Goal: Task Accomplishment & Management: Manage account settings

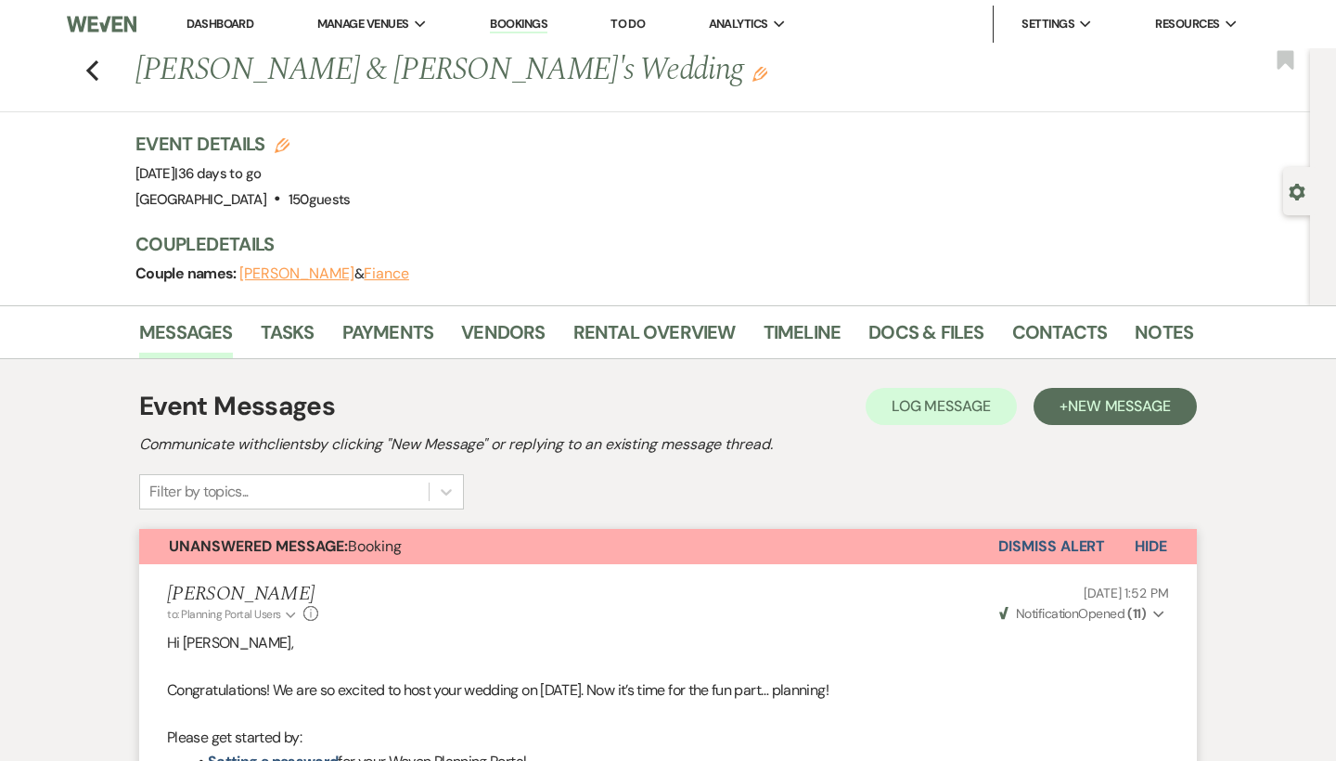
click at [244, 26] on link "Dashboard" at bounding box center [219, 24] width 67 height 16
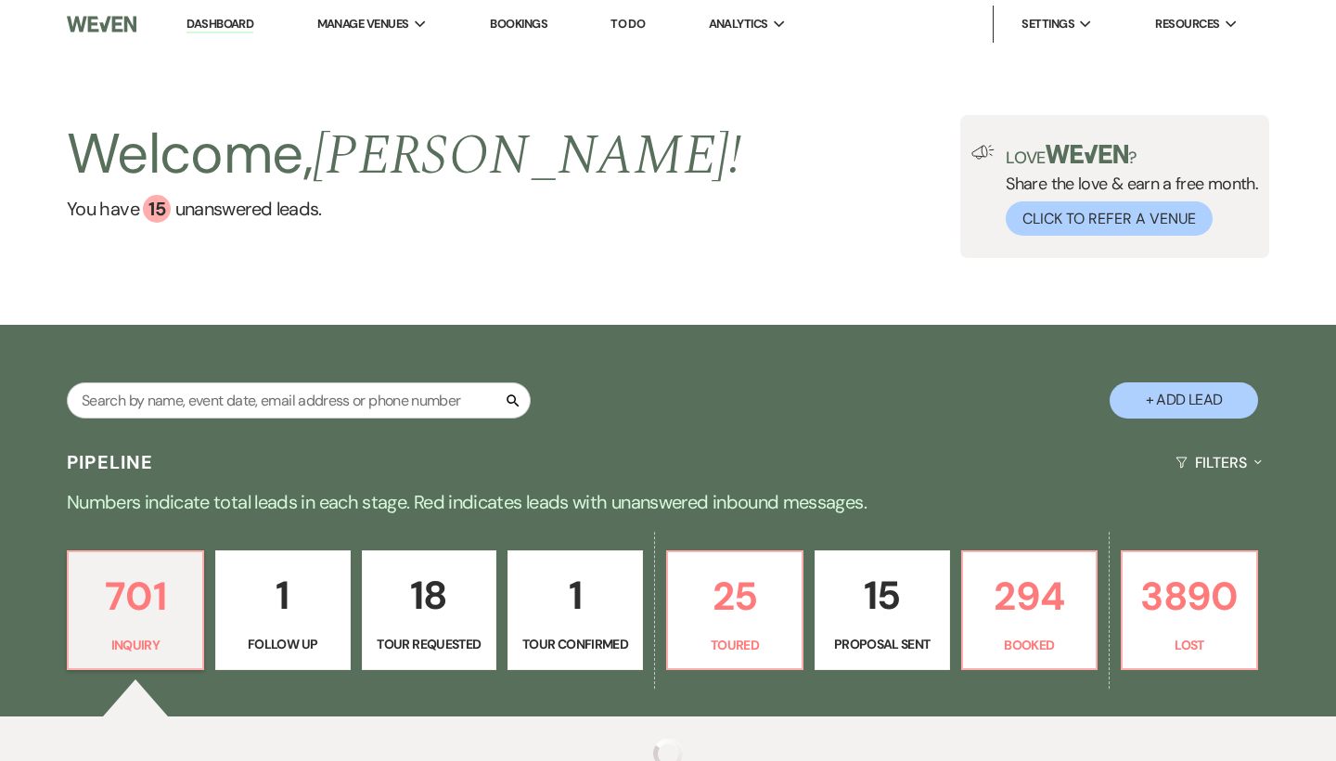
click at [328, 418] on div "Search" at bounding box center [299, 407] width 464 height 51
click at [328, 411] on input "text" at bounding box center [299, 400] width 464 height 36
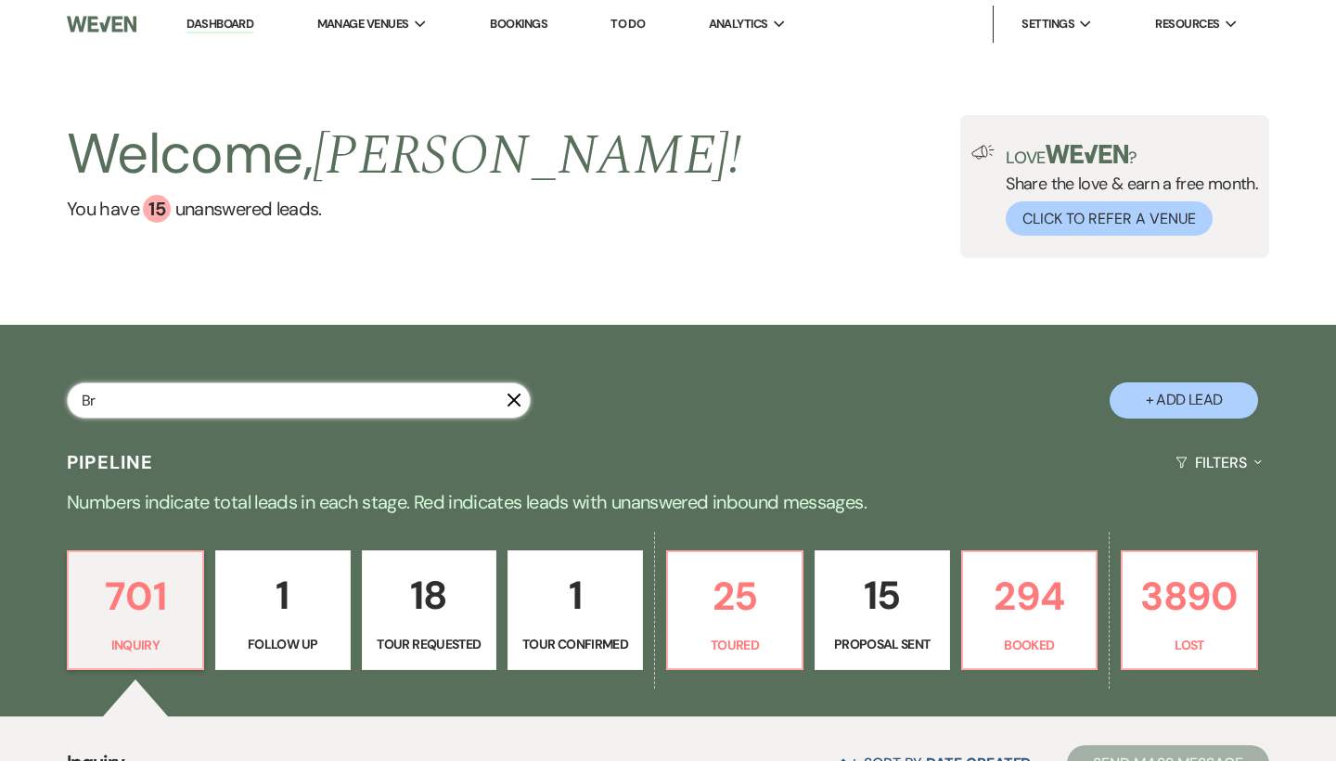
scroll to position [199, 0]
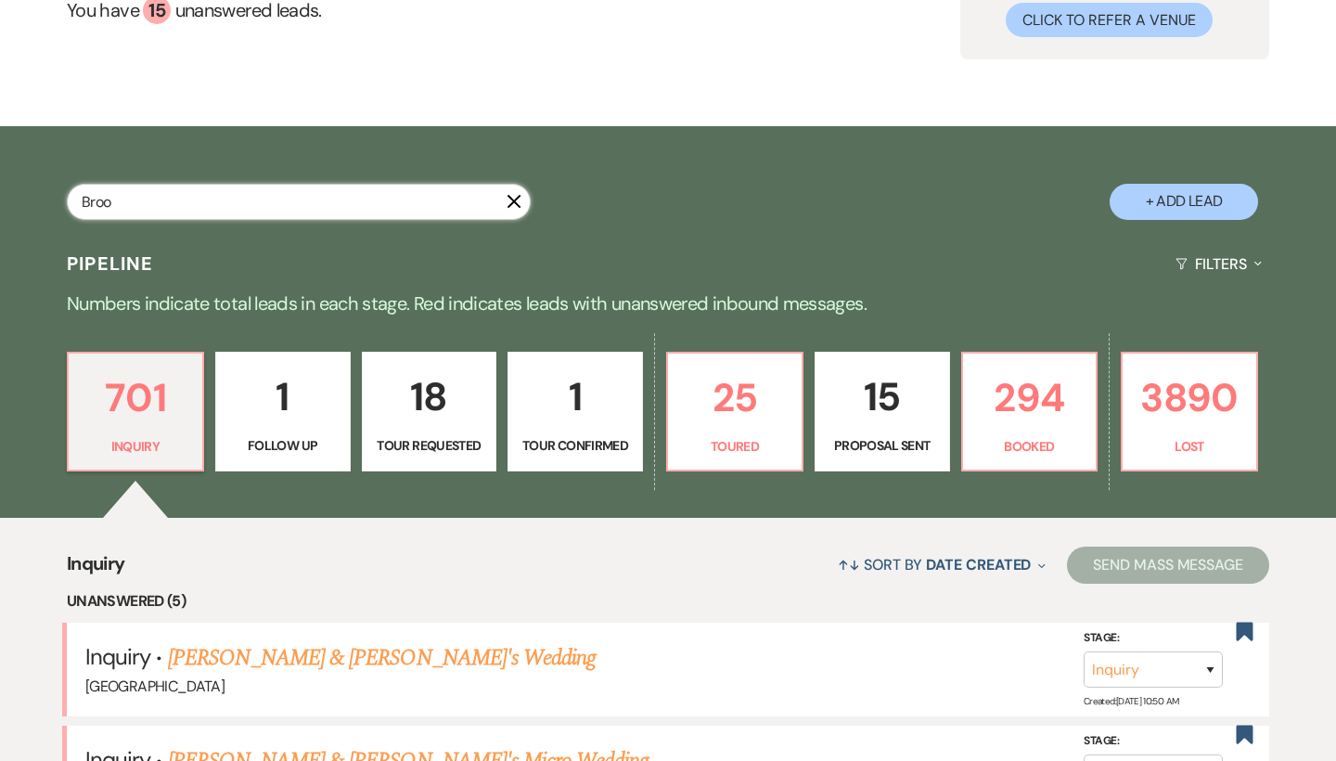
click at [247, 210] on input "Broo" at bounding box center [299, 202] width 464 height 36
type input "B"
type input "[PERSON_NAME]"
select select "5"
select select "8"
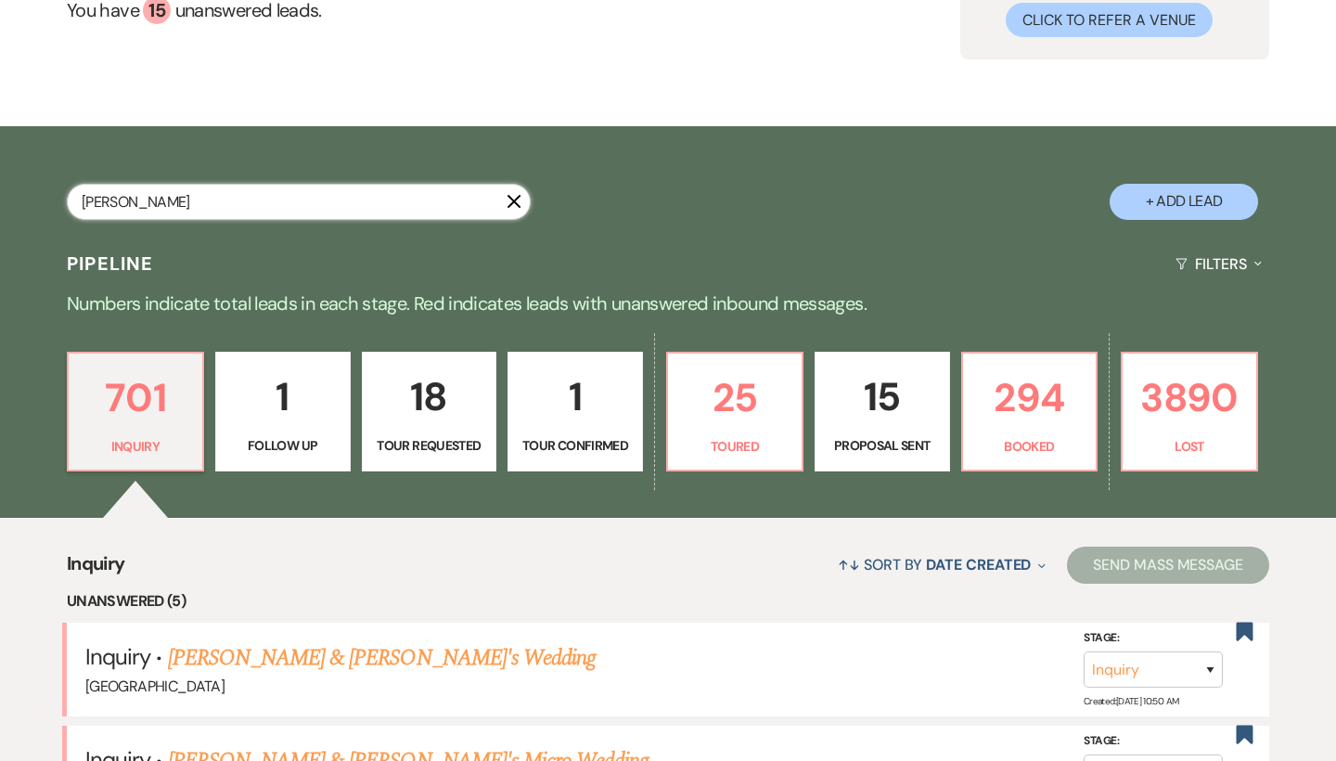
select select "5"
select select "8"
select select "5"
select select "8"
select select "5"
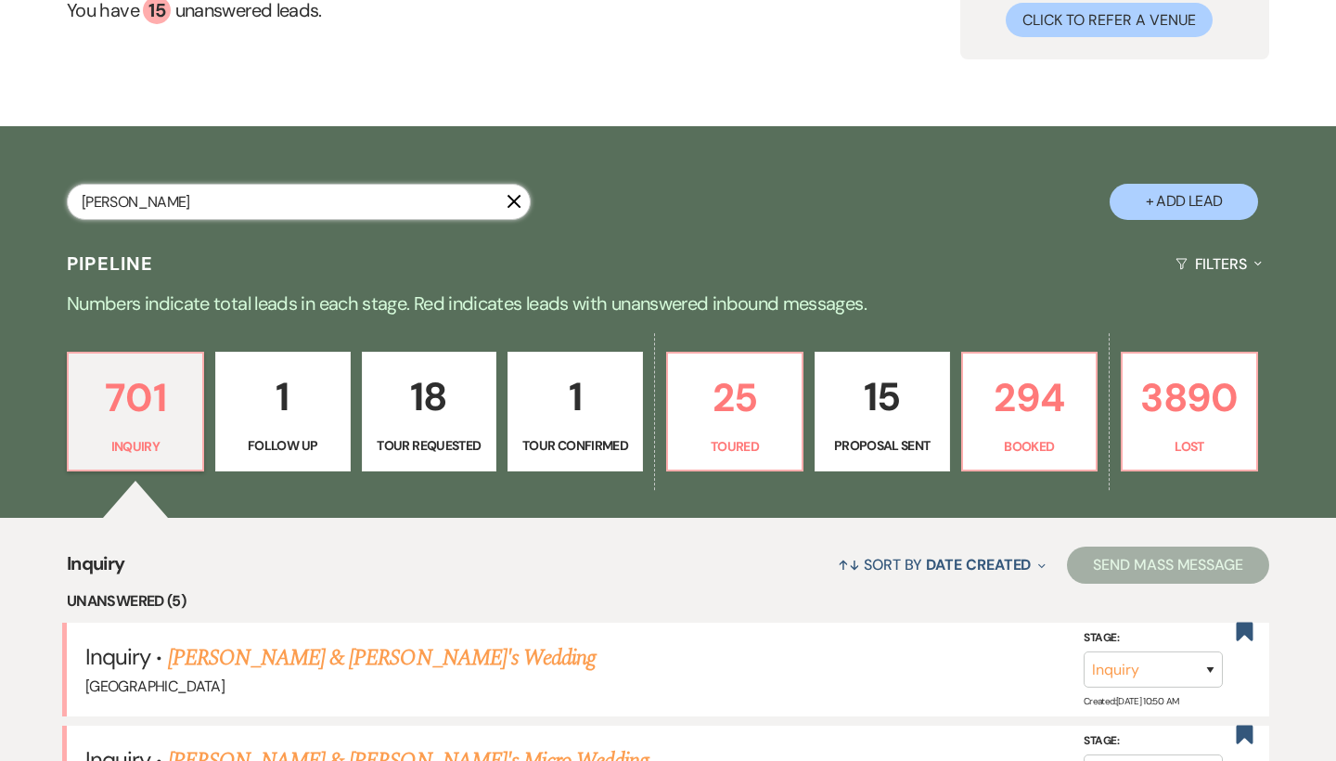
select select "8"
select select "5"
select select "8"
select select "5"
select select "8"
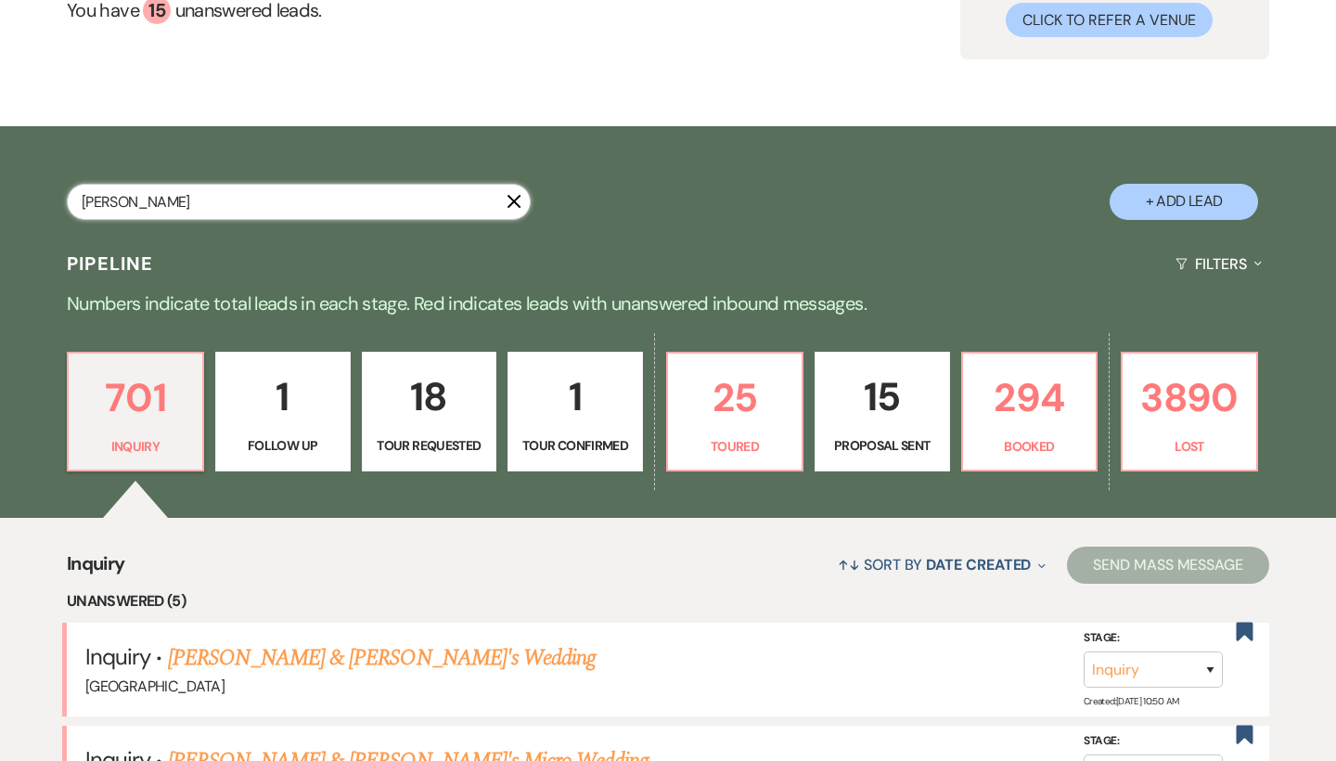
select select "6"
select select "8"
select select "5"
select select "8"
select select "5"
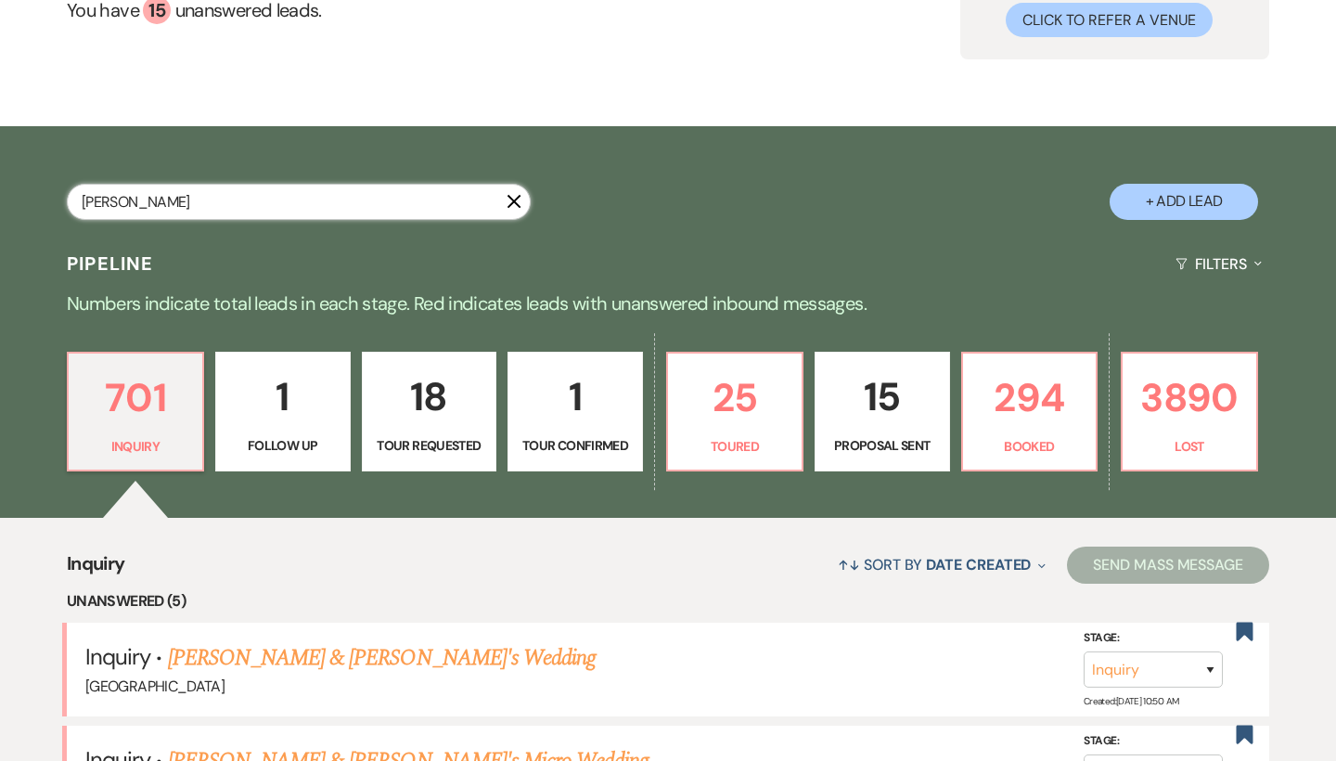
select select "8"
select select "5"
select select "8"
select select "5"
select select "8"
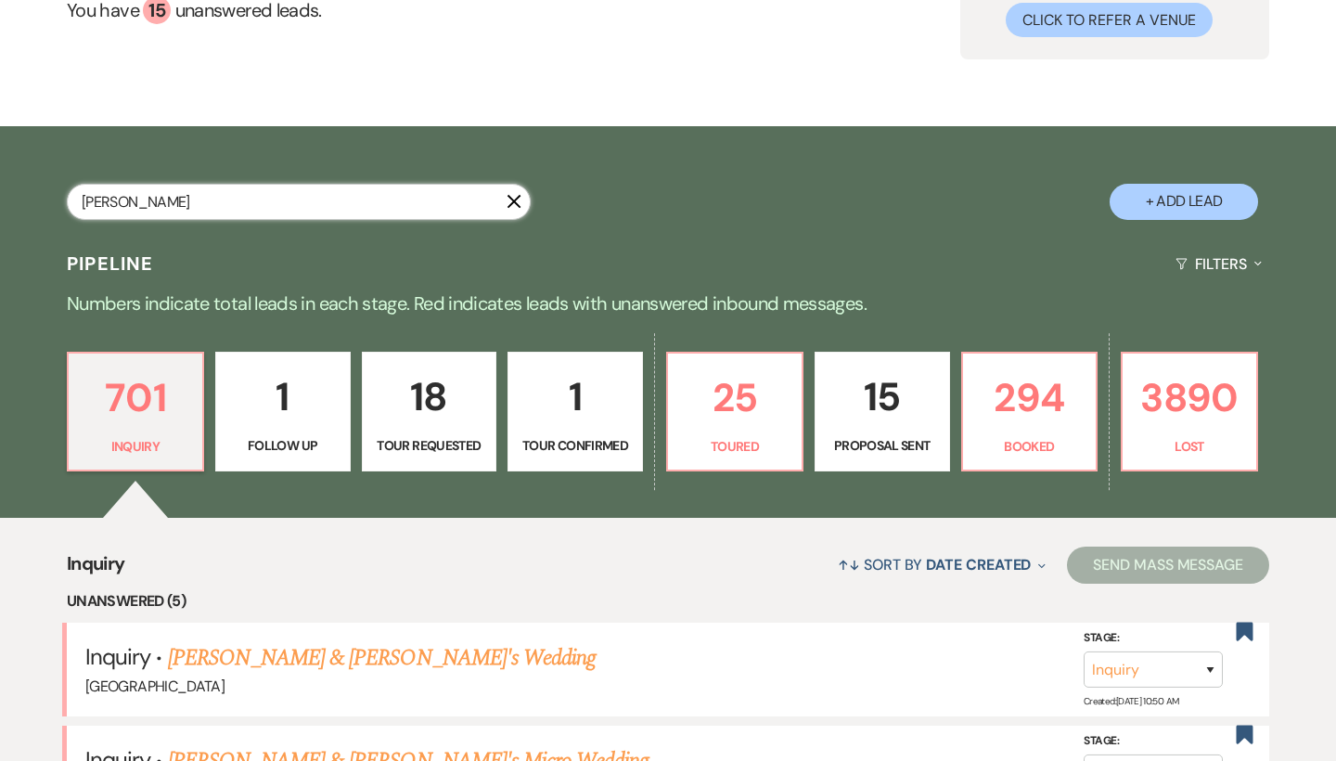
select select "5"
select select "8"
select select "5"
select select "8"
select select "5"
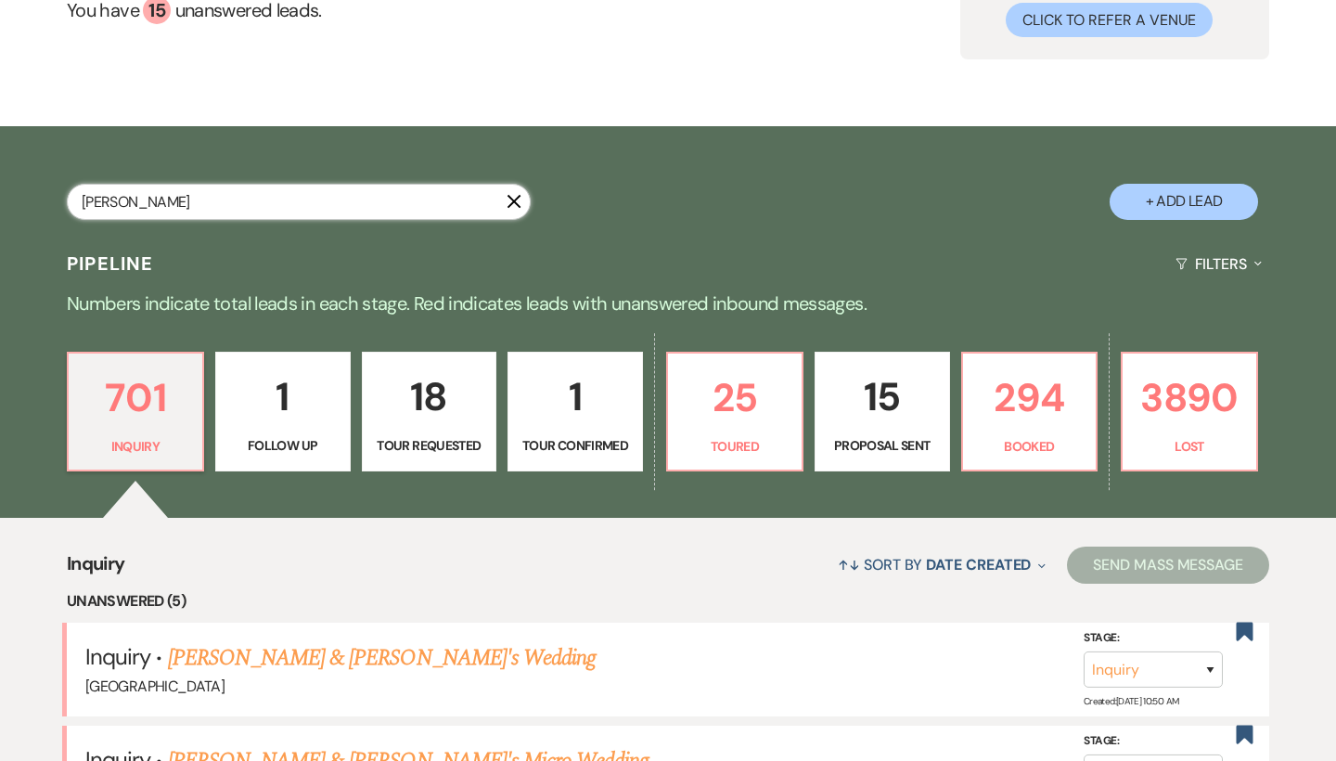
select select "8"
select select "5"
select select "8"
select select "5"
select select "8"
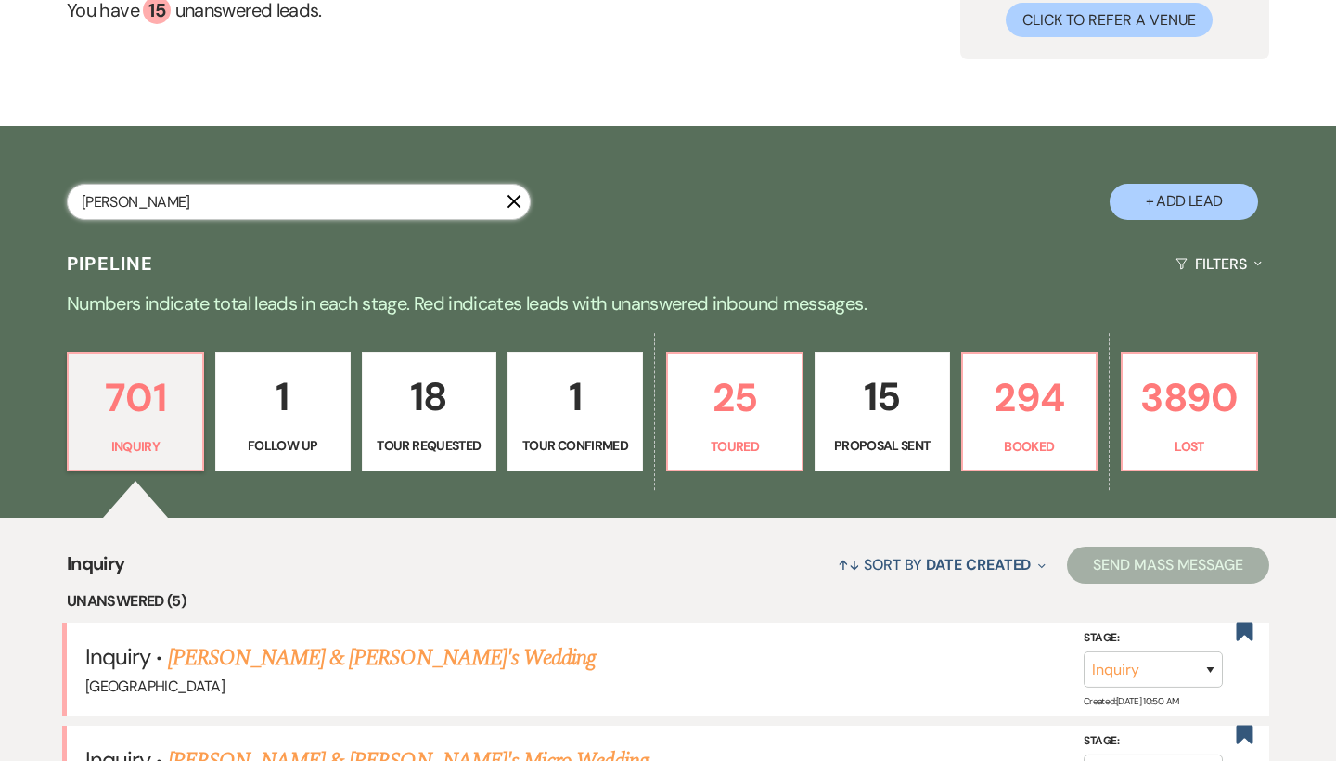
select select "4"
select select "8"
select select "5"
select select "8"
select select "5"
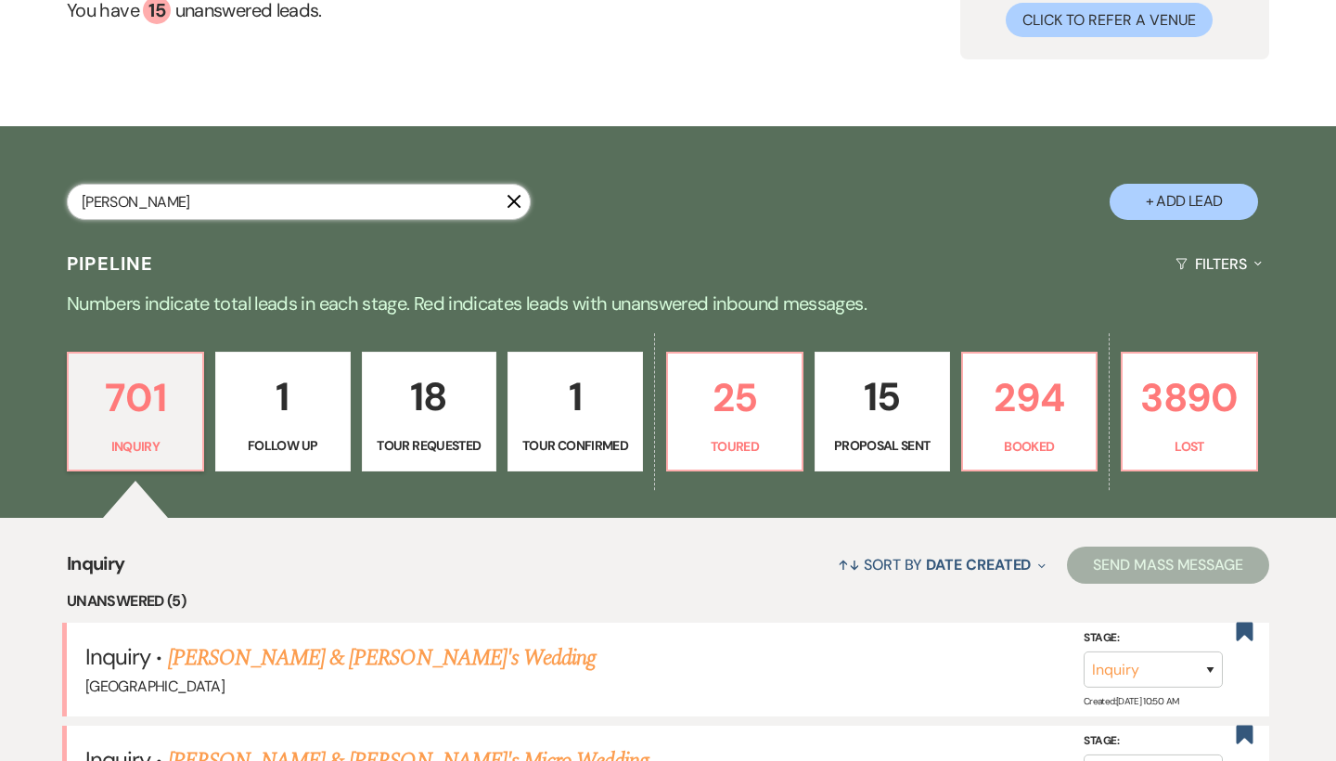
select select "8"
select select "5"
select select "8"
select select "5"
select select "8"
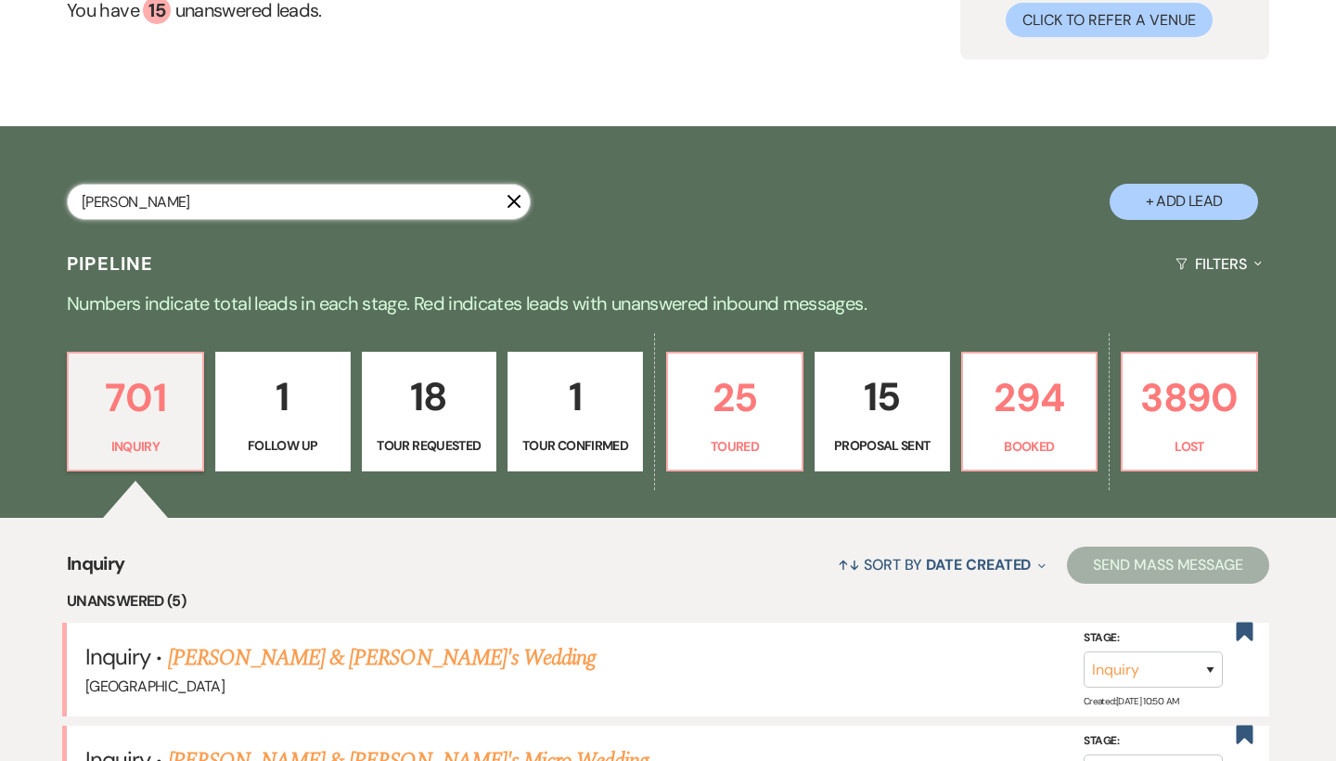
select select "5"
select select "8"
select select "5"
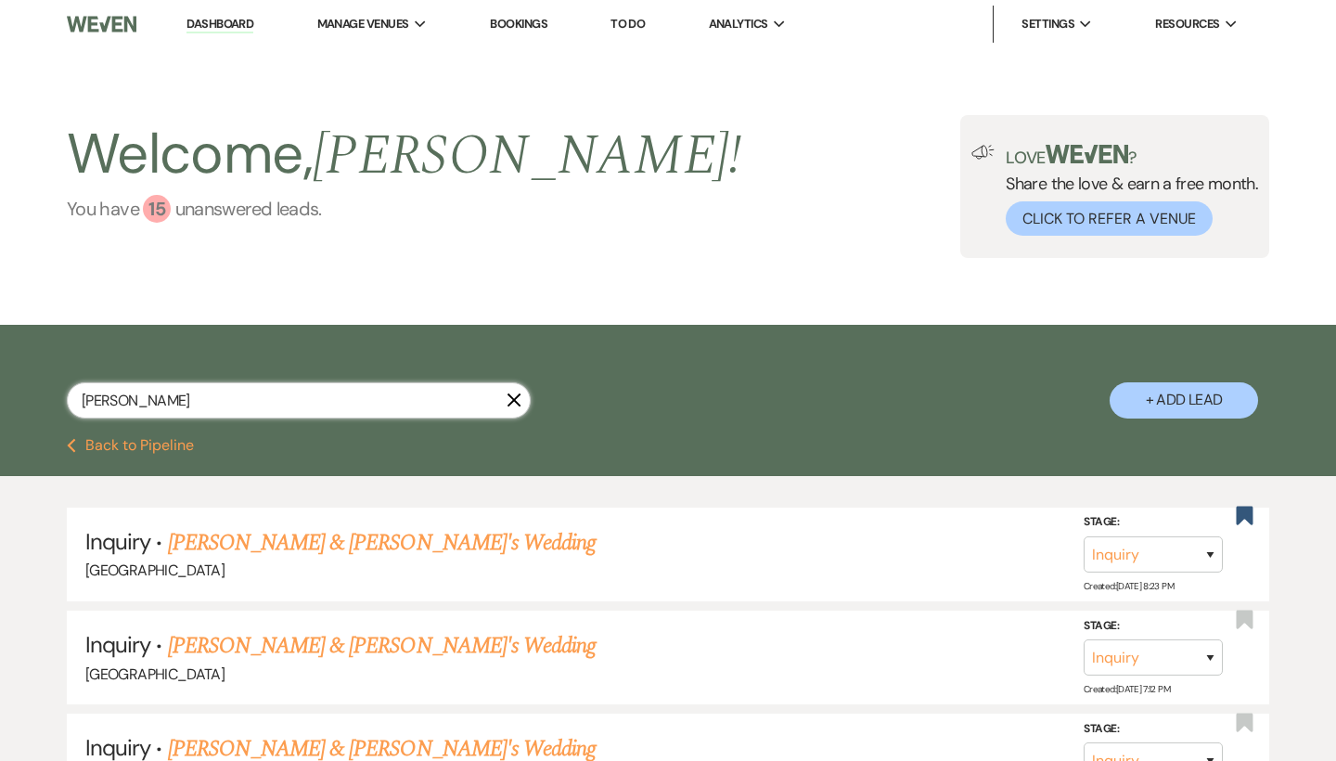
type input "[PERSON_NAME]"
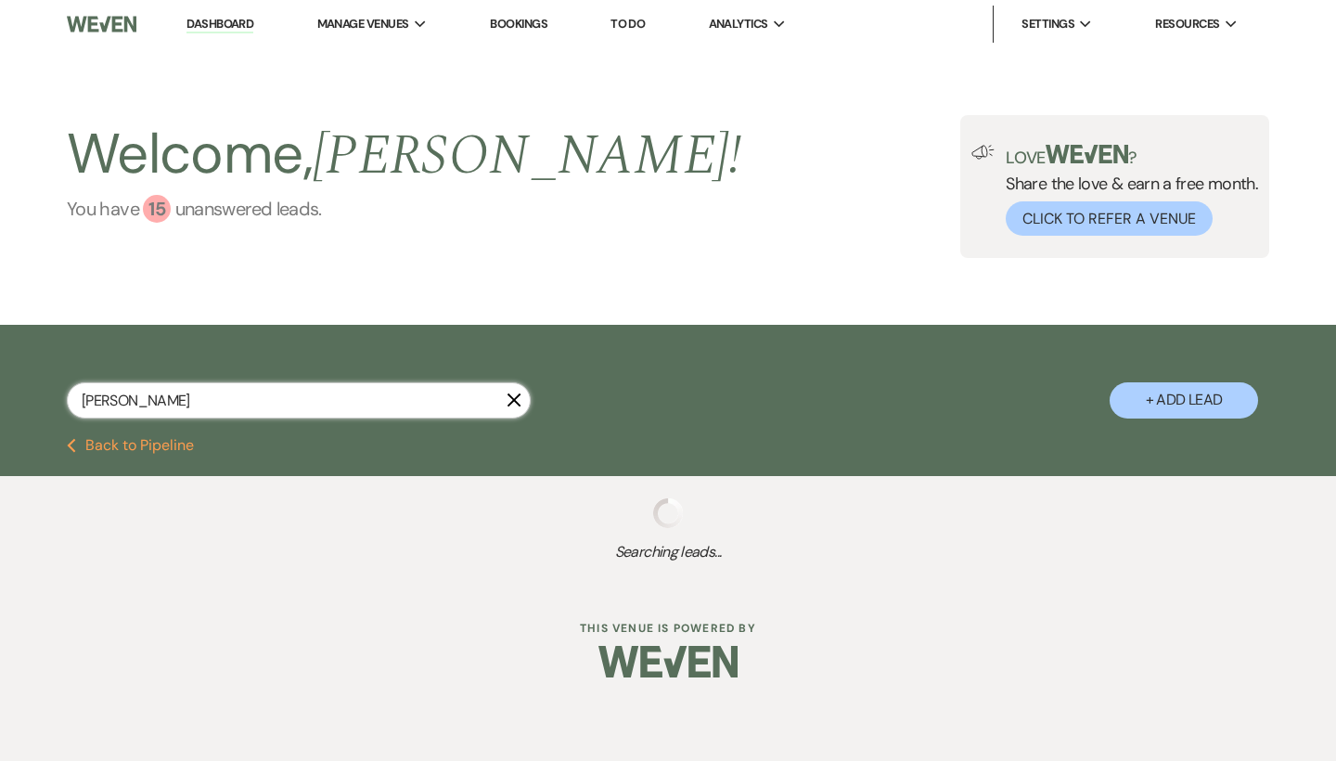
select select "5"
select select "8"
select select "5"
select select "8"
select select "5"
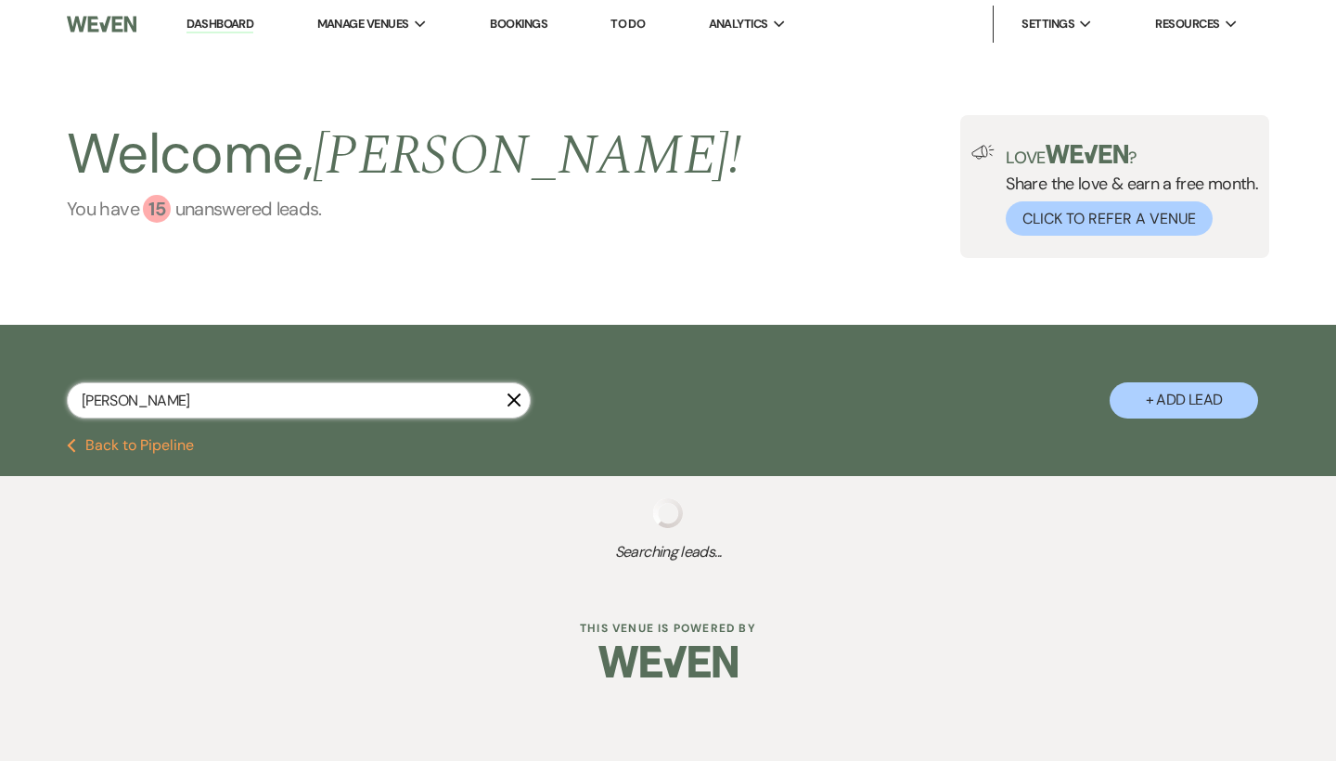
select select "8"
select select "5"
select select "8"
select select "5"
select select "8"
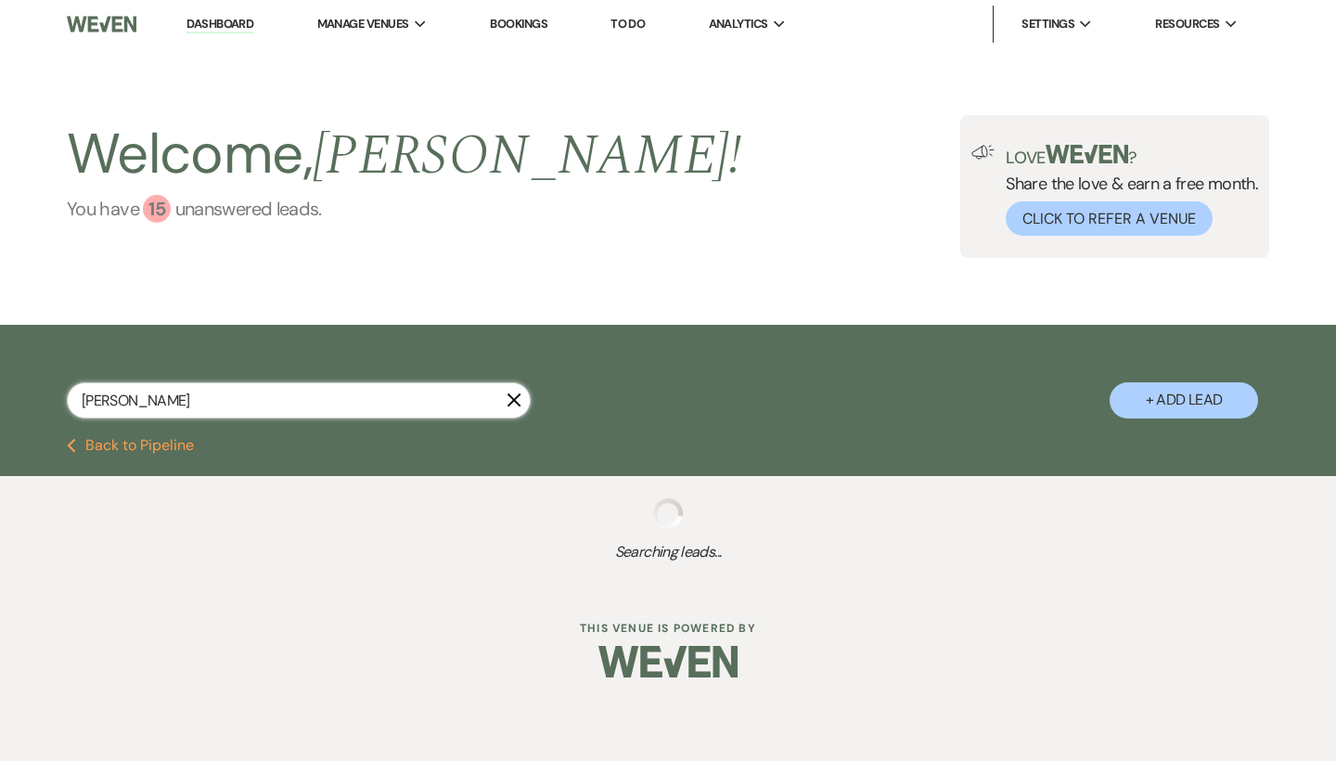
select select "5"
select select "8"
select select "5"
select select "8"
select select "5"
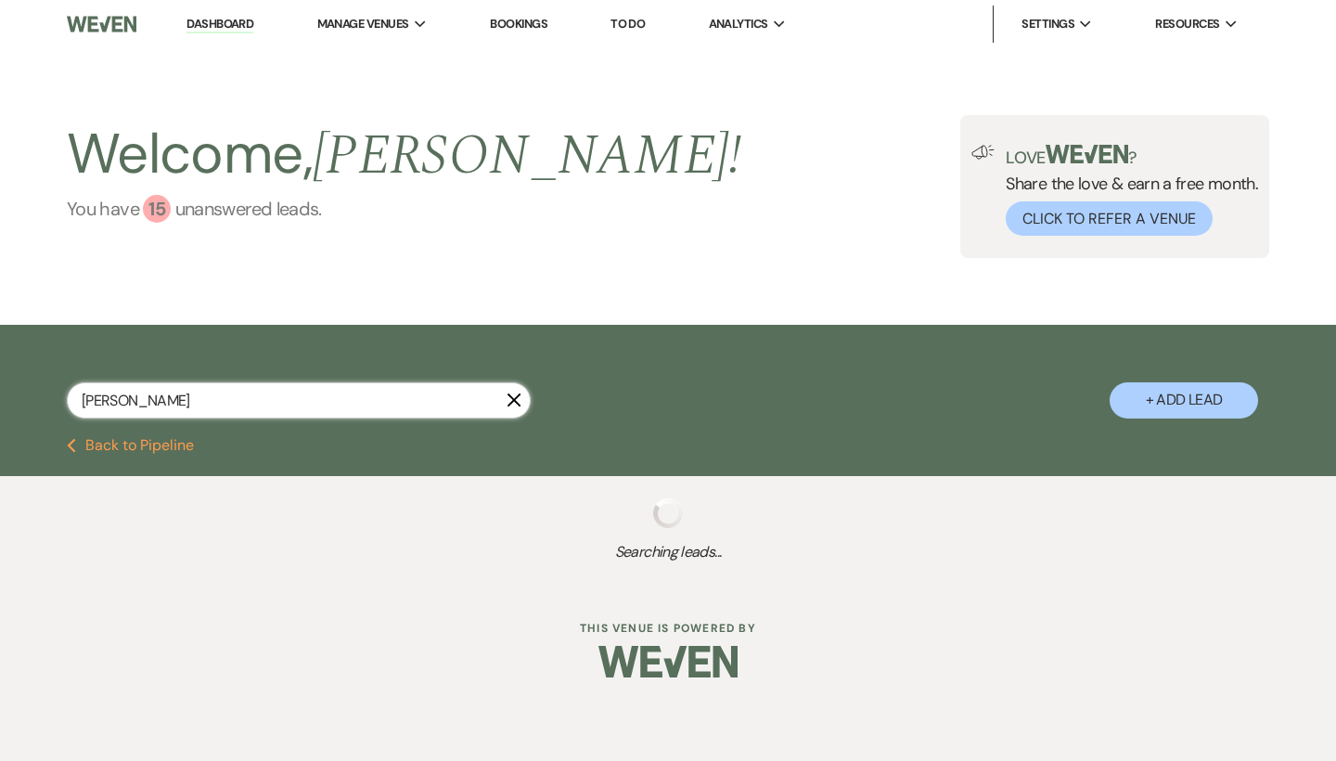
select select "8"
select select "5"
select select "8"
select select "5"
select select "8"
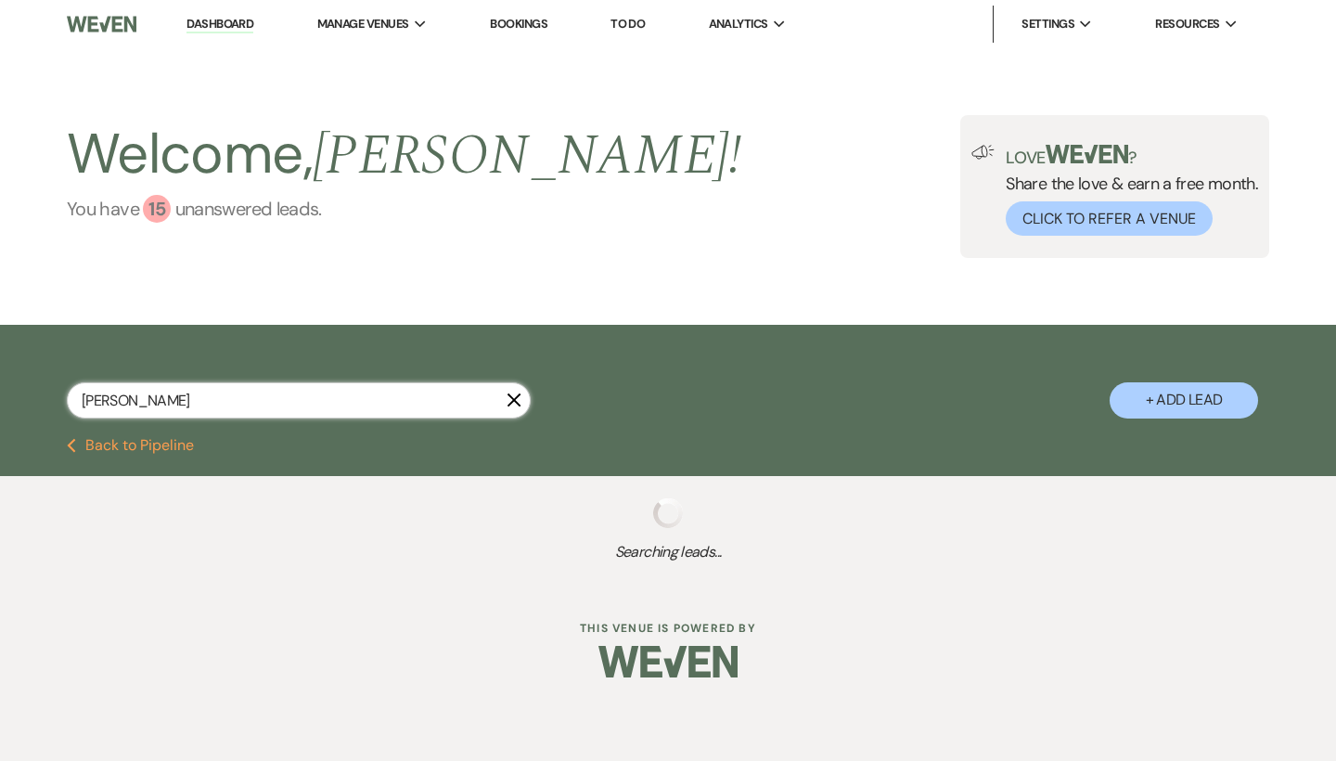
select select "6"
select select "8"
select select "5"
select select "8"
select select "5"
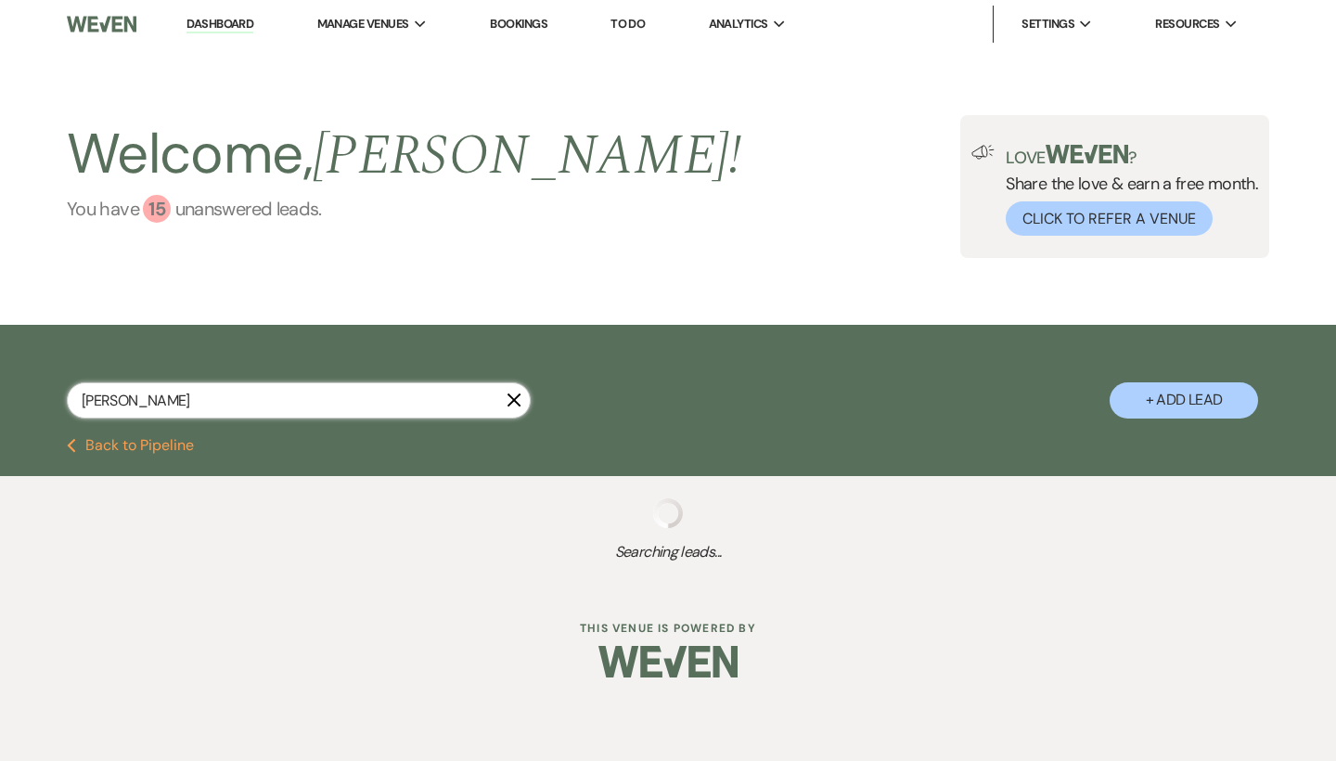
select select "8"
select select "5"
select select "8"
select select "5"
select select "8"
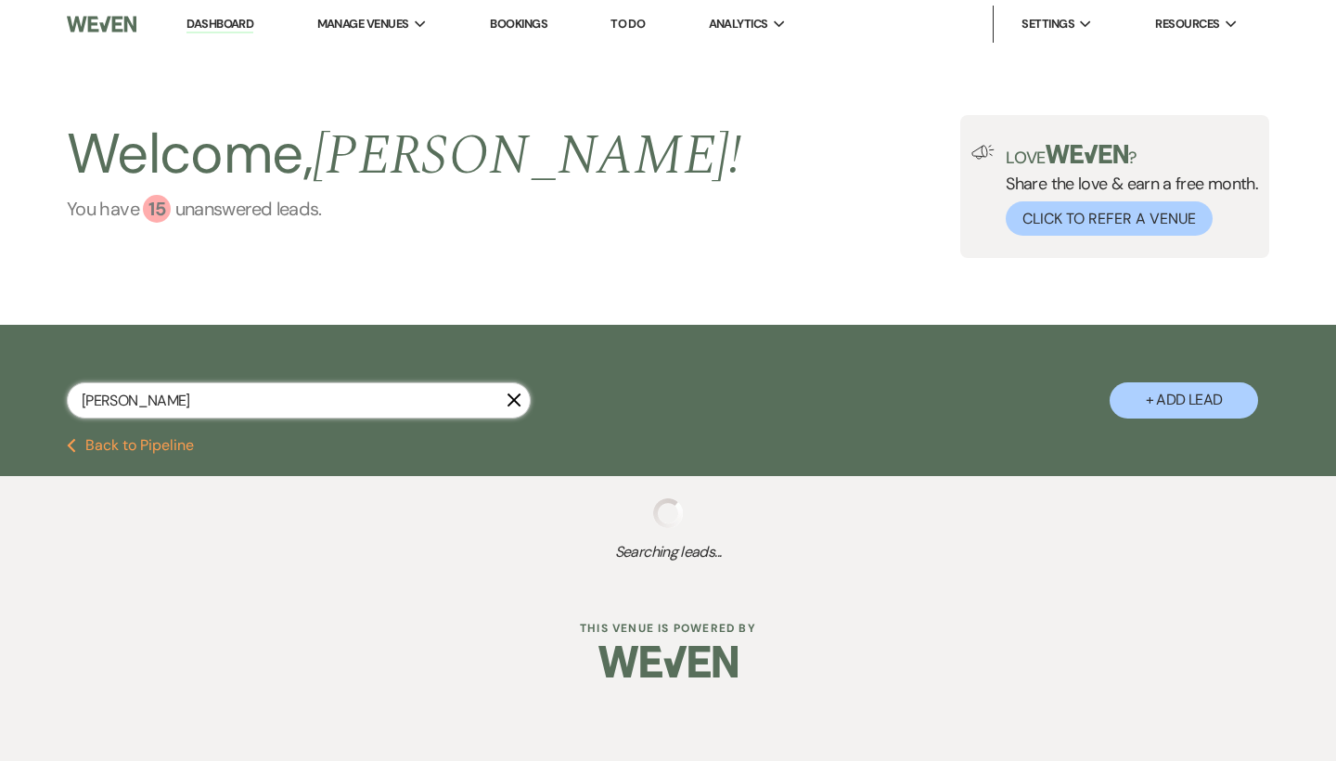
select select "5"
select select "8"
select select "5"
select select "8"
select select "5"
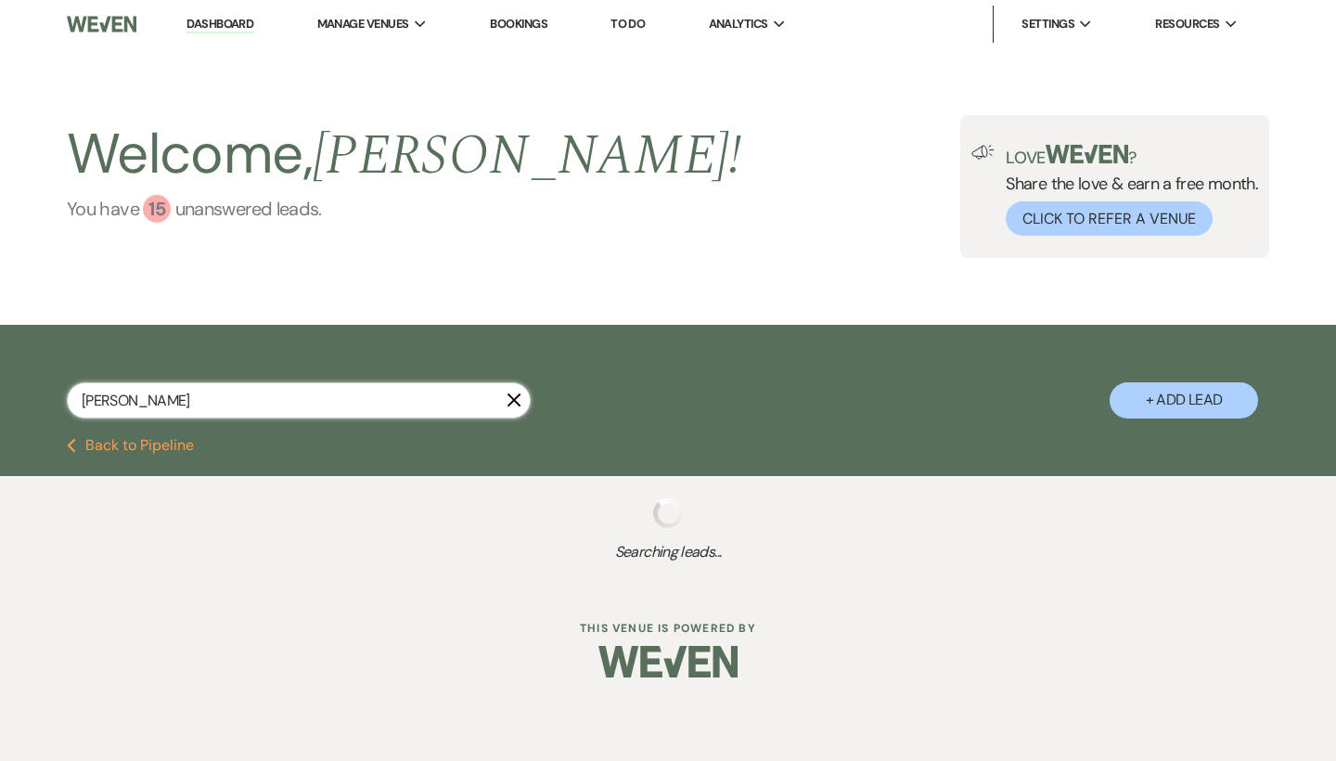
select select "8"
select select "5"
select select "8"
select select "5"
select select "8"
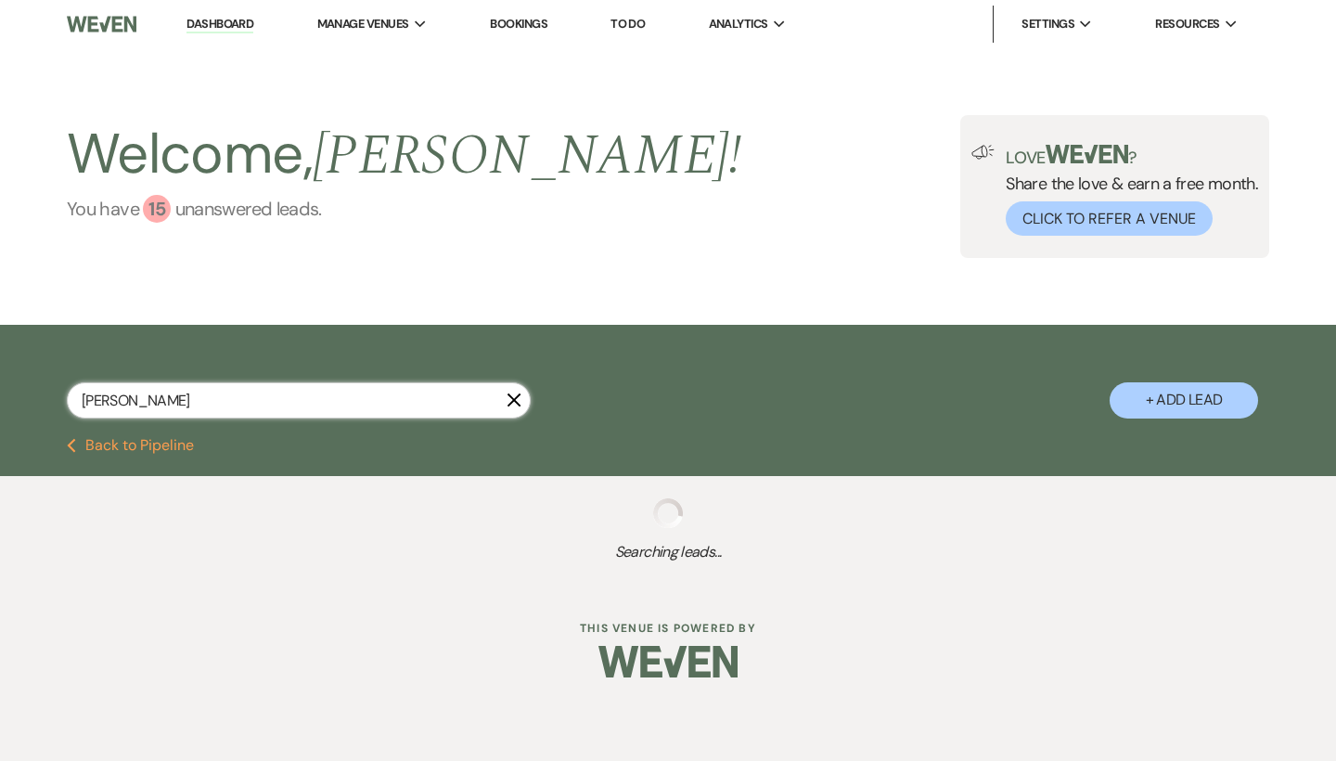
select select "5"
select select "8"
select select "5"
select select "8"
select select "4"
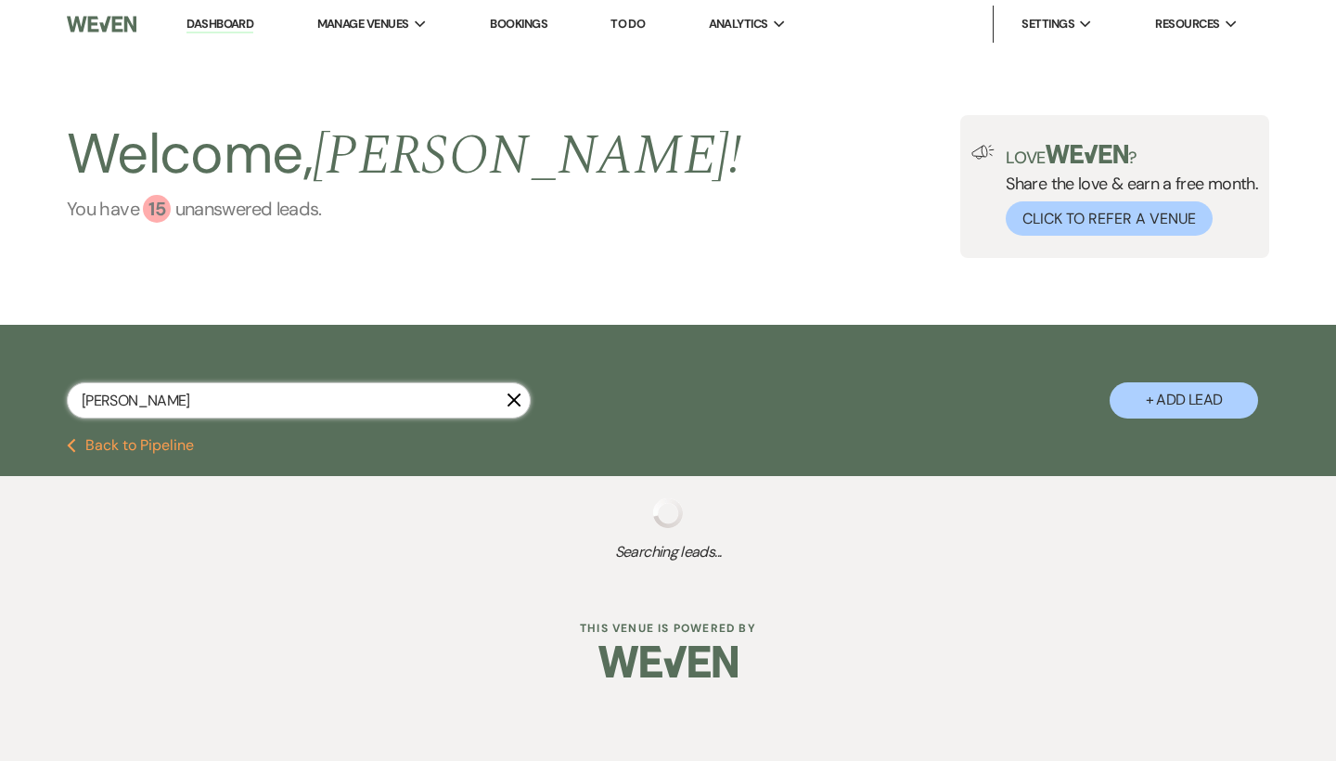
select select "8"
select select "5"
select select "8"
select select "5"
select select "8"
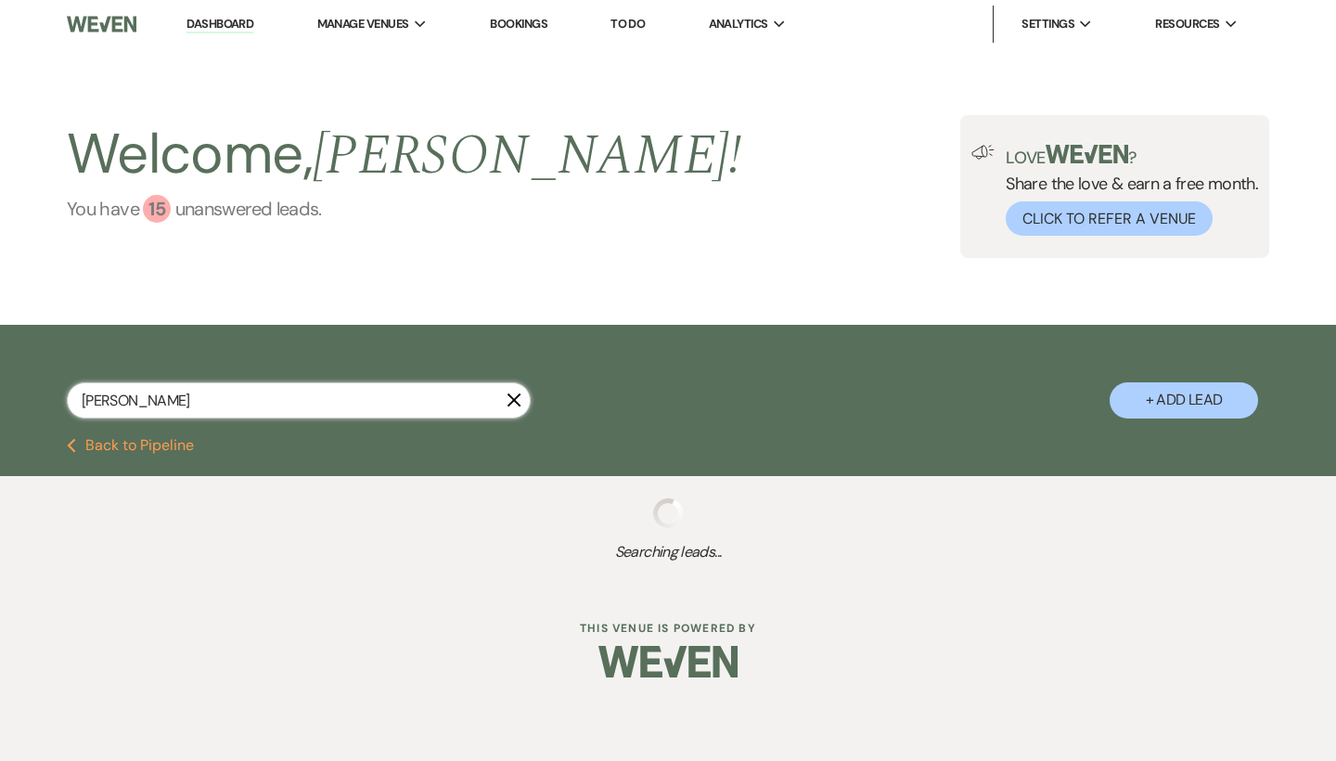
select select "5"
select select "8"
select select "5"
select select "8"
select select "5"
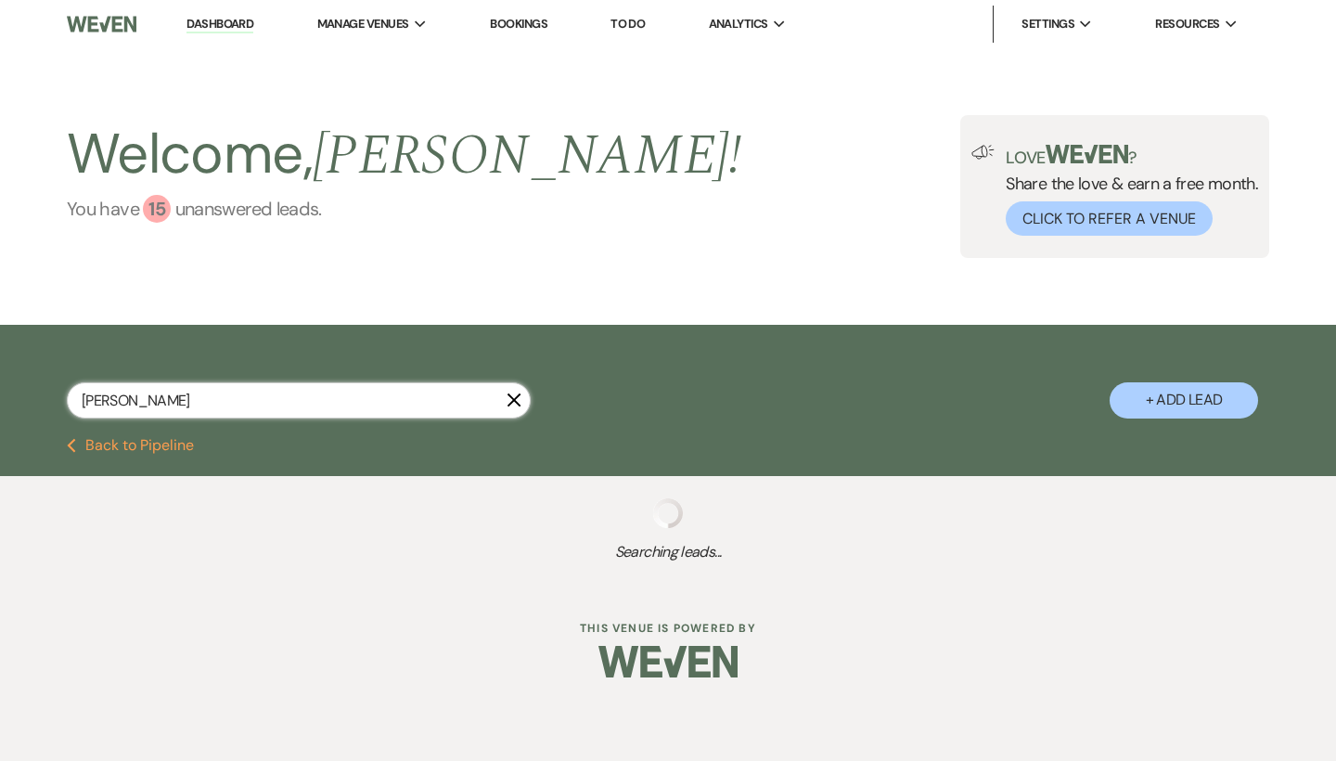
select select "8"
select select "5"
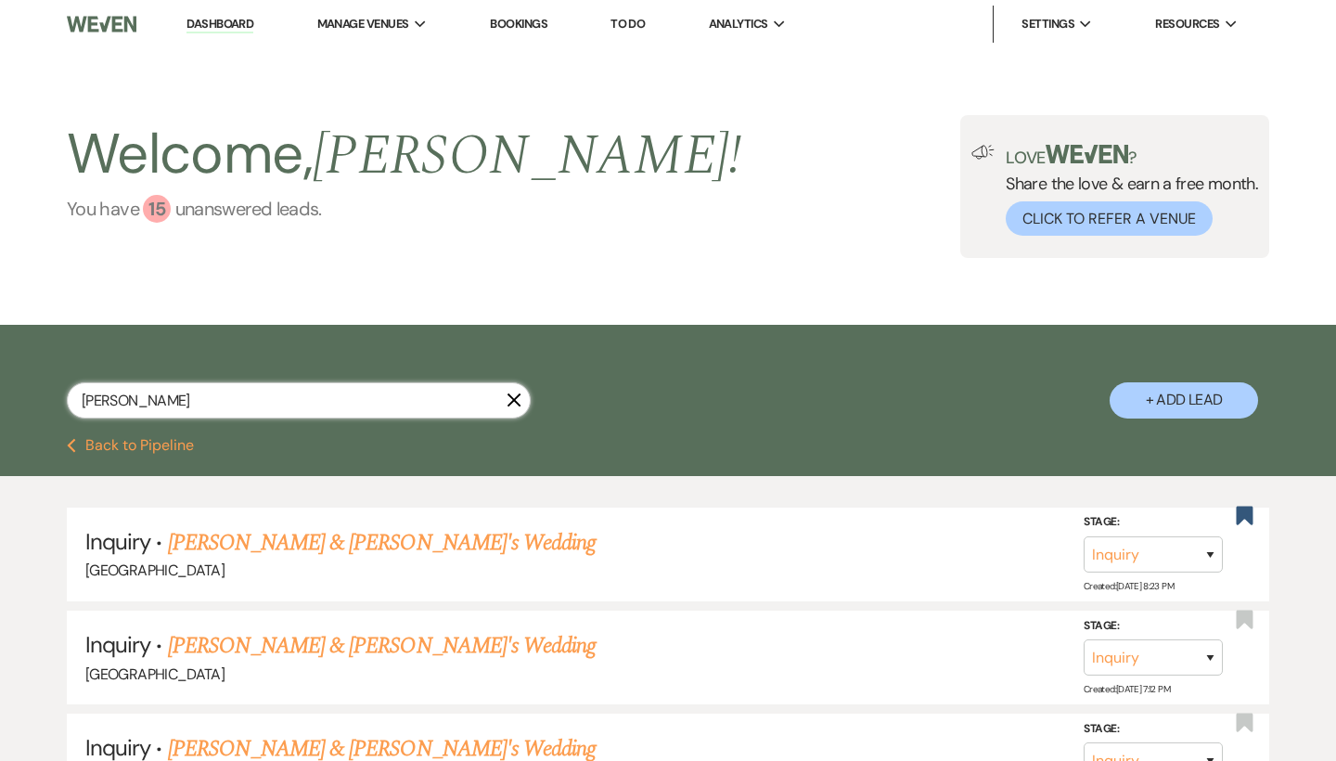
type input "[PERSON_NAME]"
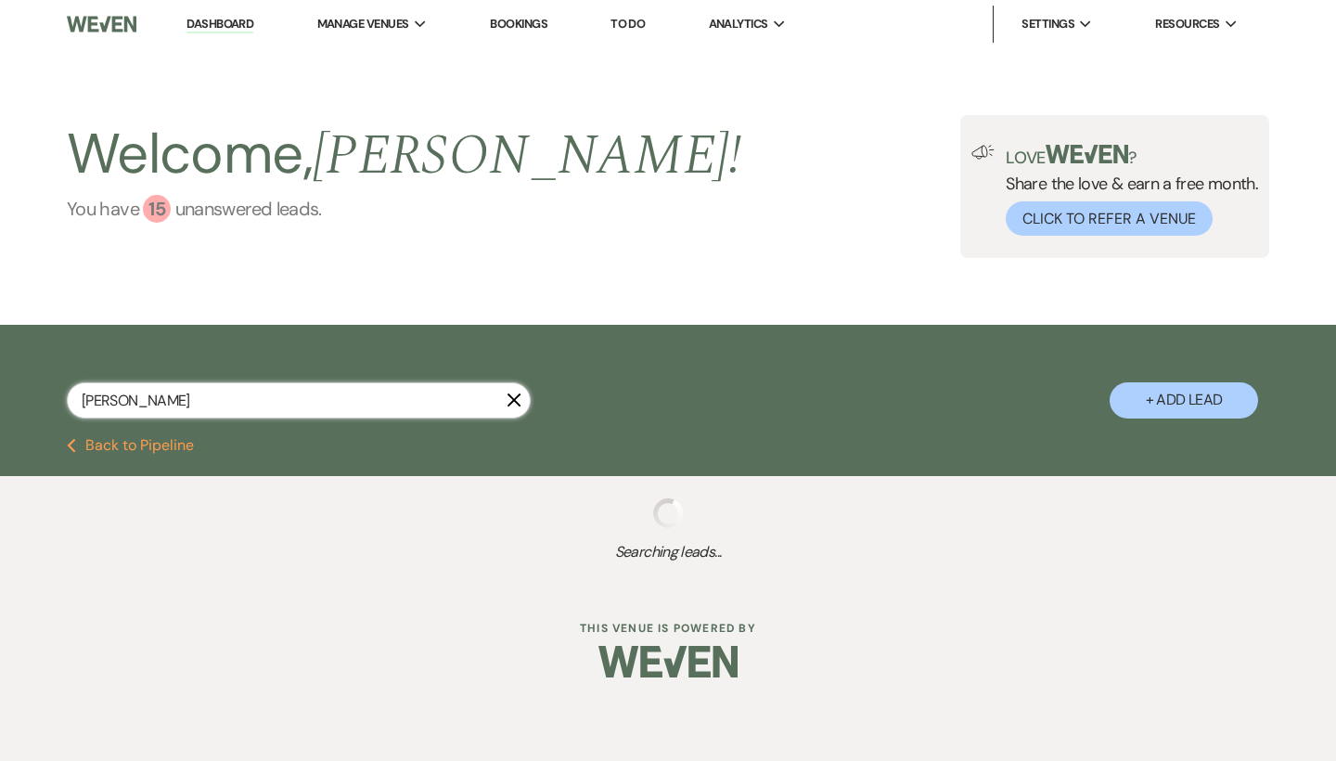
select select "5"
select select "8"
select select "5"
select select "8"
select select "5"
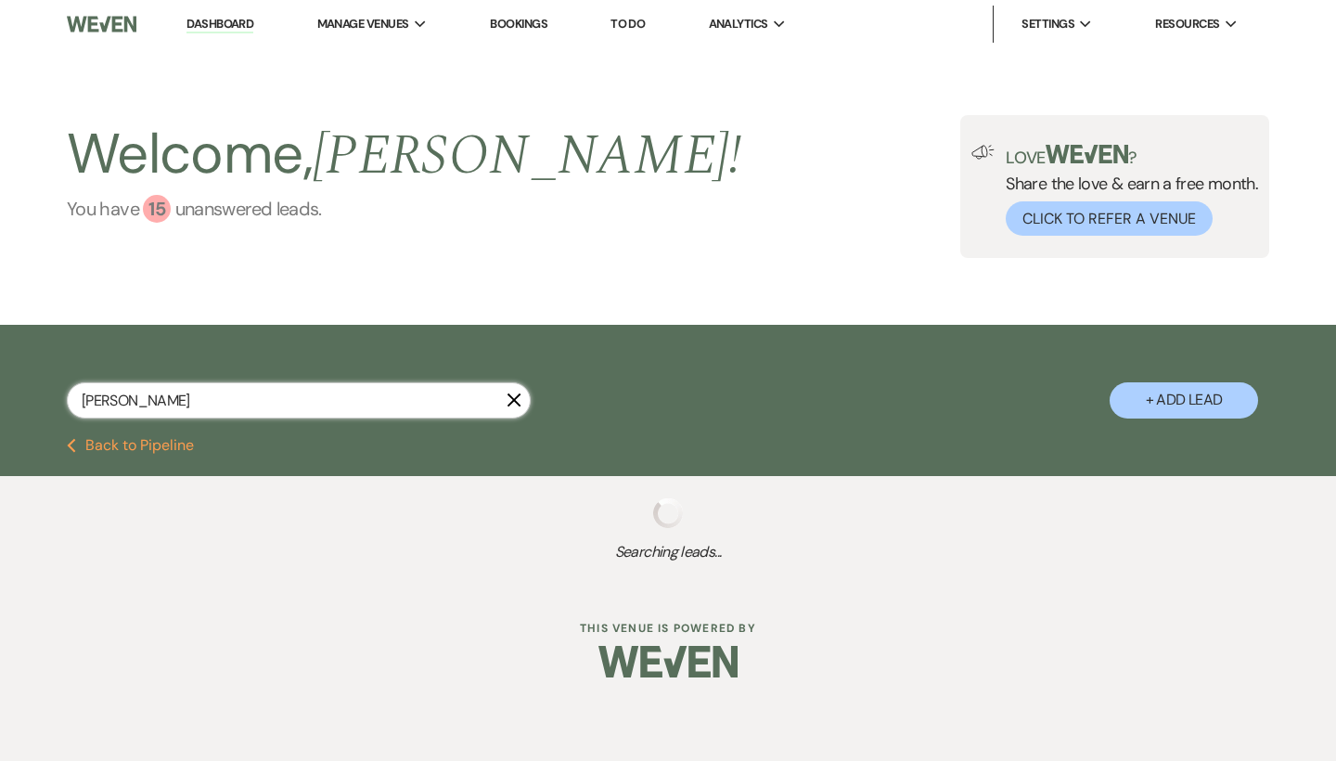
select select "8"
select select "5"
select select "8"
select select "5"
select select "8"
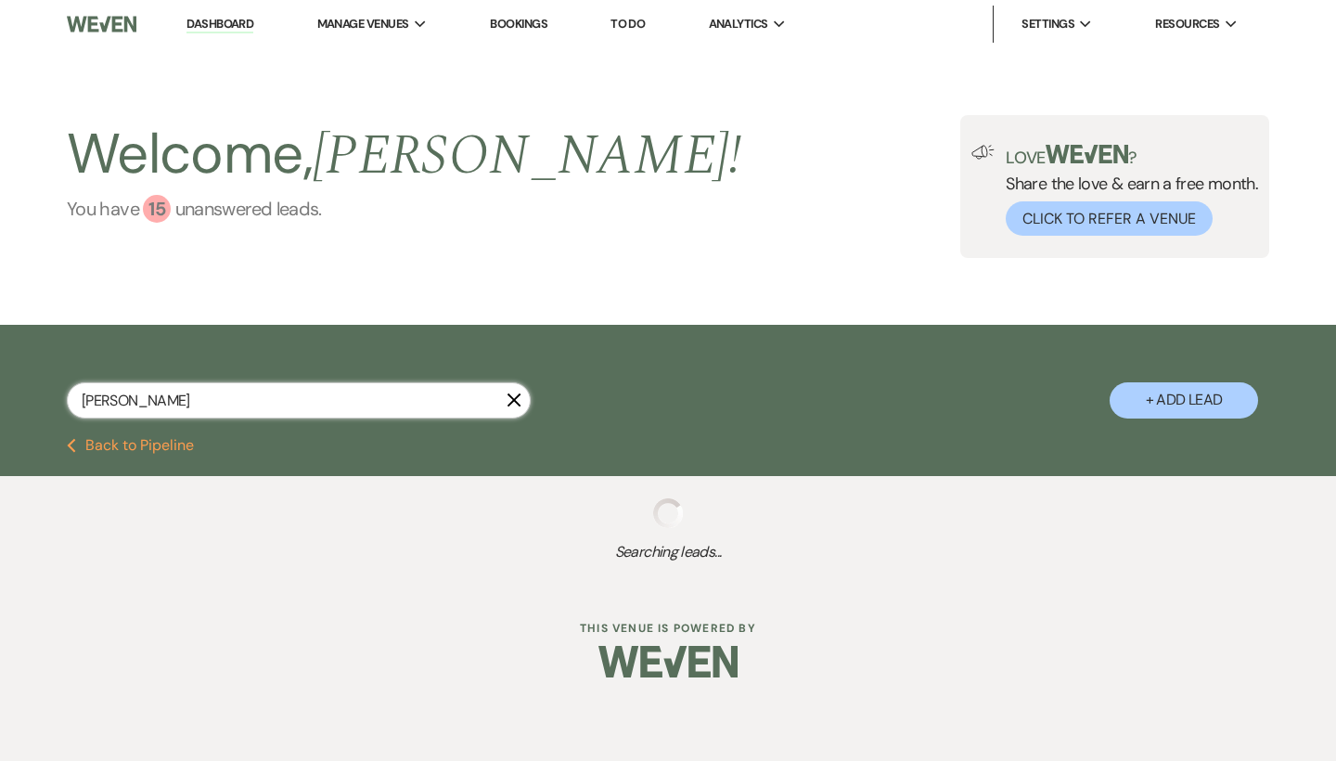
select select "5"
select select "8"
select select "5"
select select "8"
select select "5"
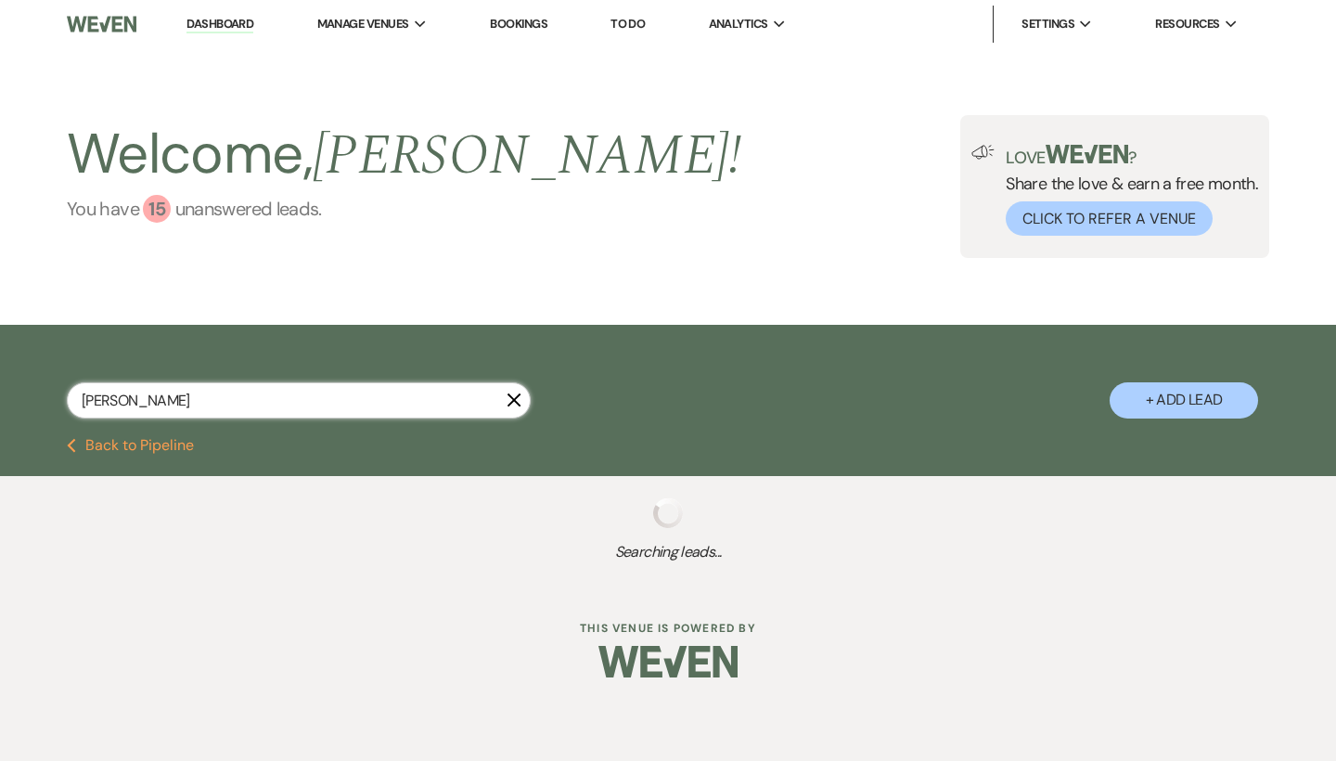
select select "8"
select select "5"
select select "8"
select select "5"
select select "8"
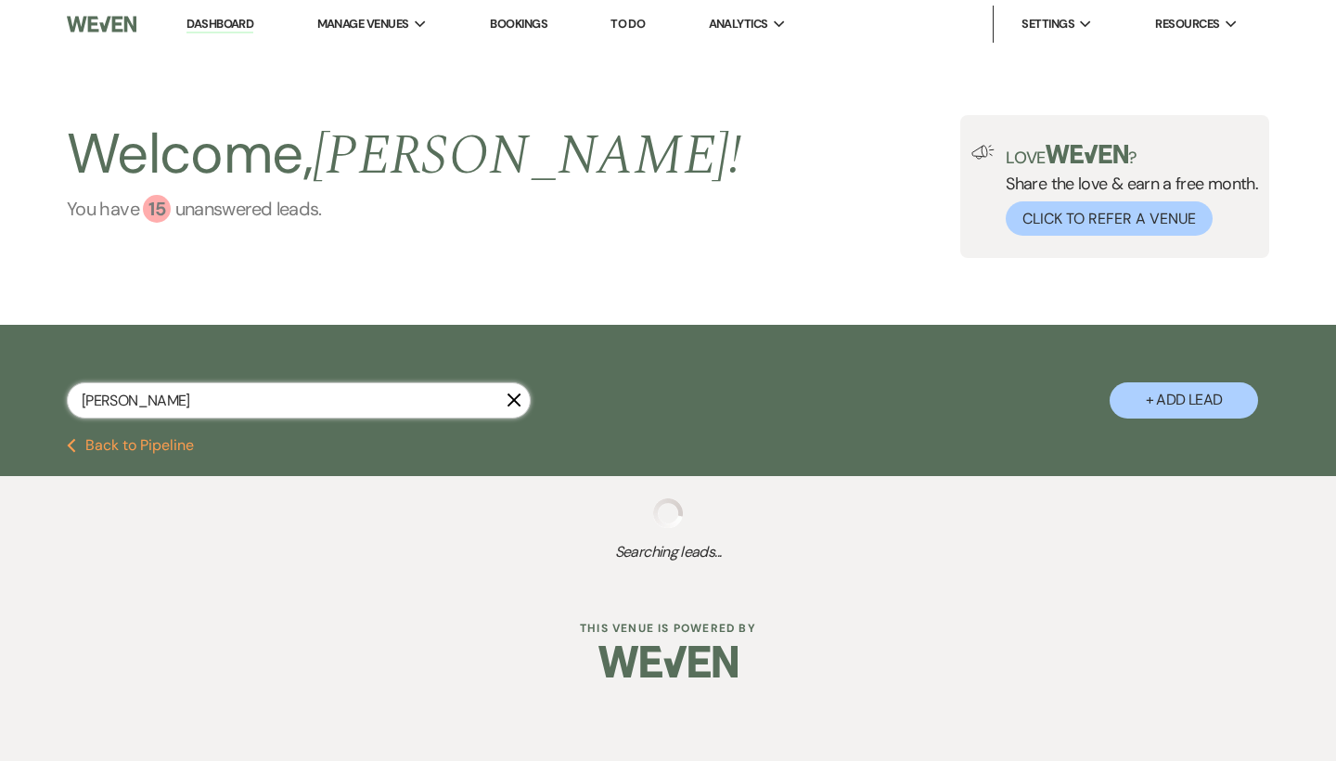
select select "6"
select select "8"
select select "5"
select select "8"
select select "5"
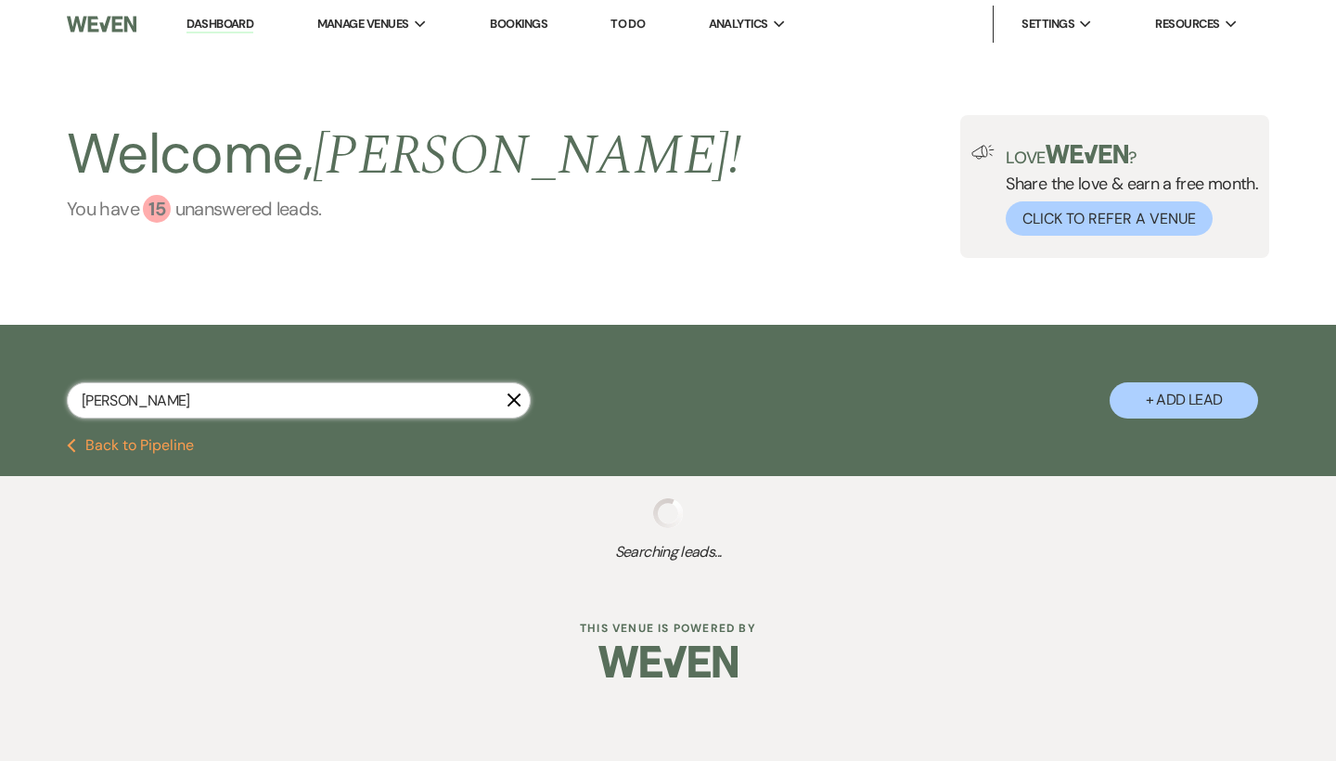
select select "8"
select select "5"
select select "8"
select select "5"
select select "8"
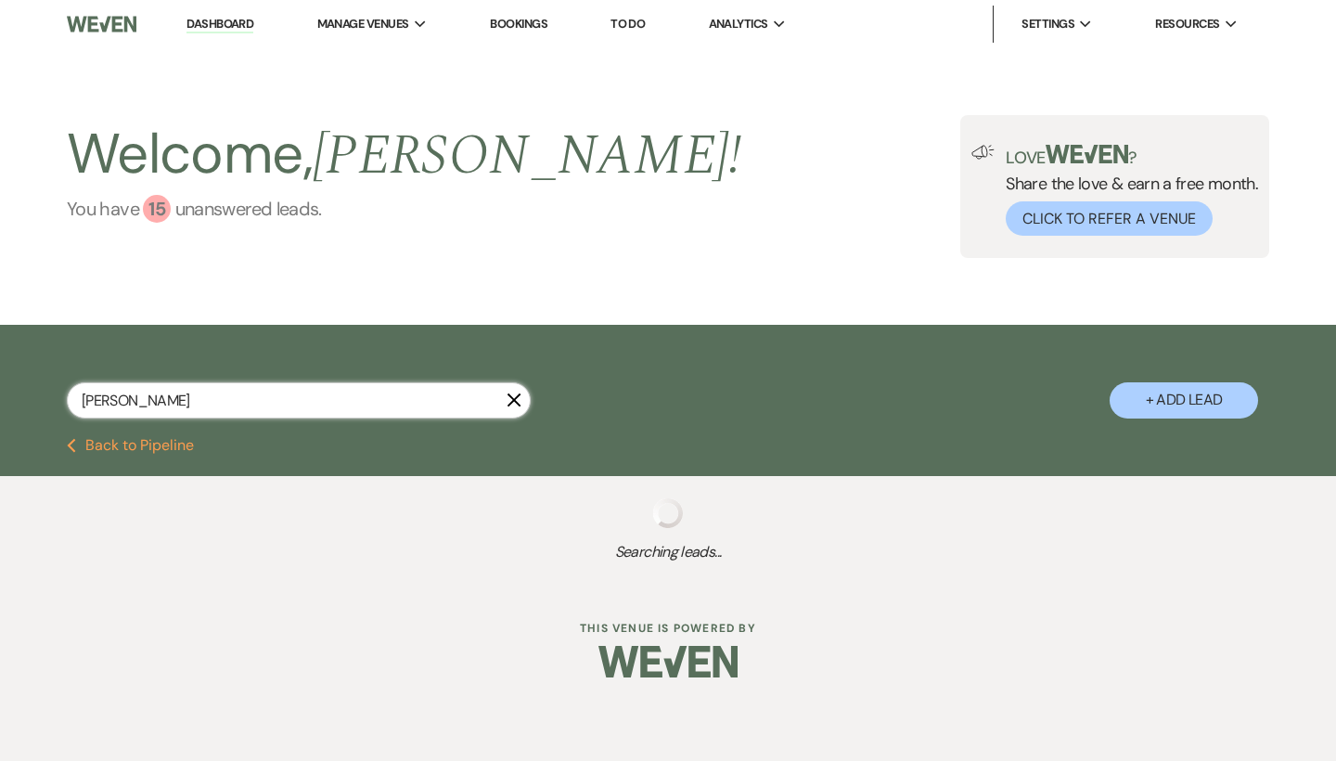
select select "5"
select select "8"
select select "5"
select select "8"
select select "5"
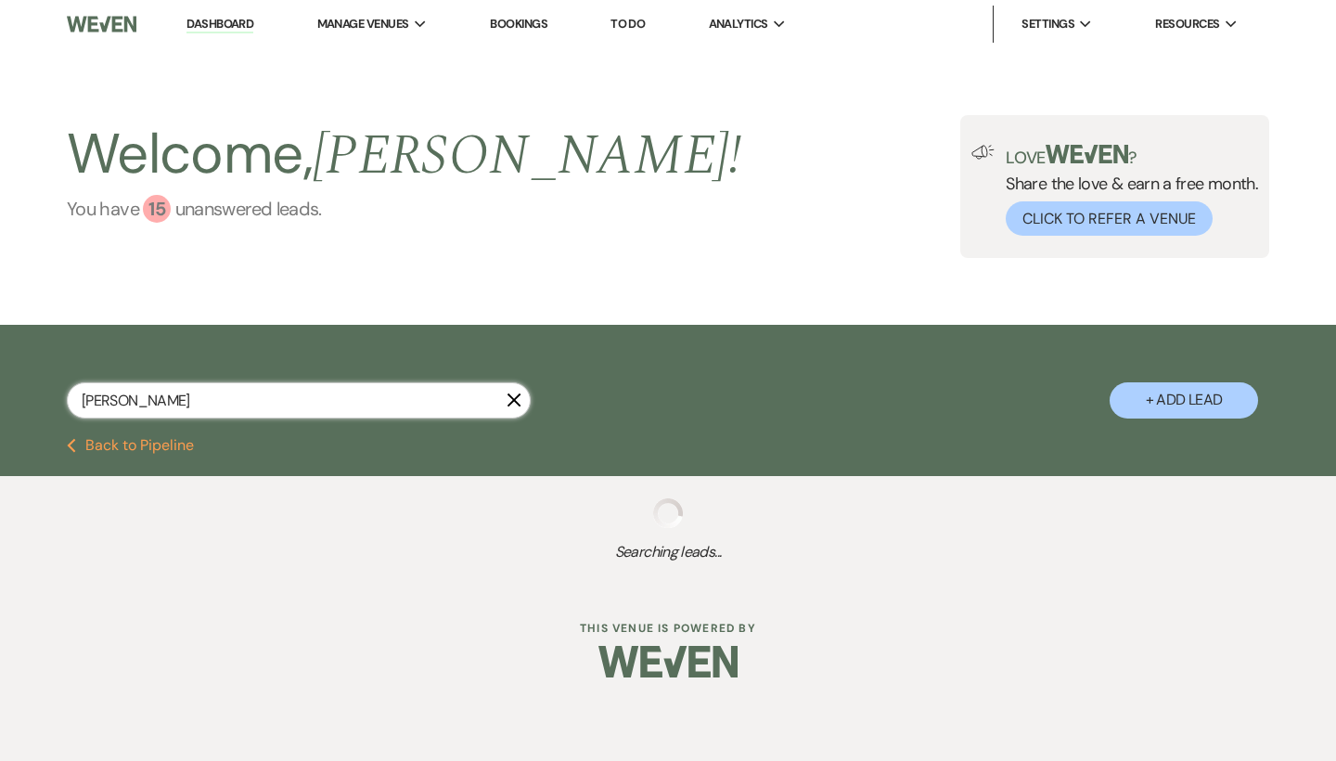
select select "8"
select select "5"
select select "8"
select select "5"
select select "8"
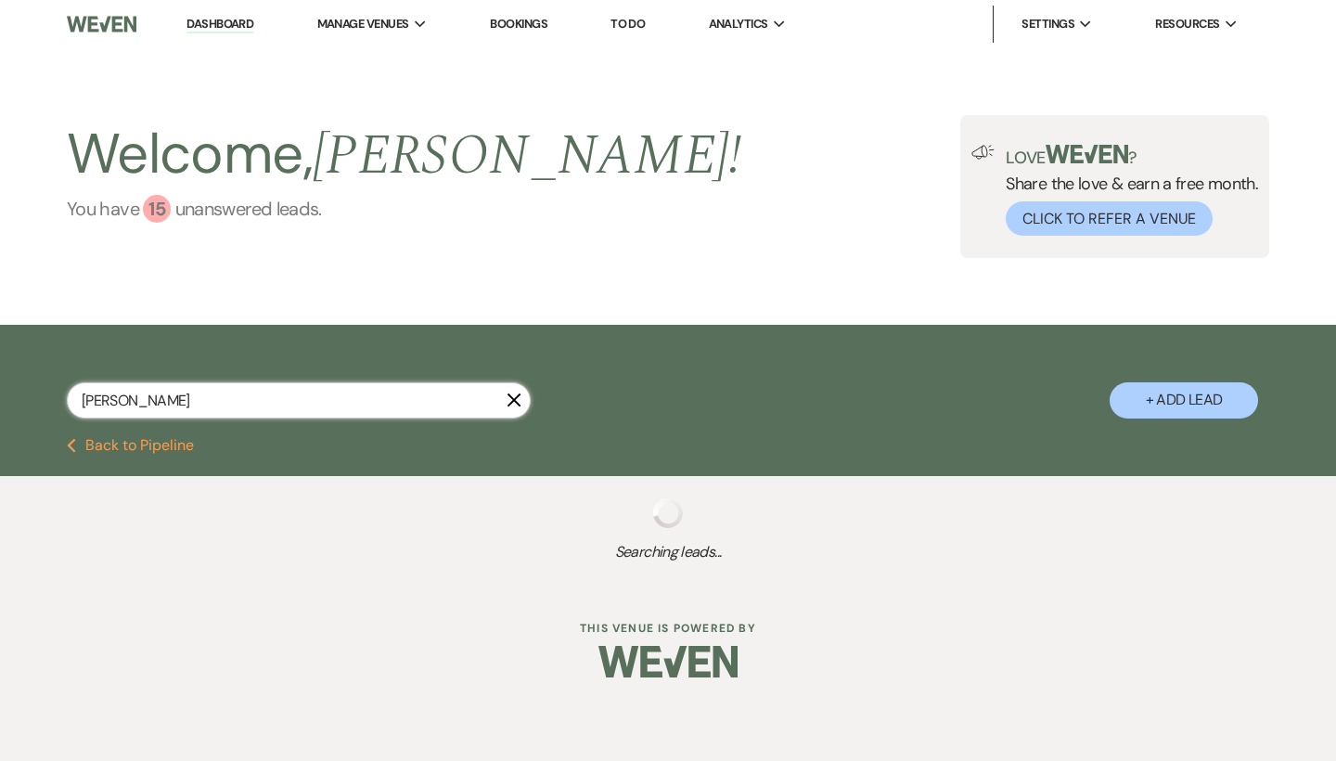
select select "5"
select select "8"
select select "5"
select select "8"
select select "4"
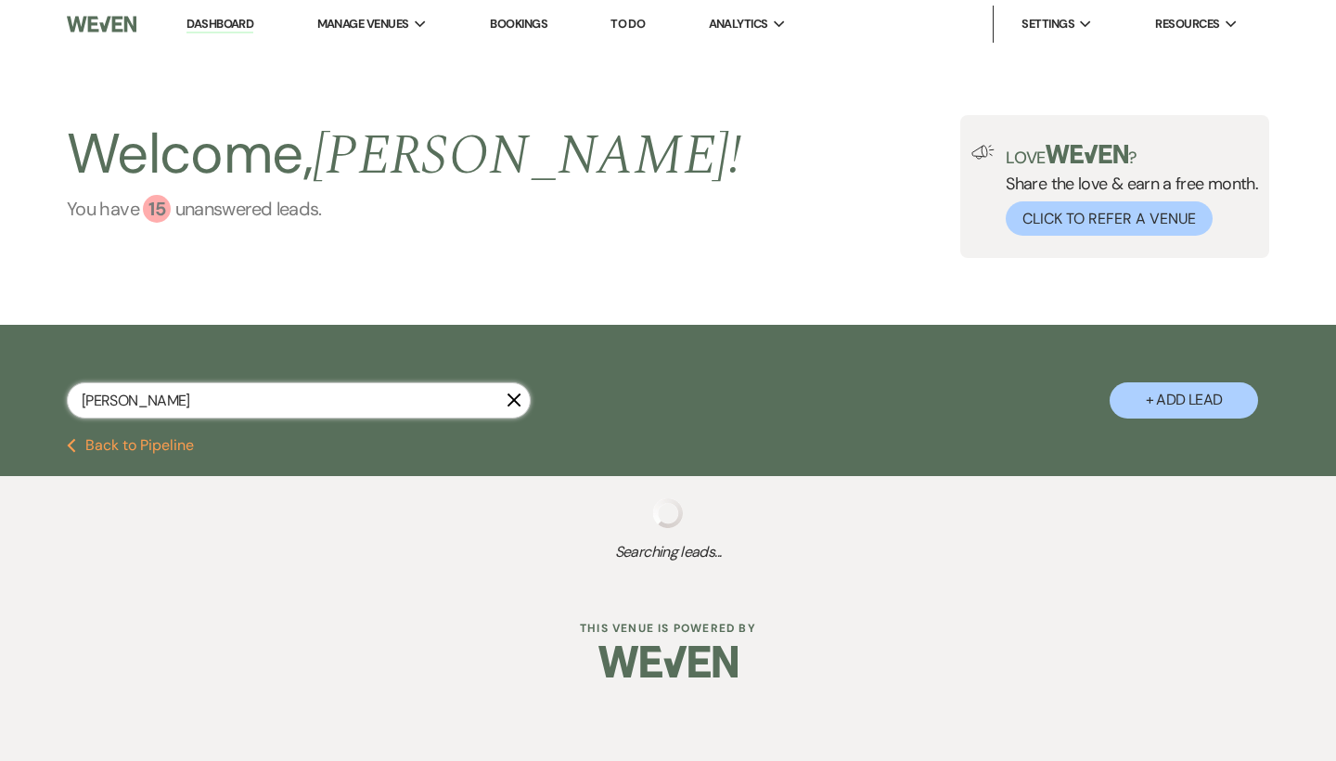
select select "8"
select select "5"
select select "8"
select select "5"
select select "8"
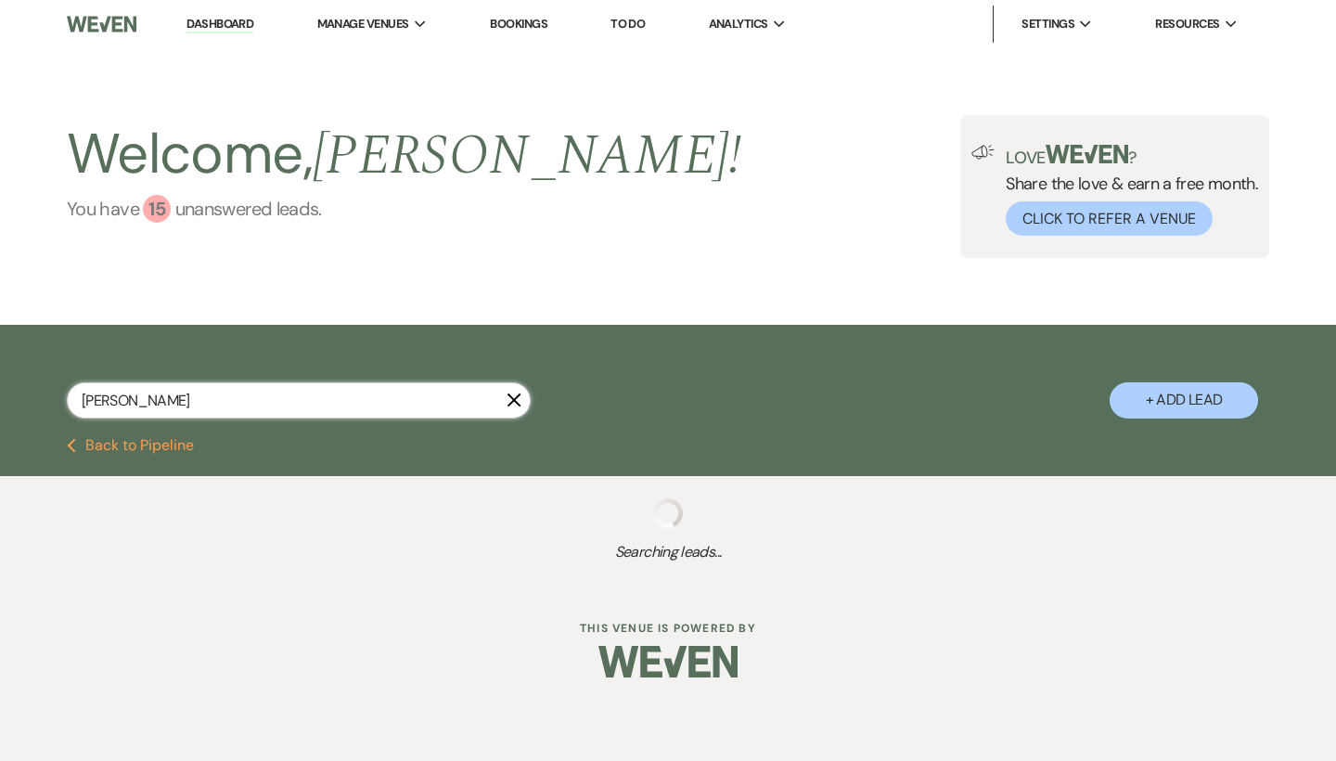
select select "5"
select select "8"
select select "5"
select select "8"
select select "5"
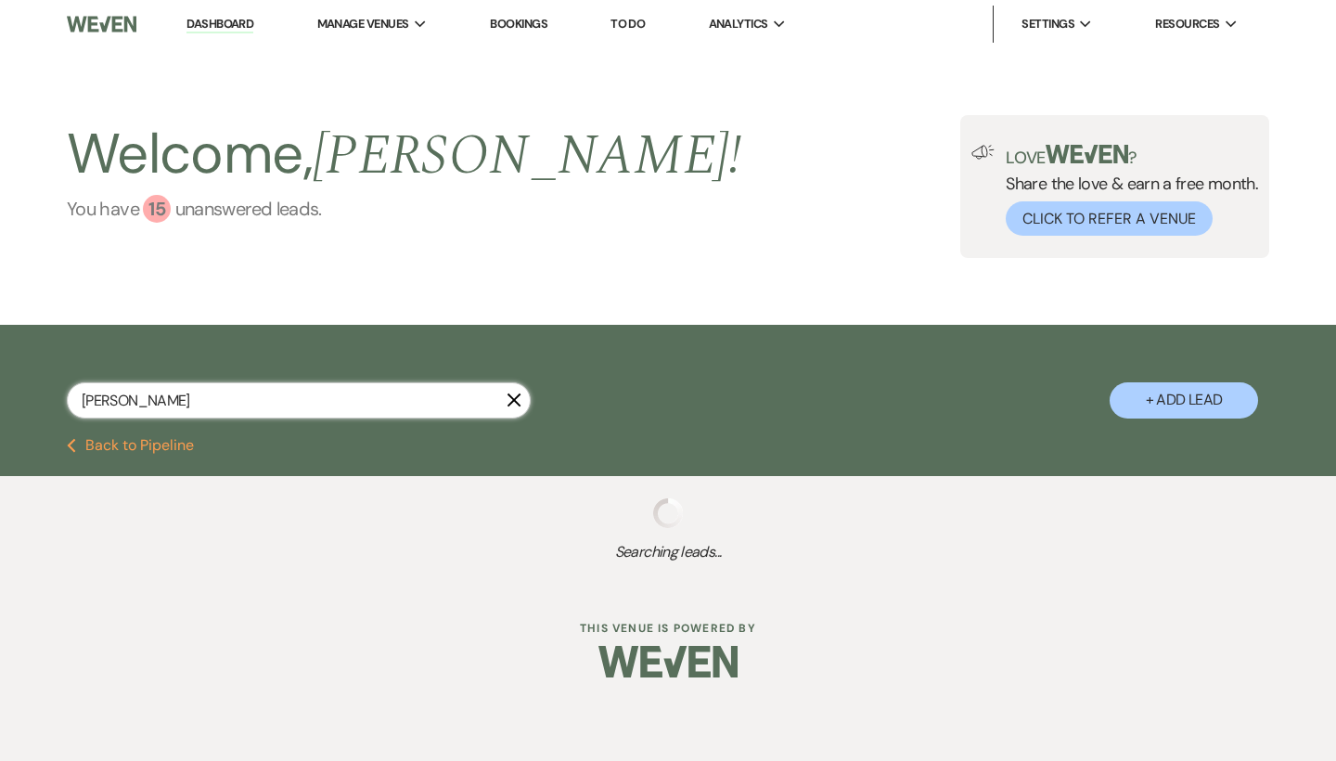
select select "8"
select select "5"
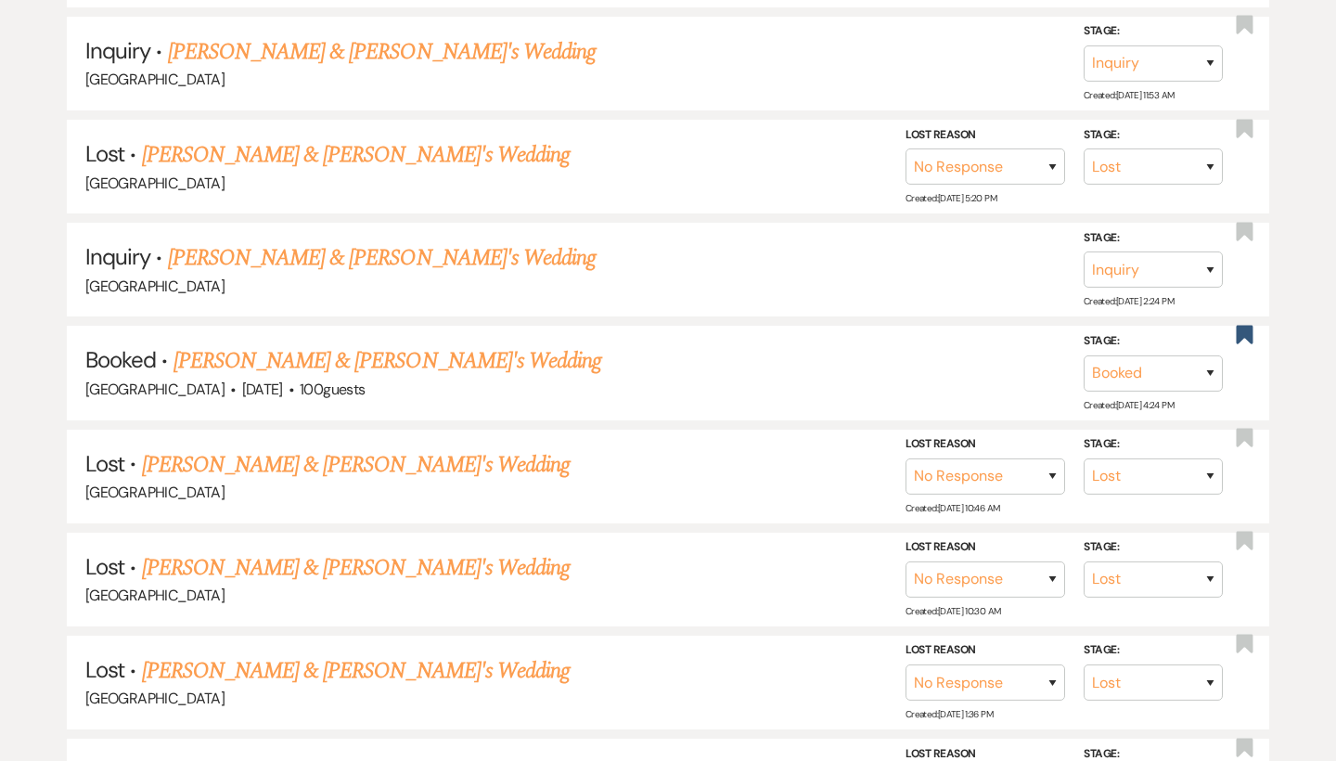
scroll to position [1021, 0]
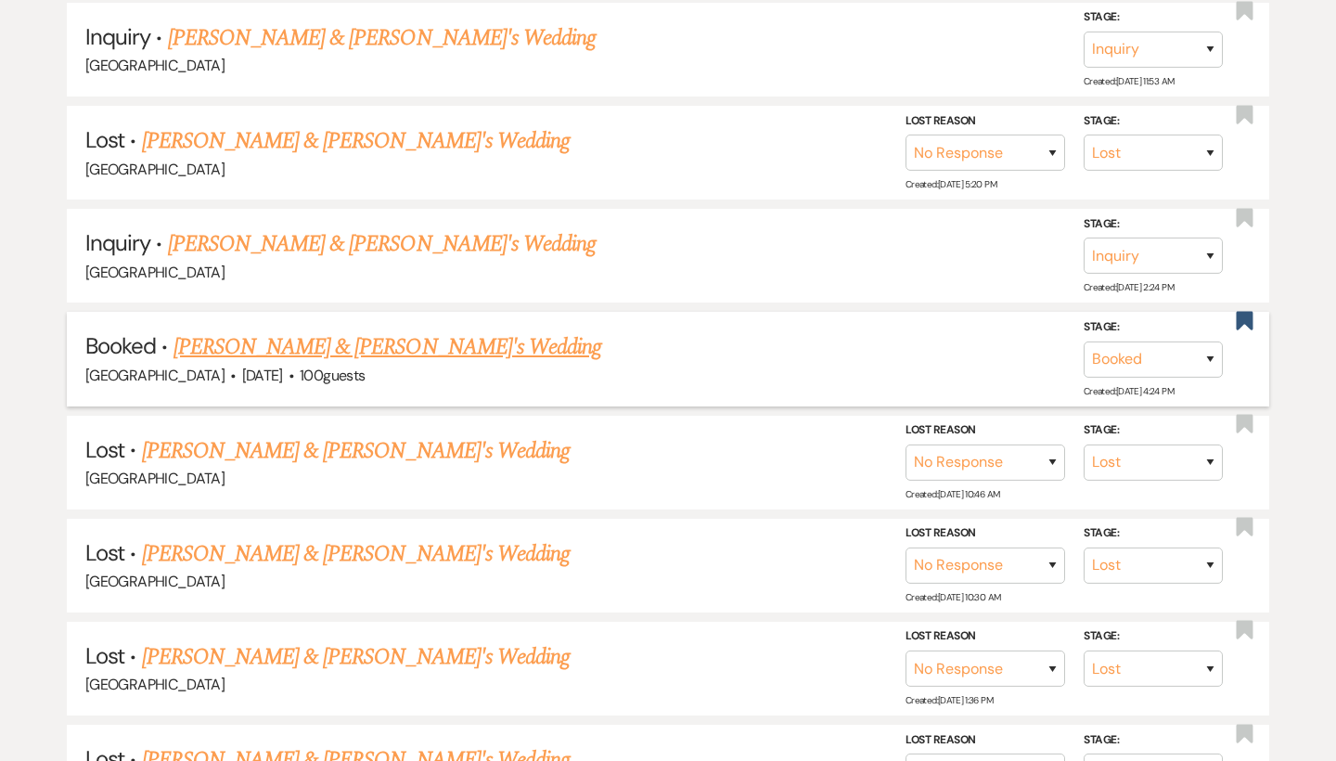
type input "[PERSON_NAME]"
click at [314, 331] on link "[PERSON_NAME] & [PERSON_NAME]'s Wedding" at bounding box center [388, 346] width 429 height 33
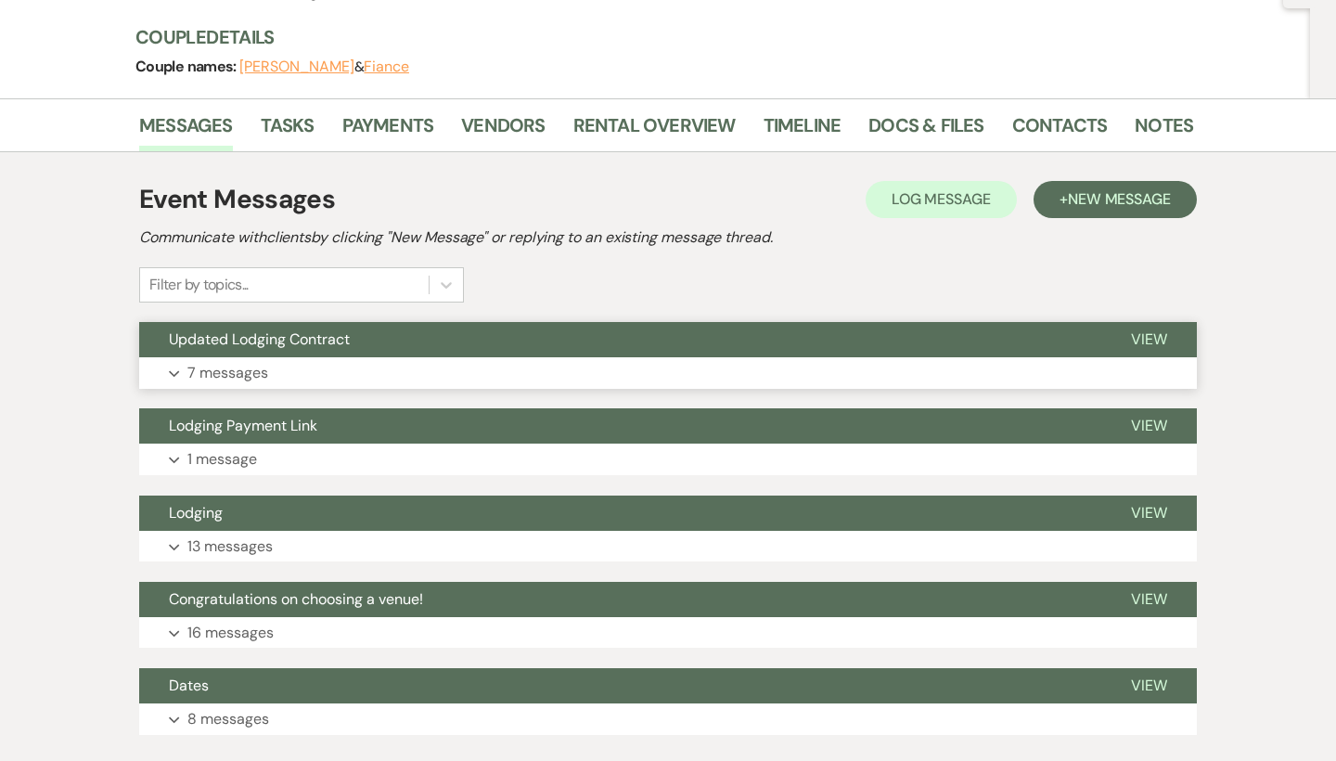
click at [406, 349] on button "Updated Lodging Contract" at bounding box center [620, 339] width 962 height 35
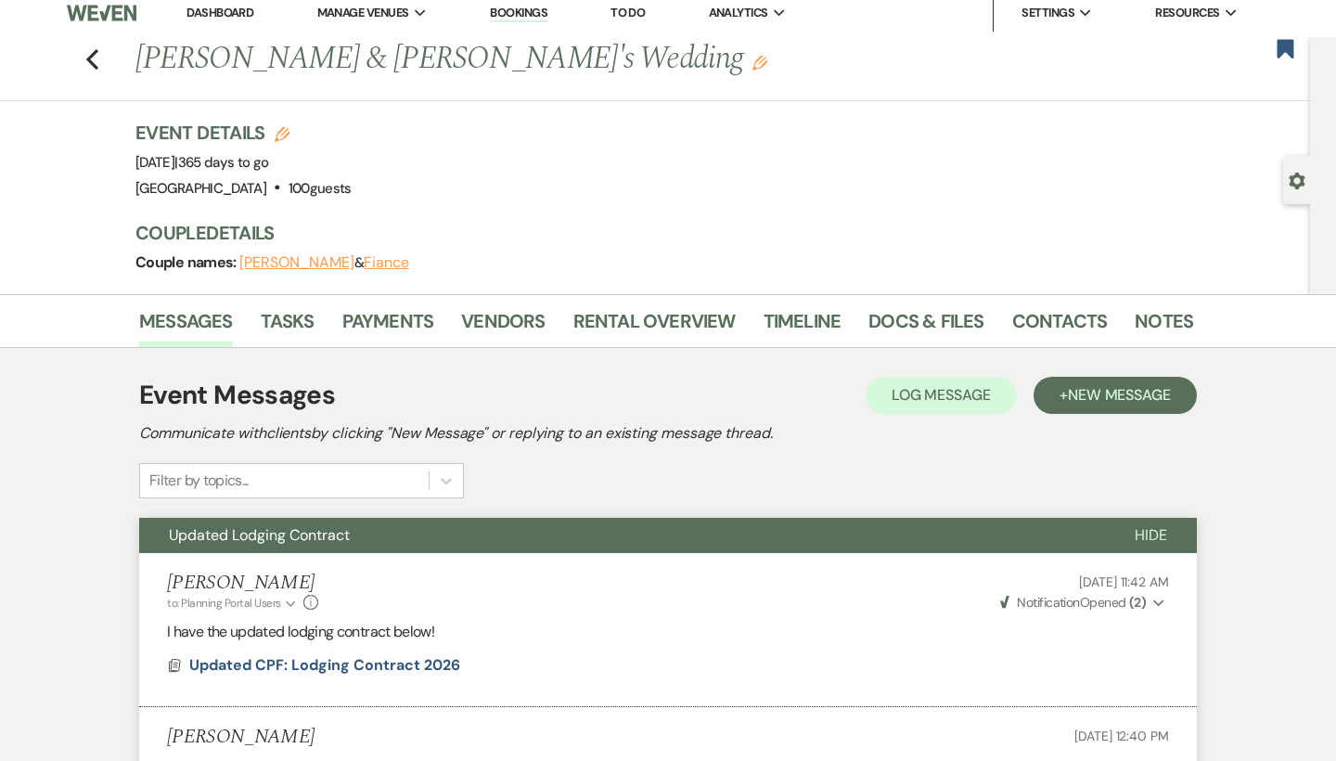
scroll to position [7, 0]
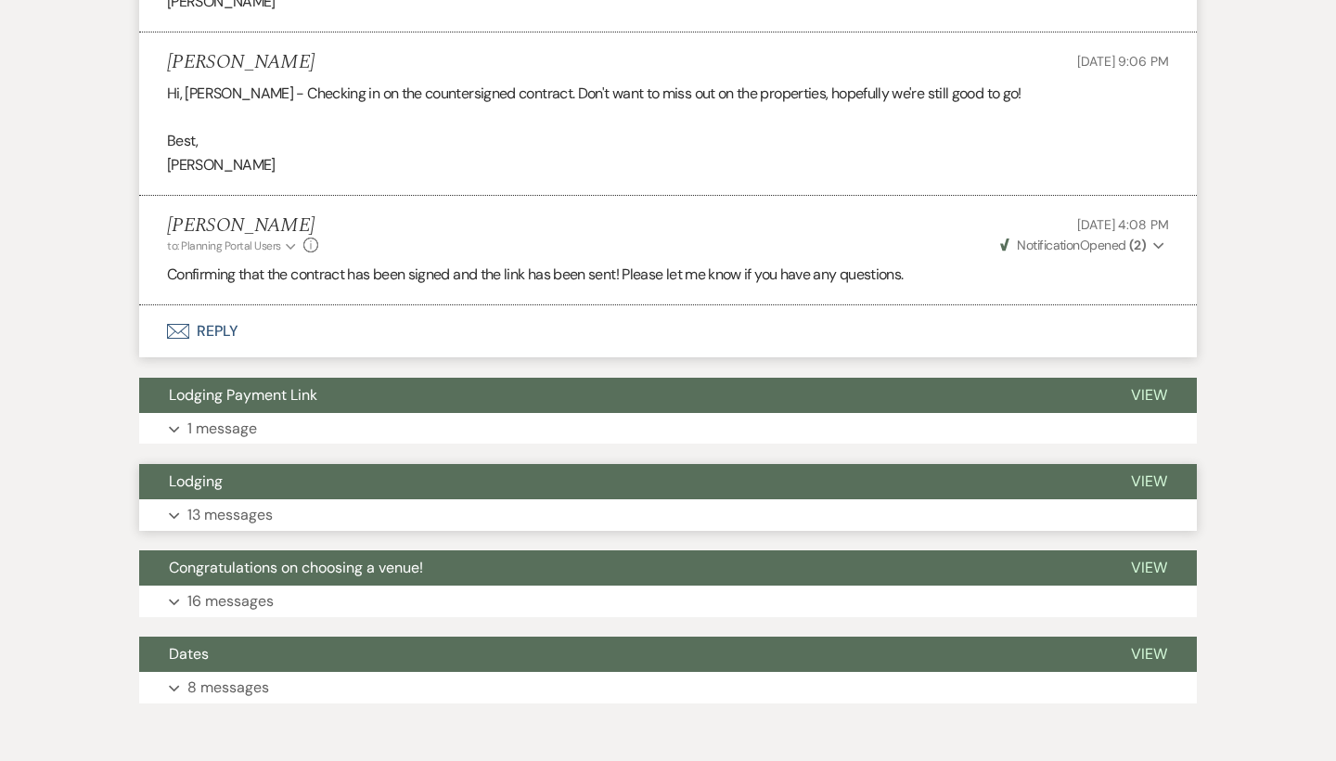
click at [388, 469] on button "Lodging" at bounding box center [620, 481] width 962 height 35
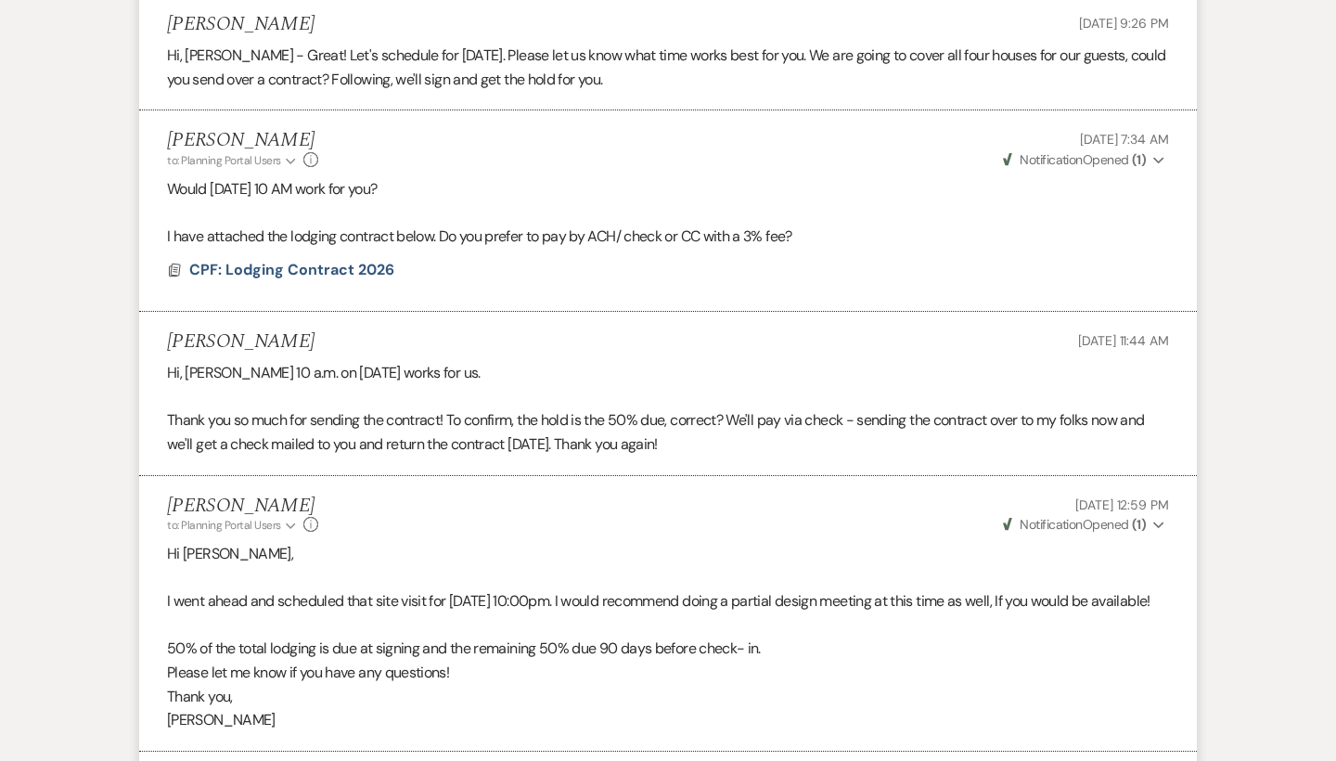
scroll to position [2359, 0]
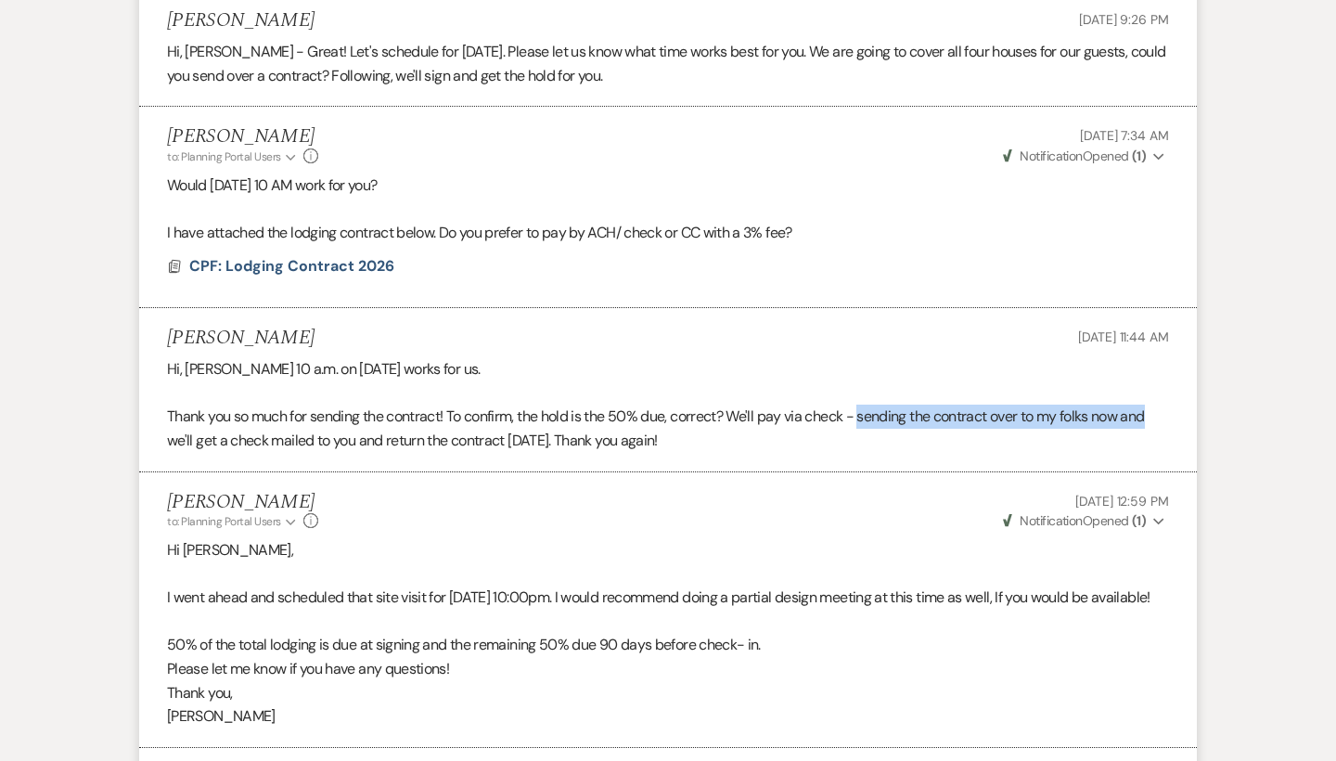
drag, startPoint x: 869, startPoint y: 386, endPoint x: 1162, endPoint y: 388, distance: 292.3
click at [1162, 405] on p "Thank you so much for sending the contract! To confirm, the hold is the 50% due…" at bounding box center [668, 428] width 1002 height 47
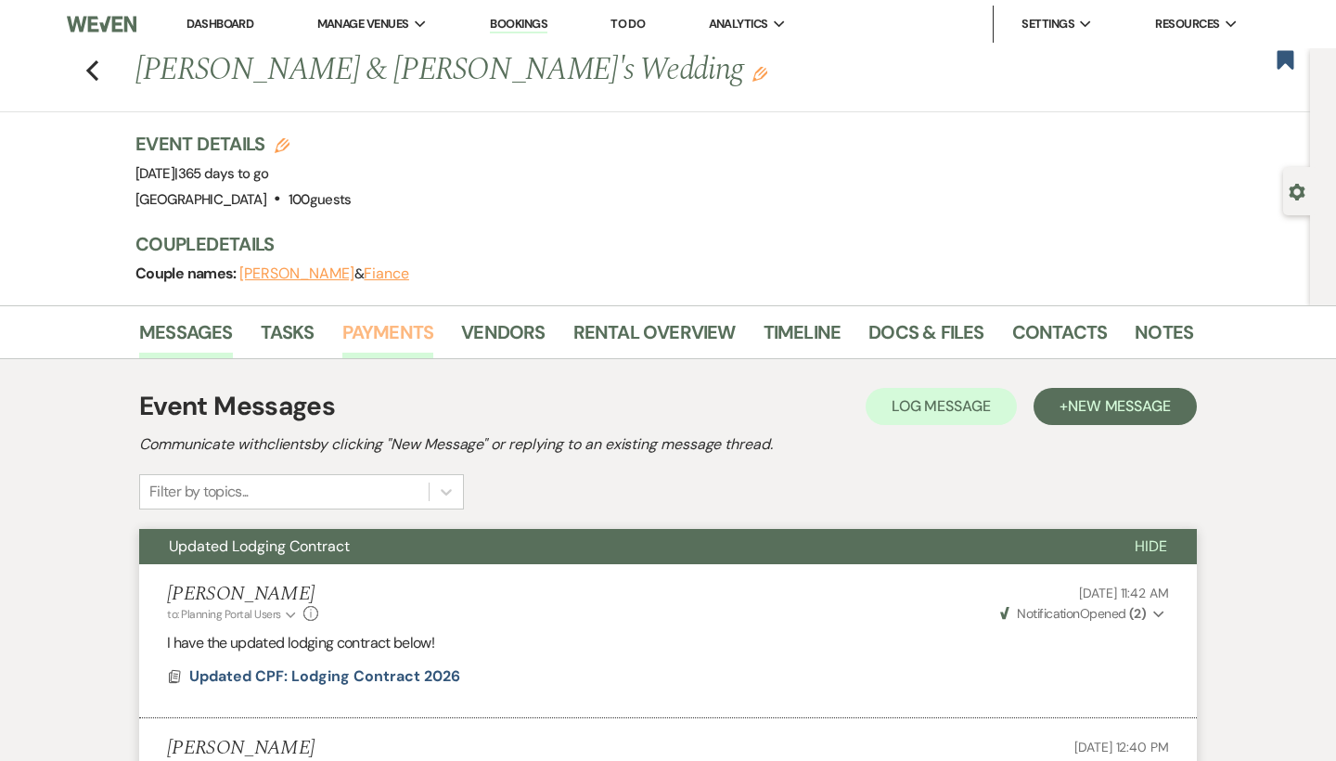
scroll to position [0, 0]
click at [402, 337] on link "Payments" at bounding box center [388, 337] width 92 height 41
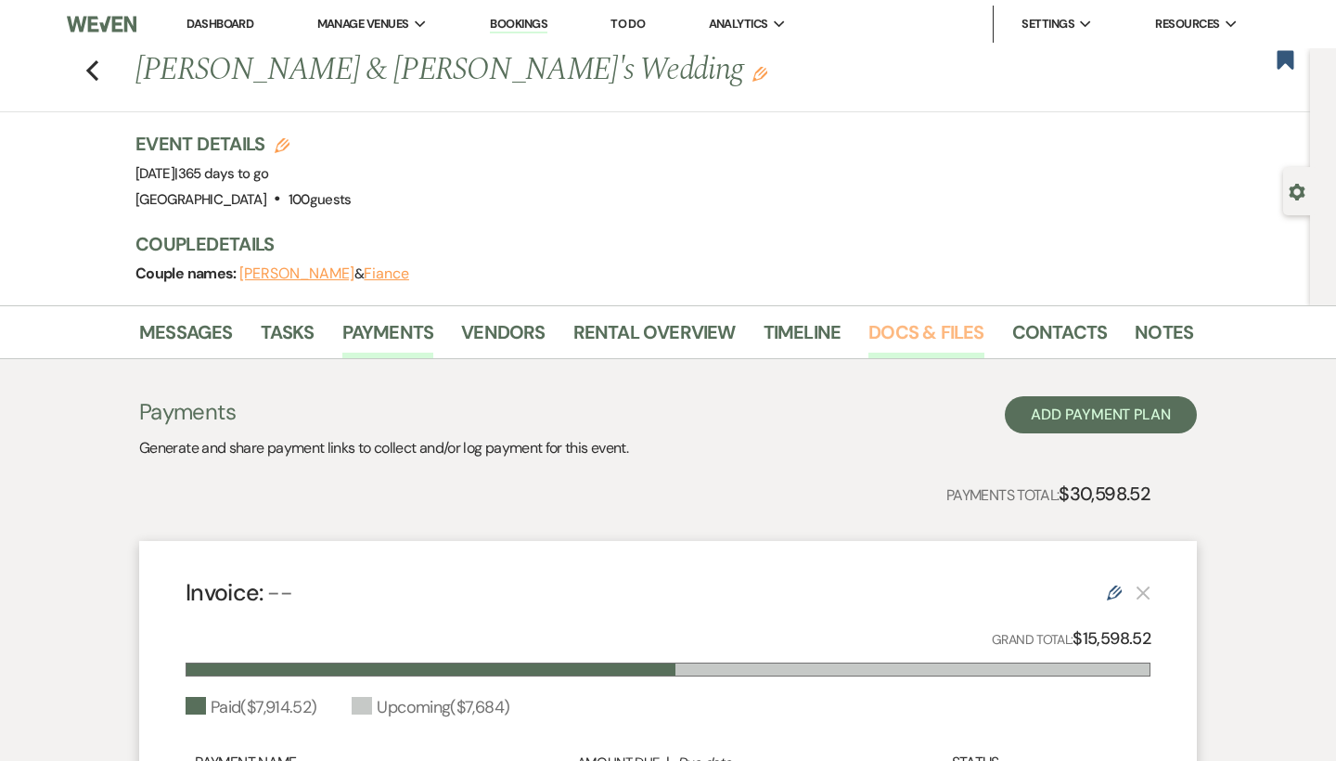
click at [937, 337] on link "Docs & Files" at bounding box center [925, 337] width 115 height 41
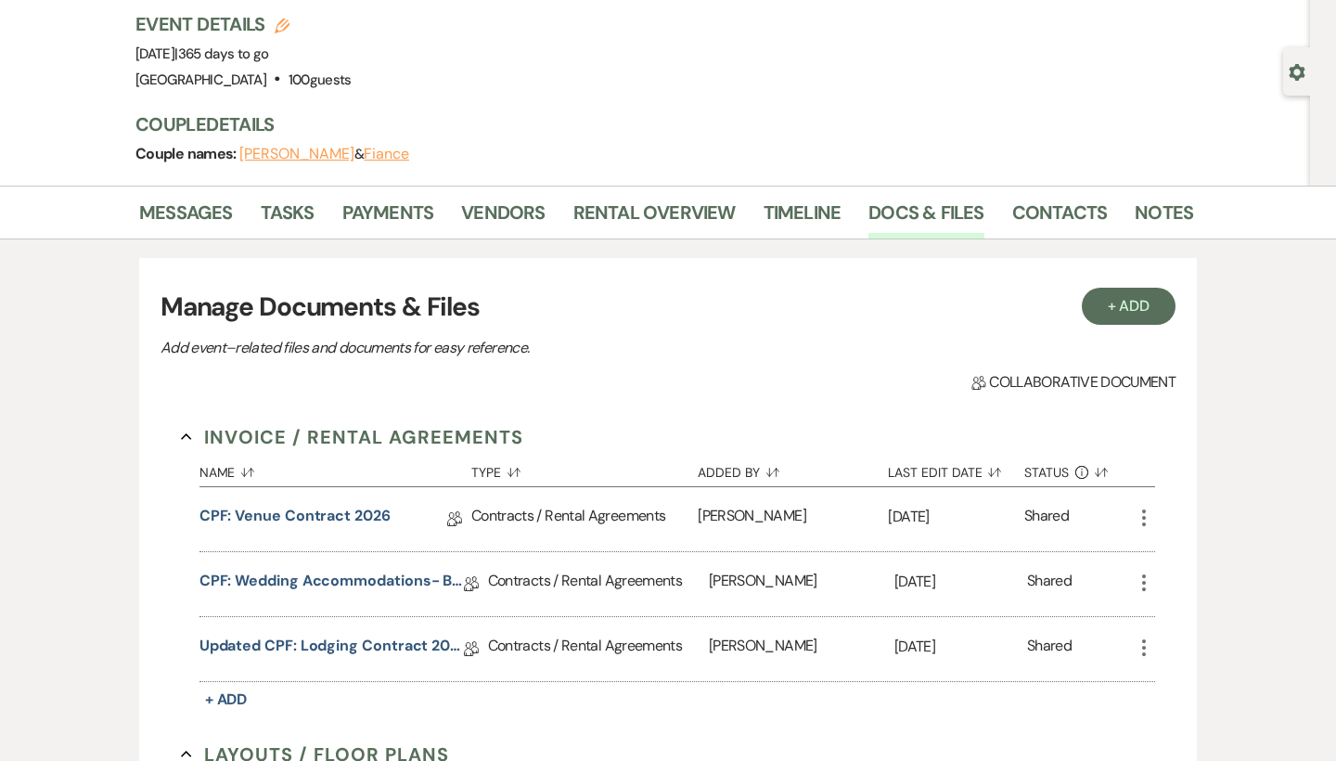
scroll to position [141, 0]
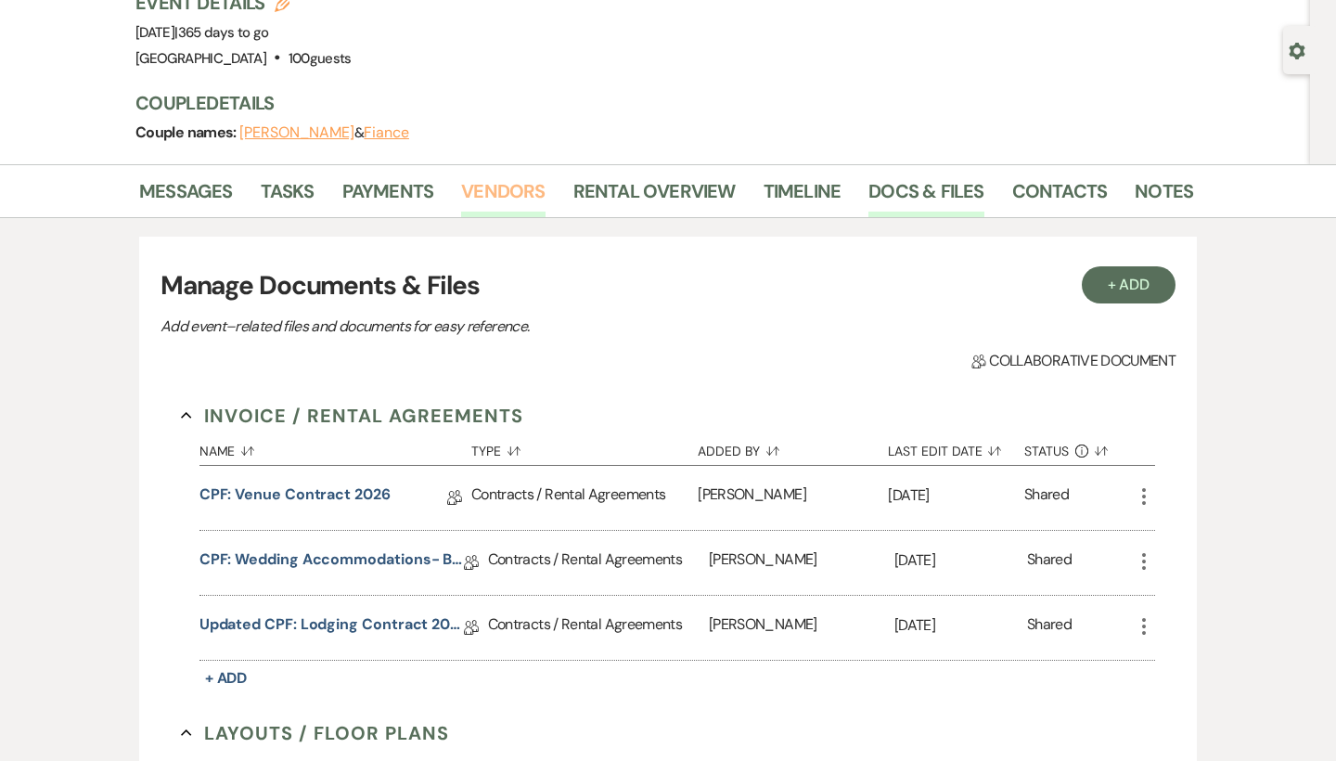
click at [518, 197] on link "Vendors" at bounding box center [503, 196] width 84 height 41
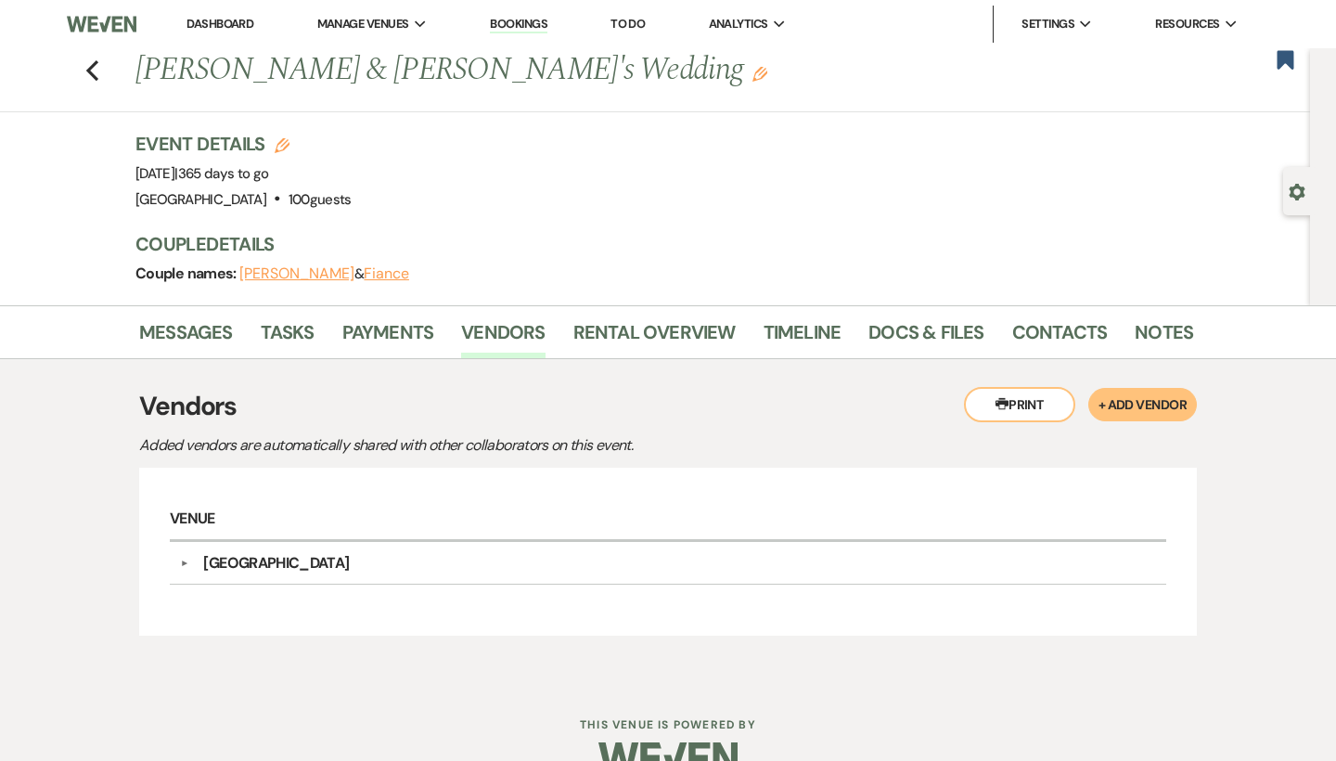
scroll to position [32, 0]
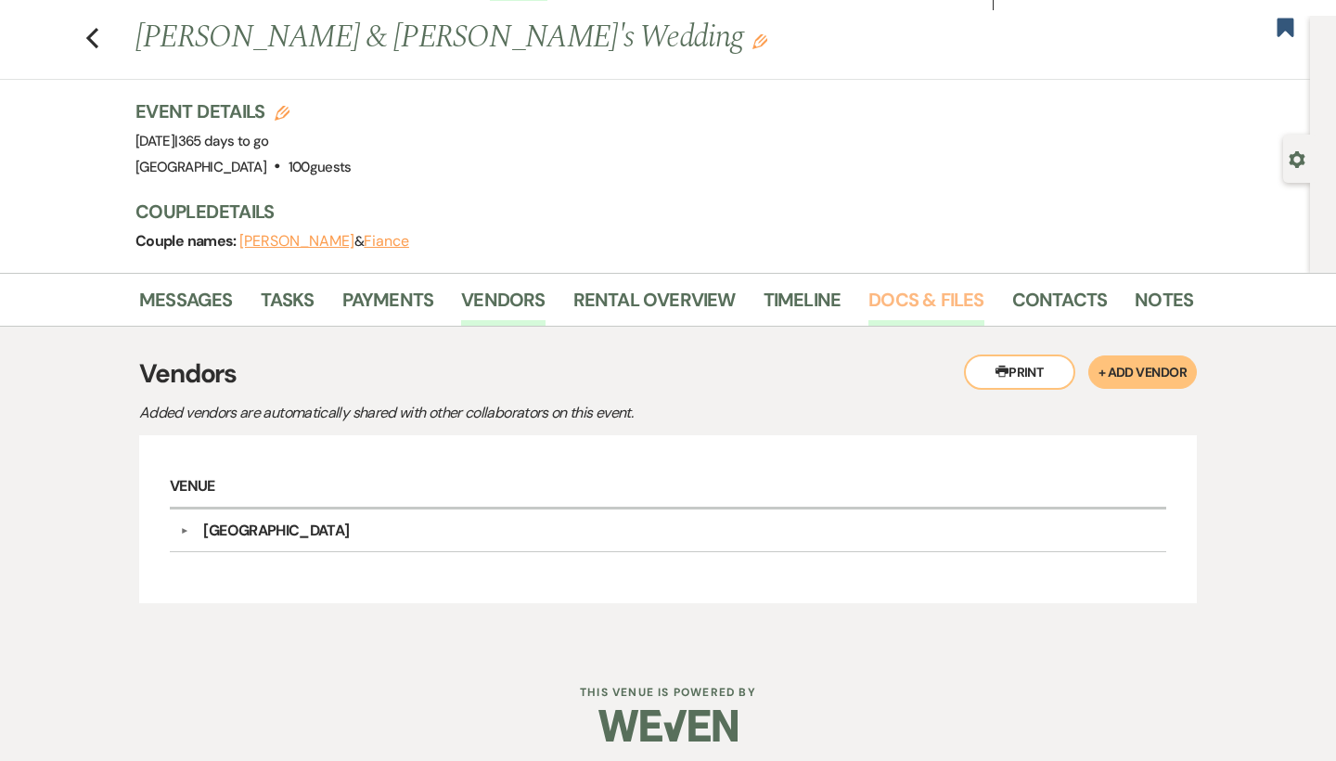
click at [919, 301] on link "Docs & Files" at bounding box center [925, 305] width 115 height 41
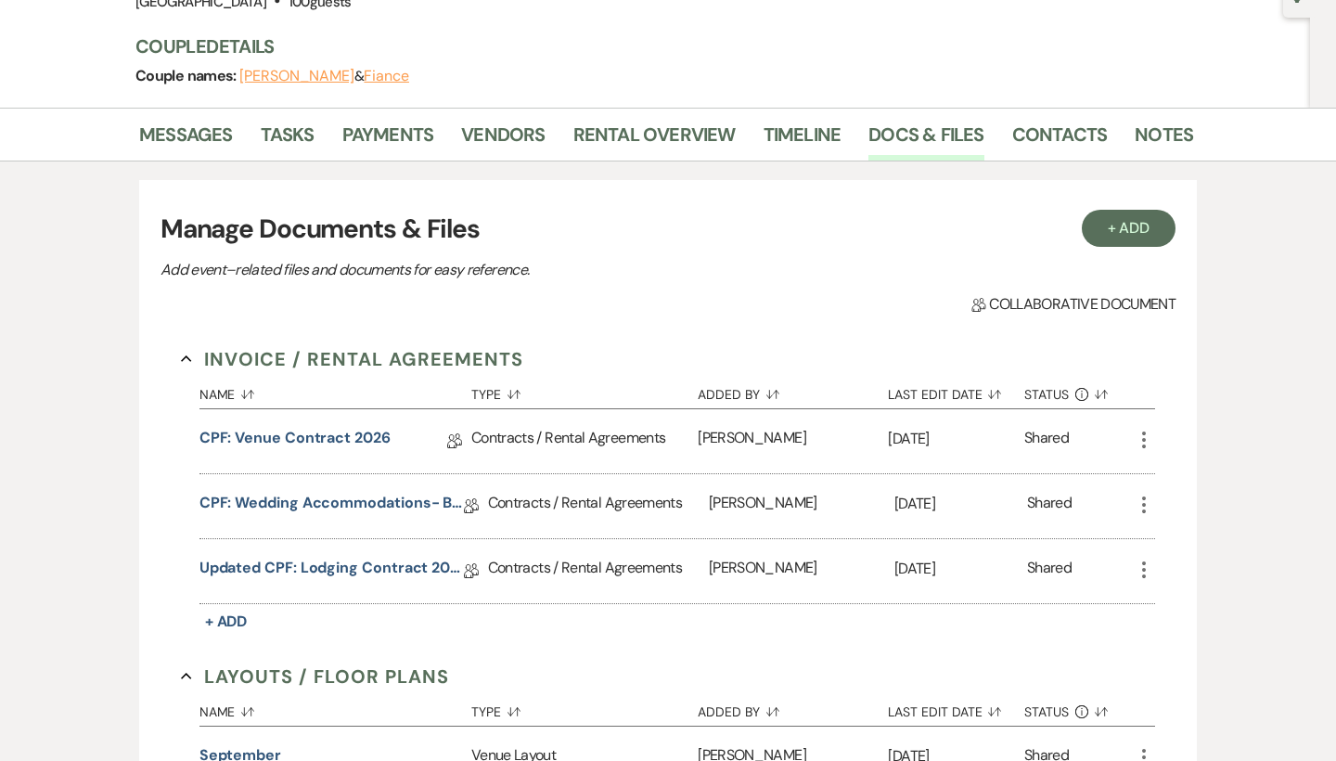
scroll to position [228, 0]
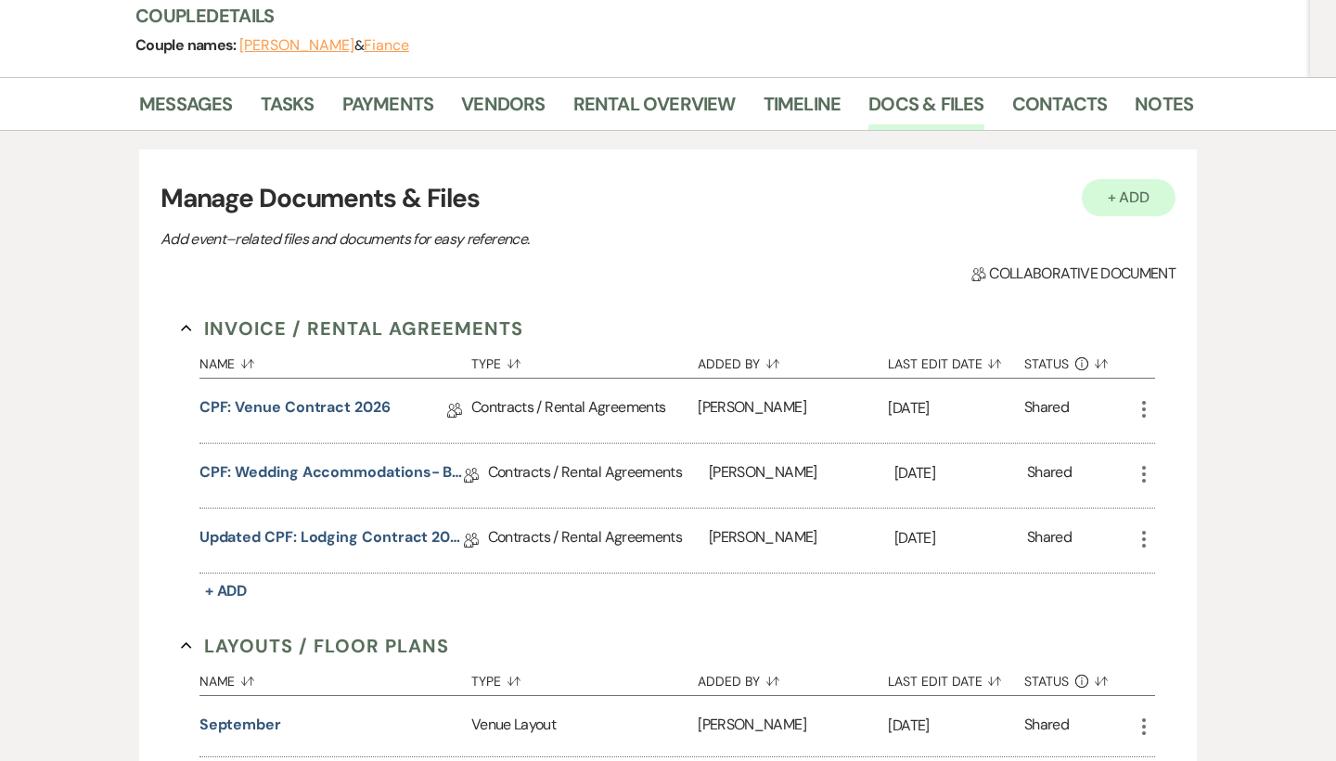
click at [1145, 187] on button "+ Add" at bounding box center [1129, 197] width 95 height 37
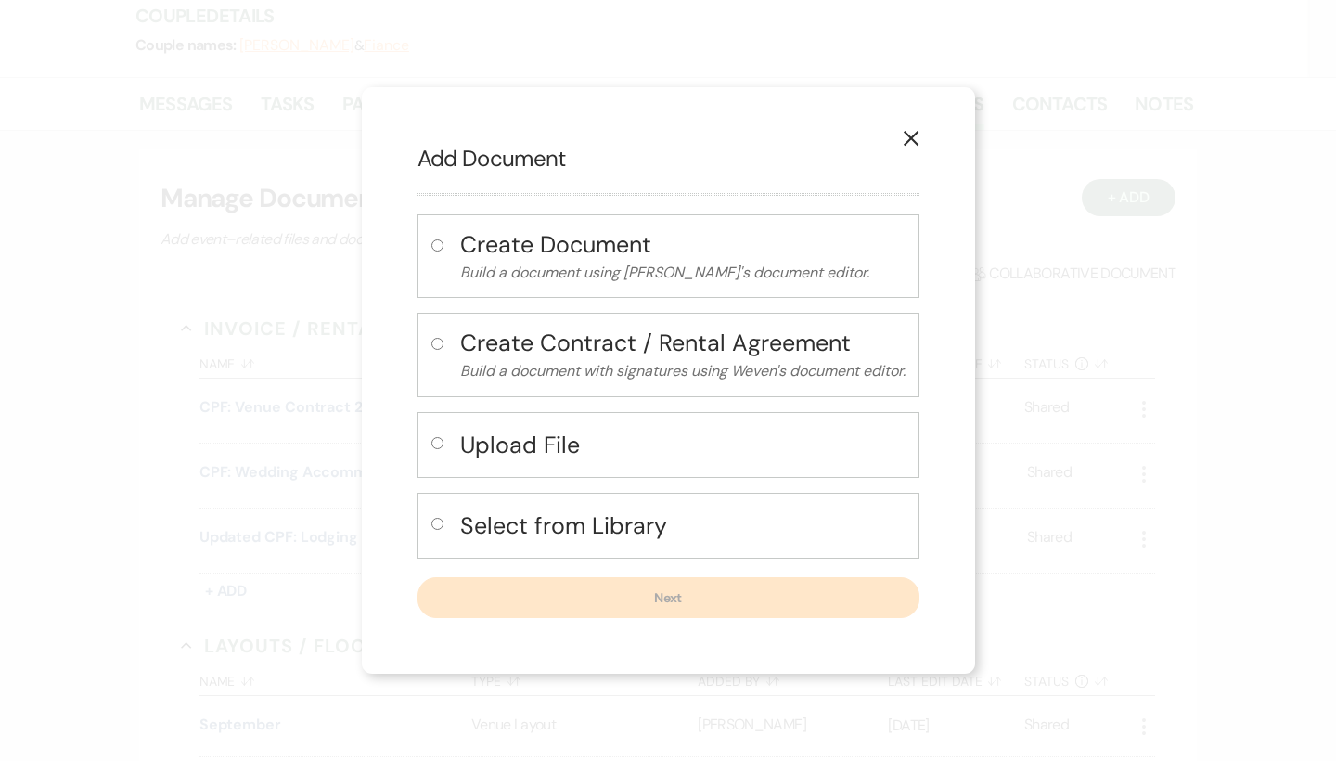
click at [749, 527] on h4 "Select from Library" at bounding box center [682, 525] width 445 height 32
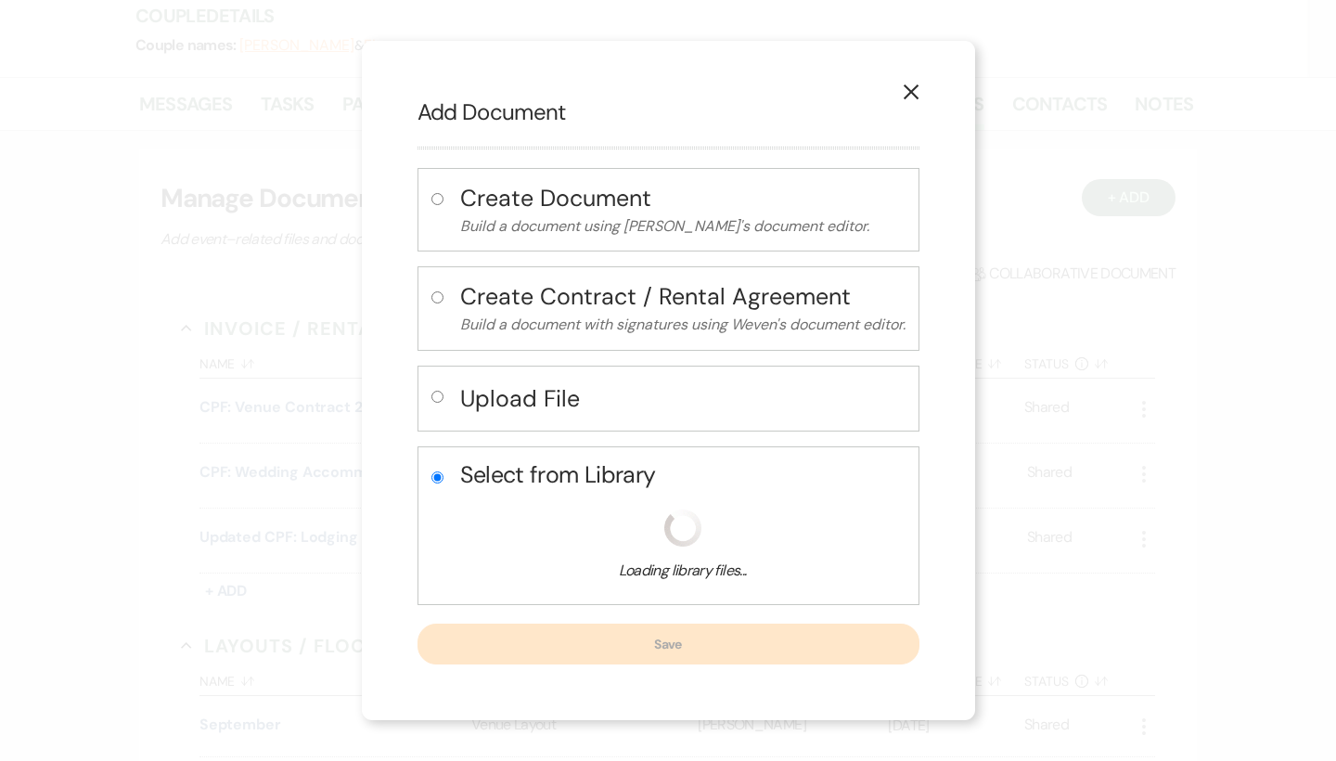
radio input "true"
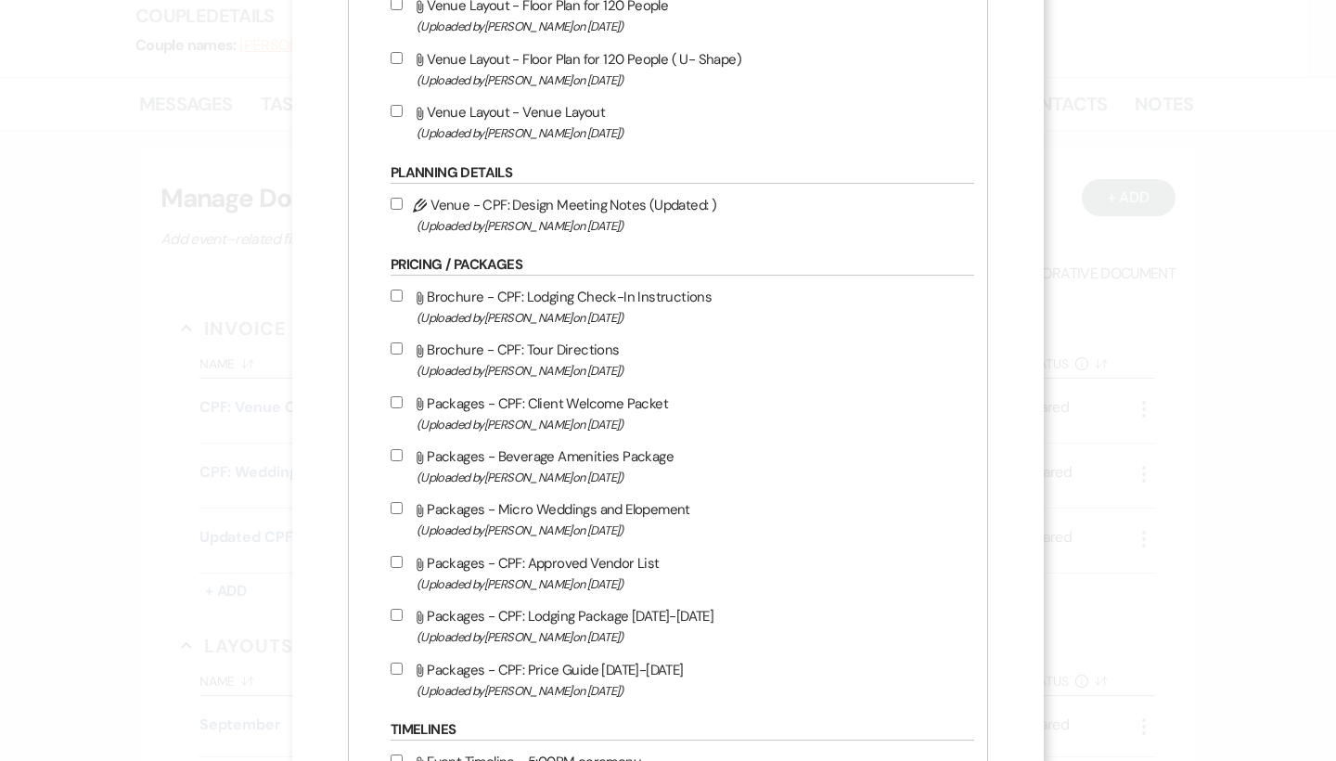
scroll to position [1973, 0]
click at [573, 235] on span "(Uploaded by [PERSON_NAME] on [DATE] )" at bounding box center [691, 223] width 548 height 21
click at [403, 208] on input "Pencil Venue - CPF: Design Meeting Notes (Updated: ) (Uploaded by [PERSON_NAME]…" at bounding box center [397, 202] width 12 height 12
checkbox input "true"
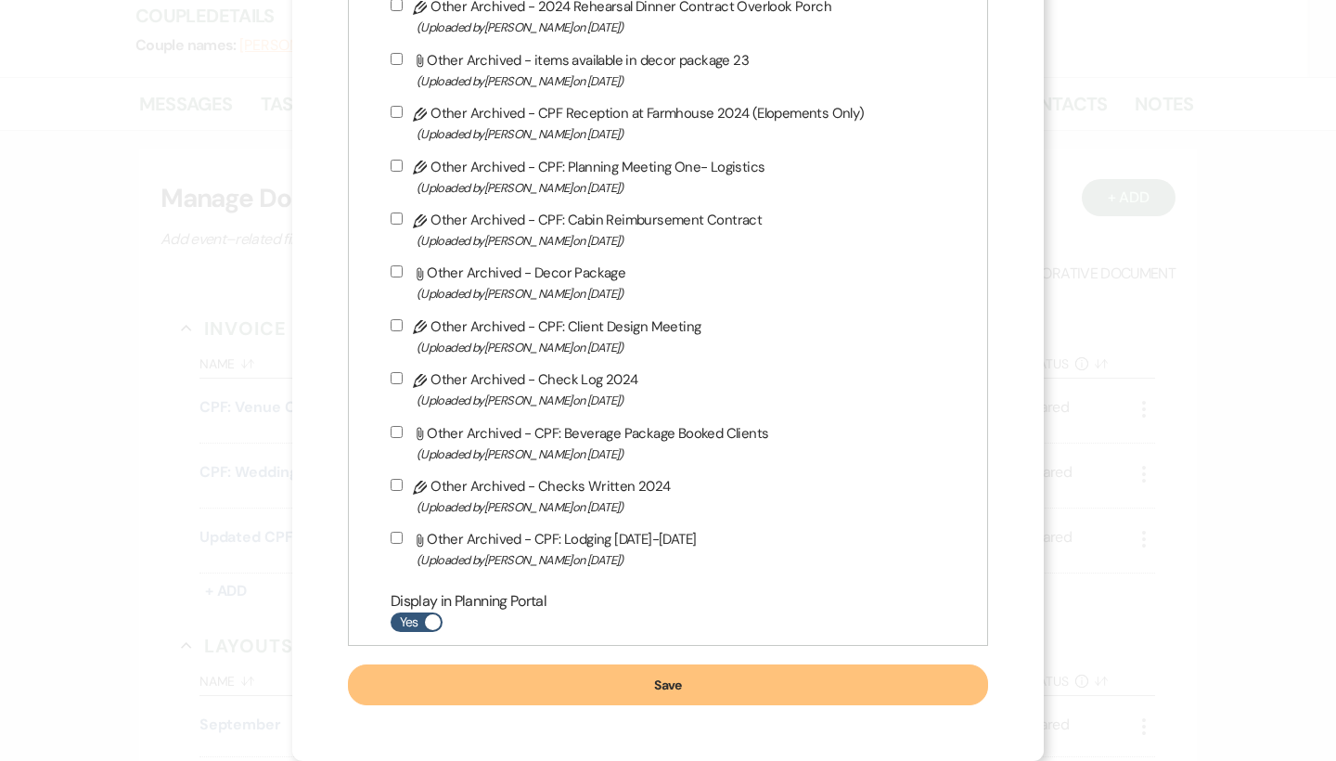
scroll to position [5452, 0]
click at [429, 617] on input "Yes" at bounding box center [417, 621] width 52 height 19
checkbox input "false"
click at [481, 687] on button "Save" at bounding box center [668, 684] width 640 height 41
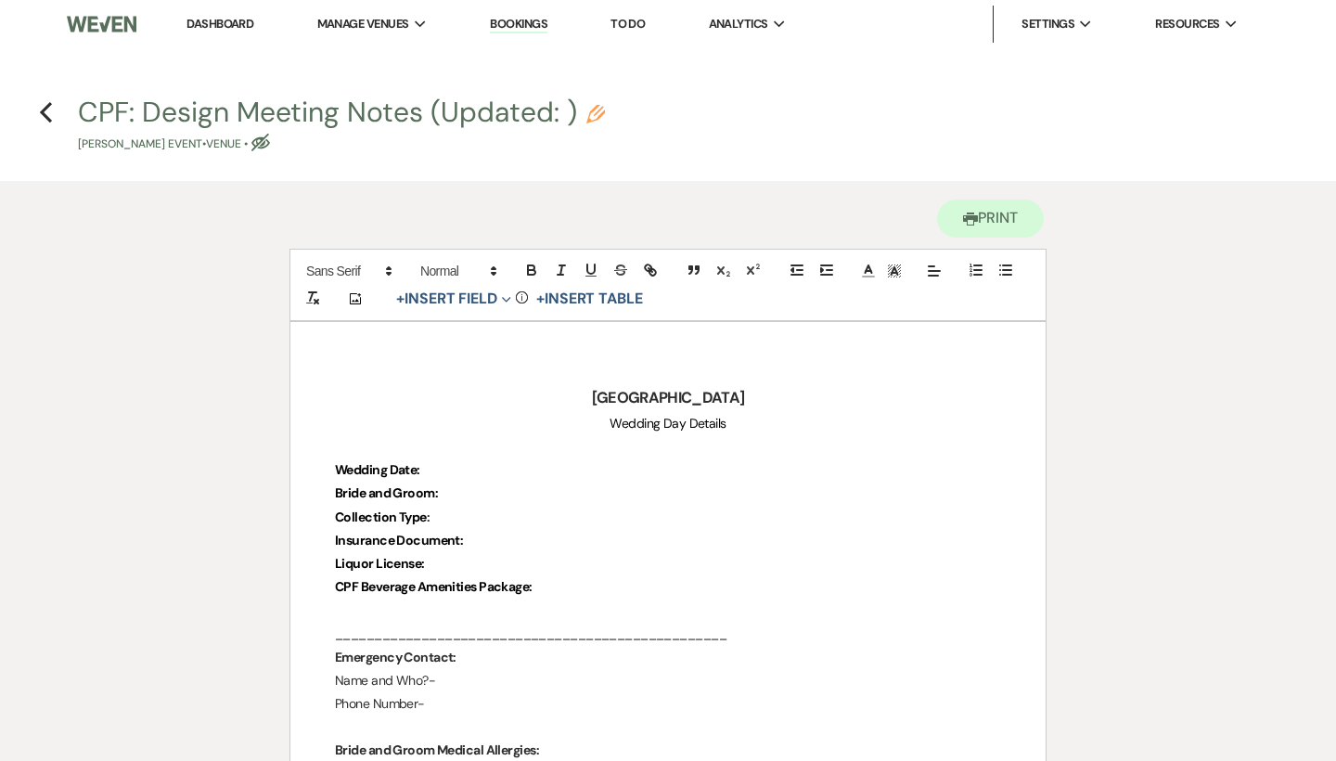
click at [475, 468] on p "Wedding Date:" at bounding box center [668, 469] width 666 height 23
click at [45, 121] on icon "Previous" at bounding box center [46, 112] width 14 height 22
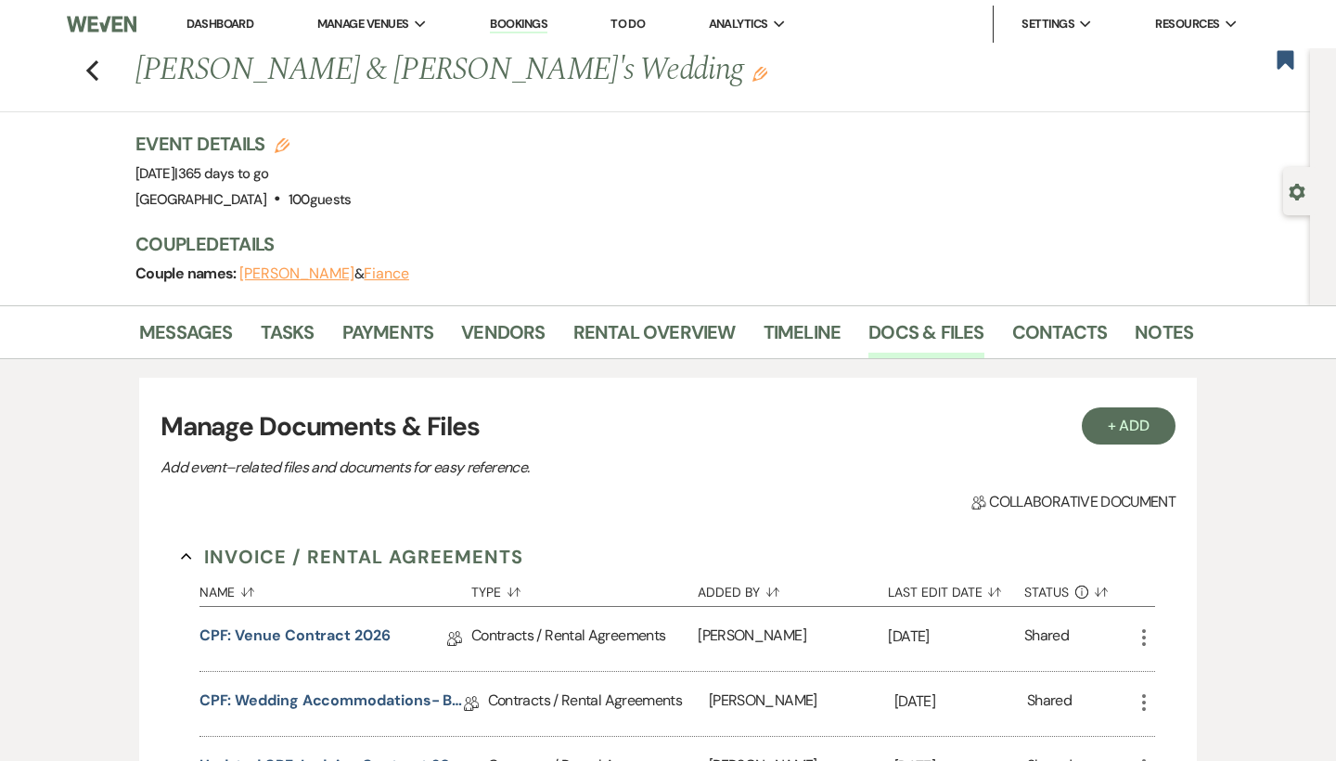
drag, startPoint x: 326, startPoint y: 176, endPoint x: 134, endPoint y: 170, distance: 192.2
click at [134, 170] on div "Previous [PERSON_NAME] & [PERSON_NAME]'s Wedding Edit Bookmark Gear Settings Ev…" at bounding box center [655, 176] width 1310 height 257
copy span "[DATE]"
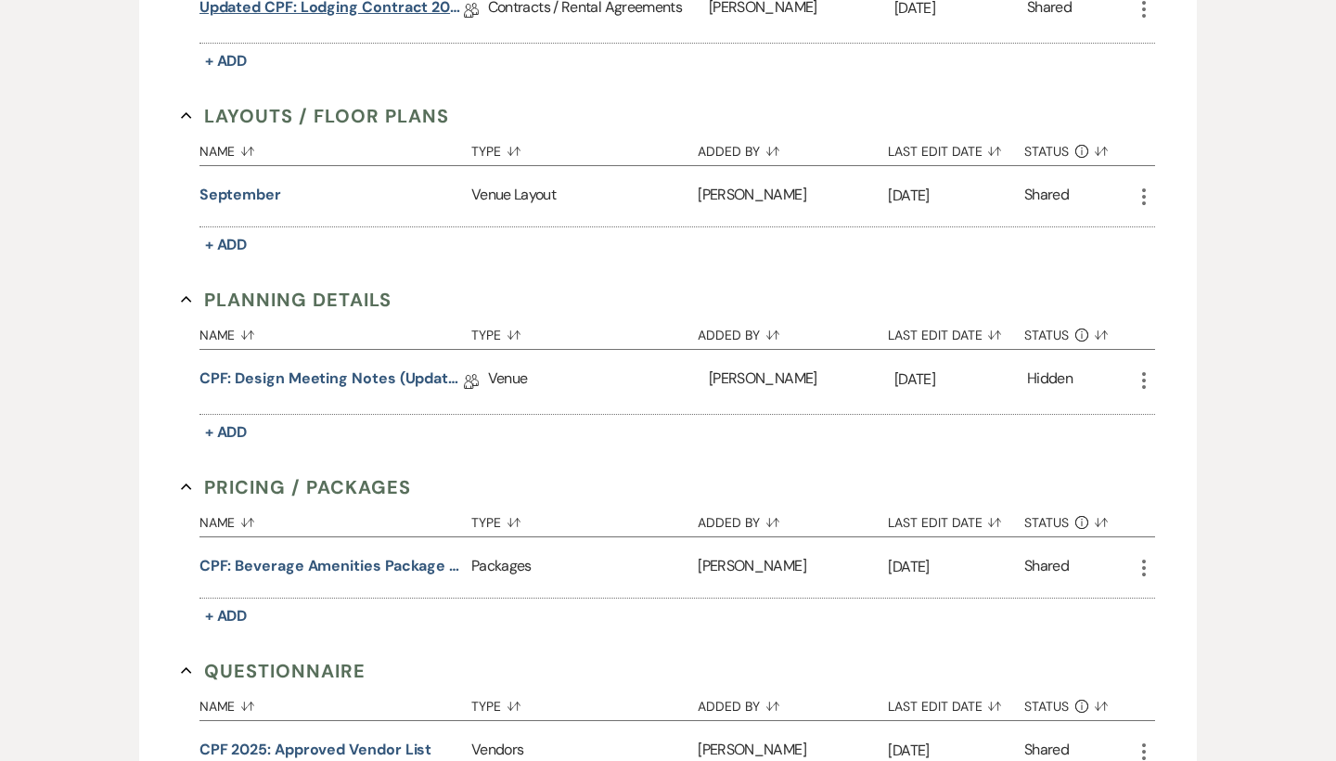
scroll to position [784, 0]
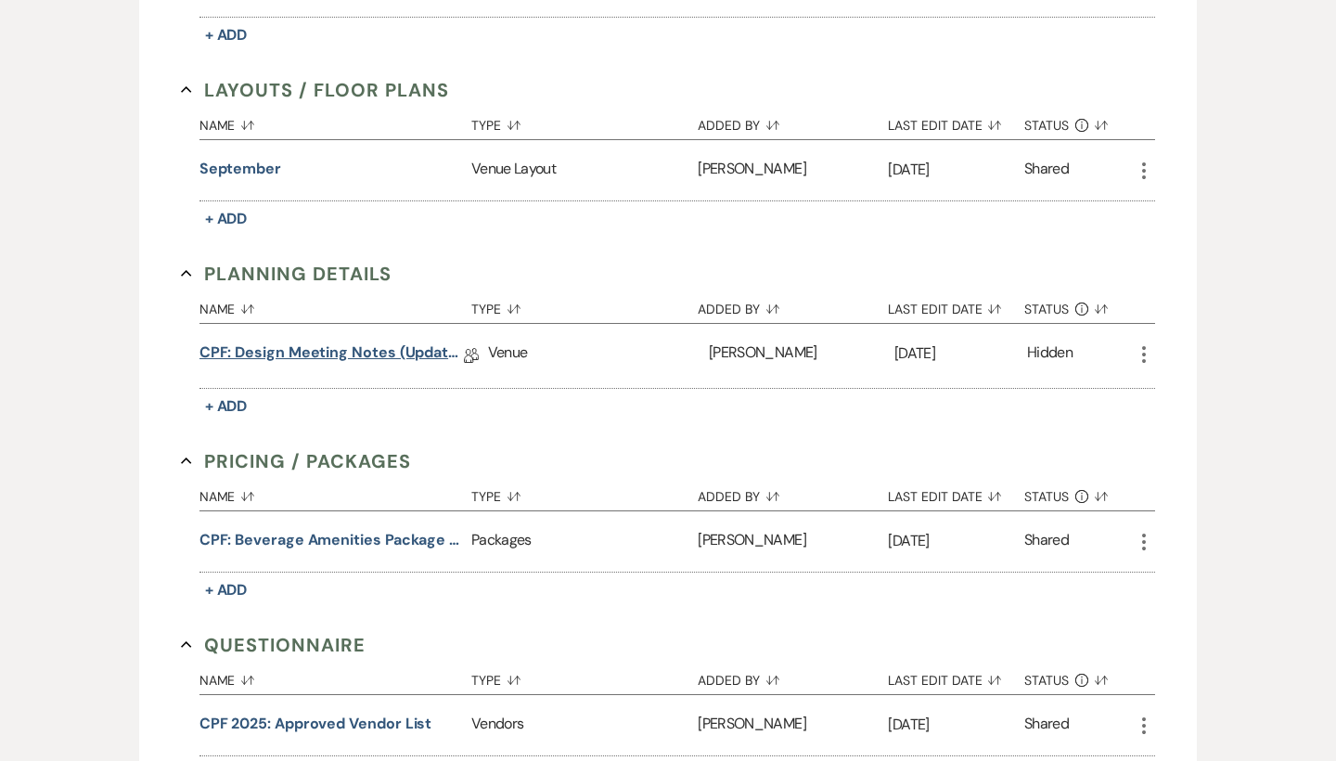
click at [418, 353] on link "CPF: Design Meeting Notes (Updated: )" at bounding box center [331, 355] width 264 height 29
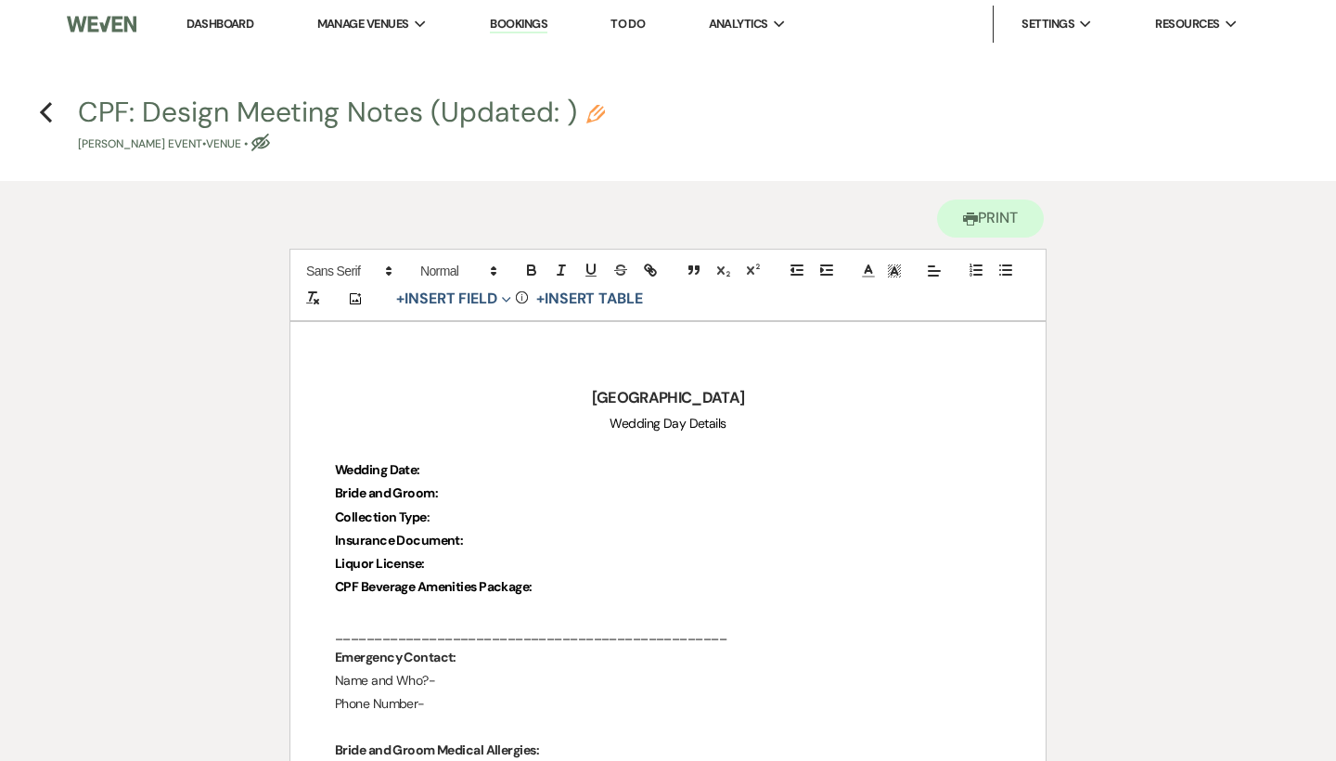
click at [481, 464] on p "Wedding Date:" at bounding box center [668, 469] width 666 height 23
paste div
click at [465, 488] on p "Bride and Groom:" at bounding box center [668, 493] width 666 height 23
drag, startPoint x: 507, startPoint y: 495, endPoint x: 444, endPoint y: 490, distance: 63.3
click at [444, 490] on p "Bride and Groom: [PERSON_NAME]" at bounding box center [668, 493] width 666 height 23
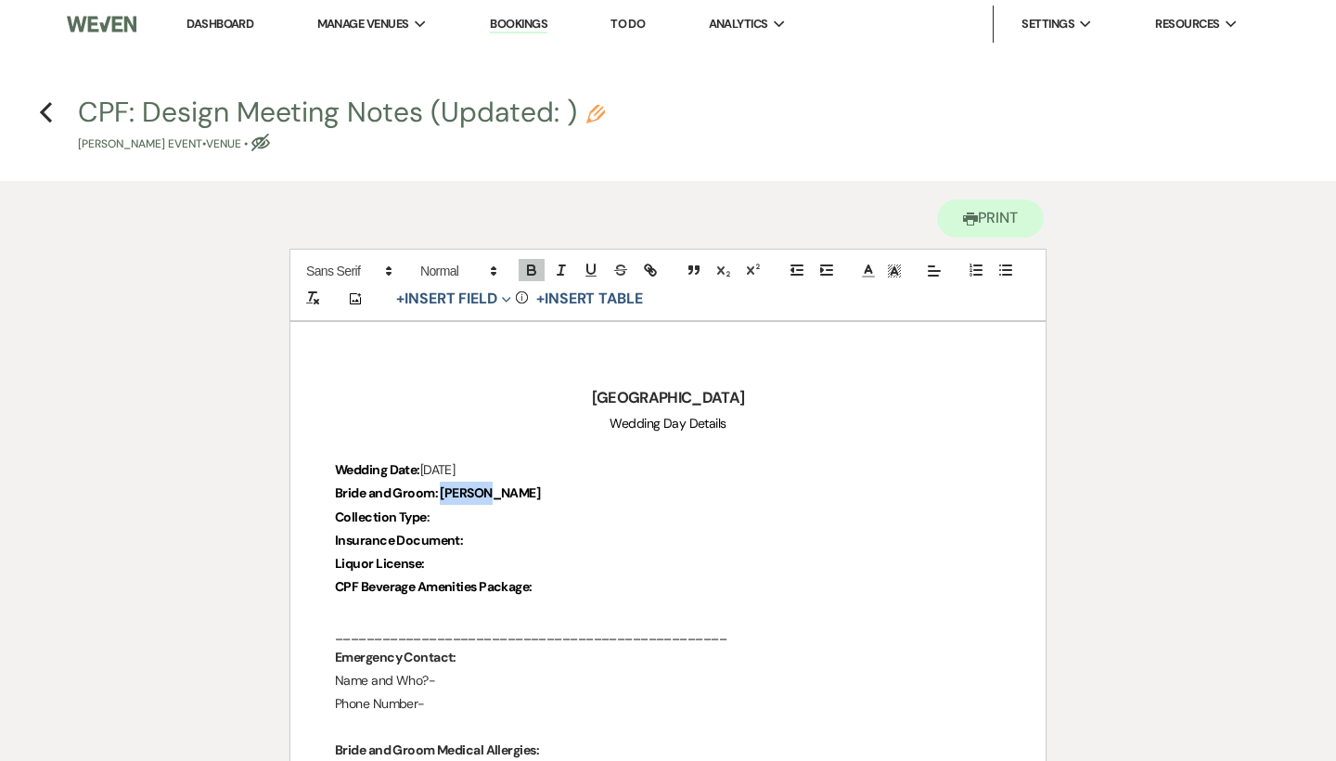
drag, startPoint x: 491, startPoint y: 492, endPoint x: 443, endPoint y: 489, distance: 48.3
click at [443, 489] on p "Bride and Groom: [PERSON_NAME]" at bounding box center [668, 493] width 666 height 23
click at [529, 274] on icon "button" at bounding box center [531, 272] width 7 height 5
click at [45, 112] on icon "Previous" at bounding box center [46, 112] width 14 height 22
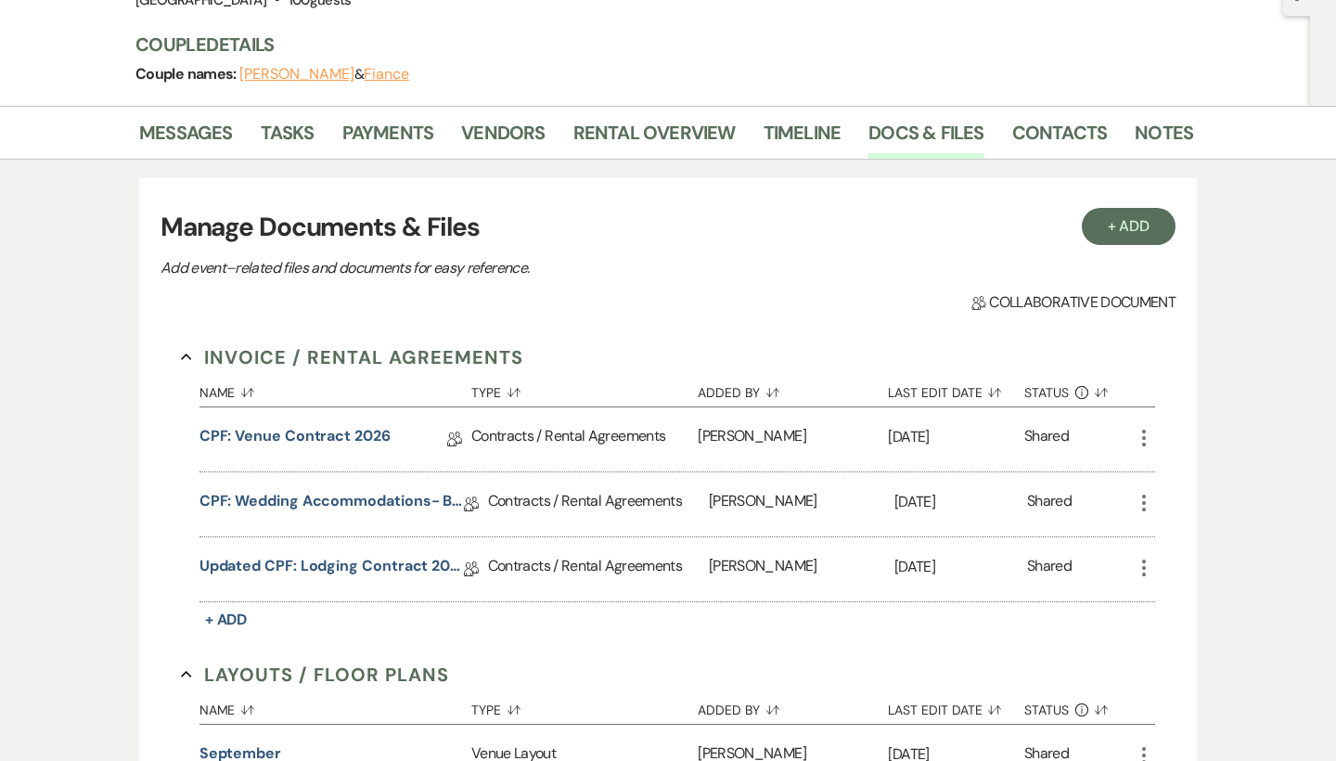
scroll to position [211, 0]
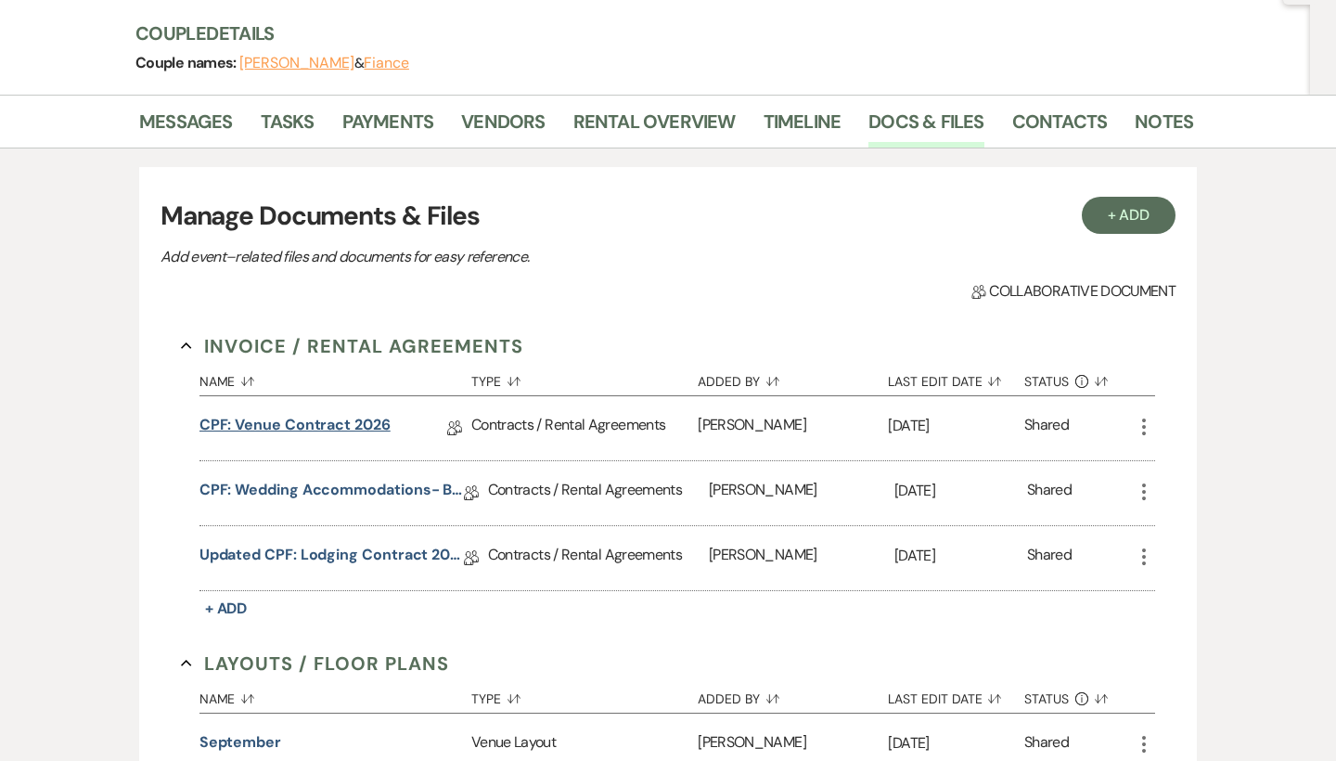
click at [325, 423] on link "CPF: Venue Contract 2026" at bounding box center [294, 428] width 191 height 29
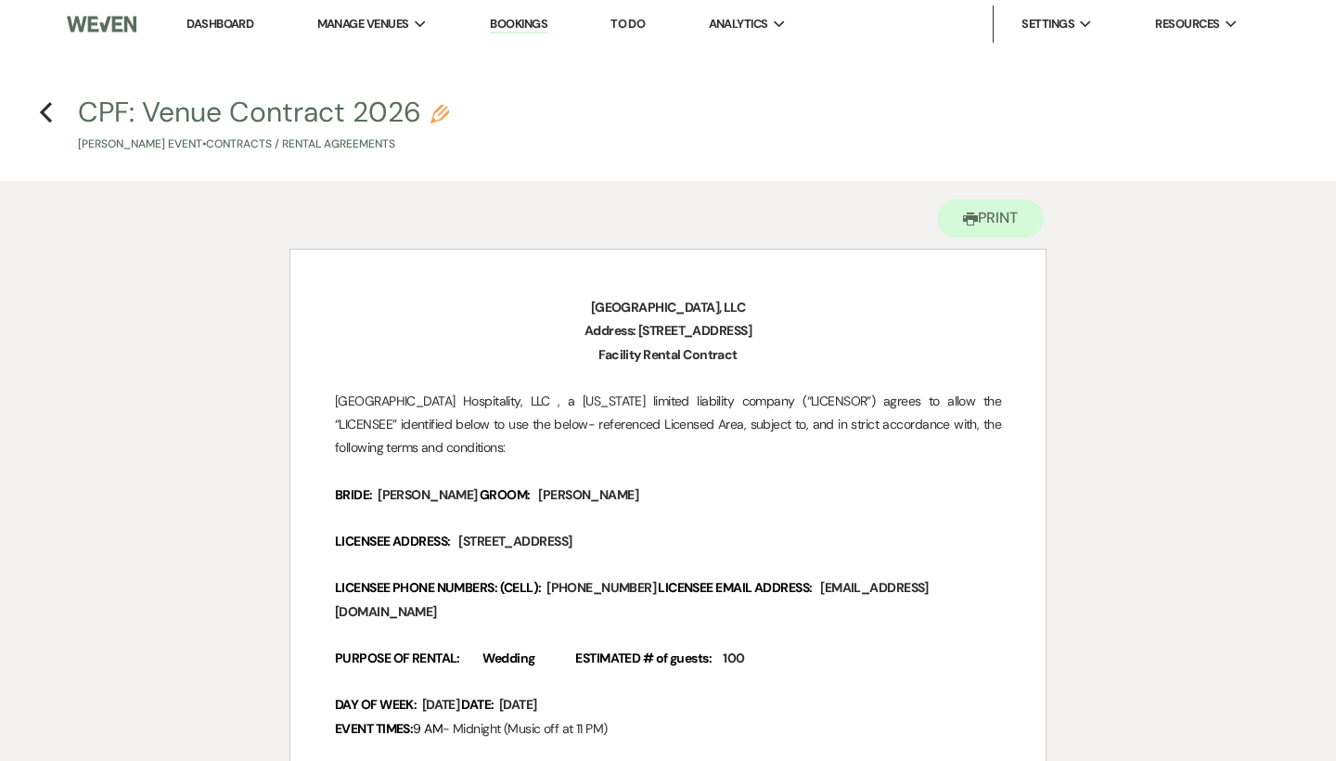
click at [43, 97] on div "Previous" at bounding box center [46, 110] width 14 height 30
click at [43, 105] on icon "Previous" at bounding box center [46, 112] width 14 height 22
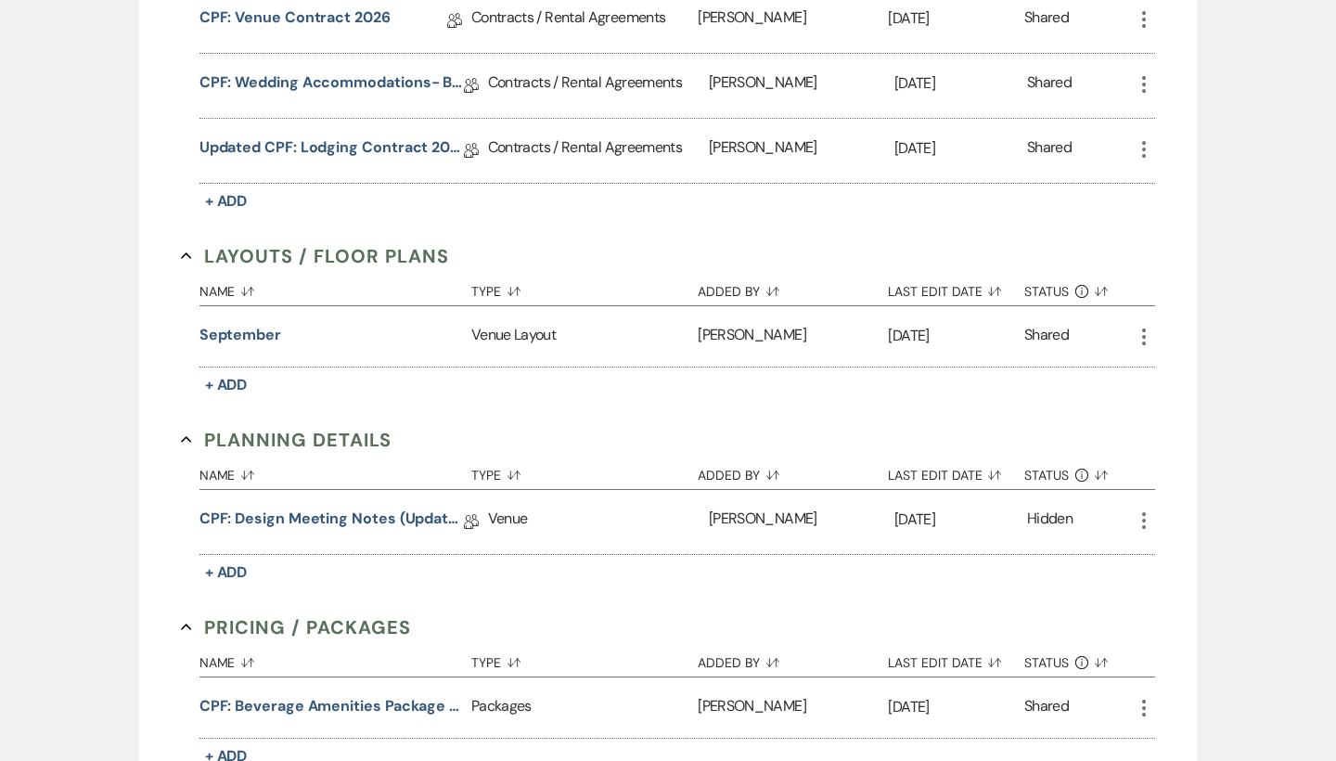
scroll to position [665, 0]
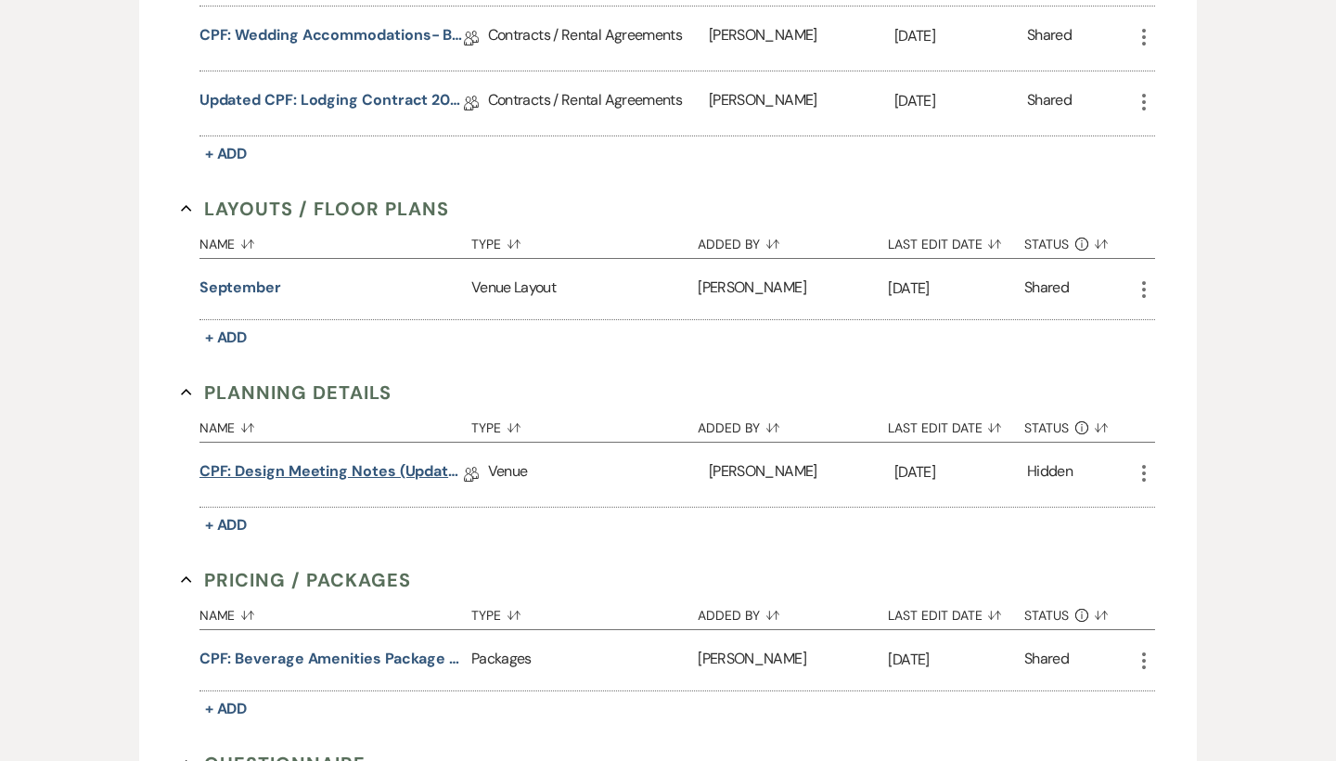
click at [351, 469] on link "CPF: Design Meeting Notes (Updated: )" at bounding box center [331, 474] width 264 height 29
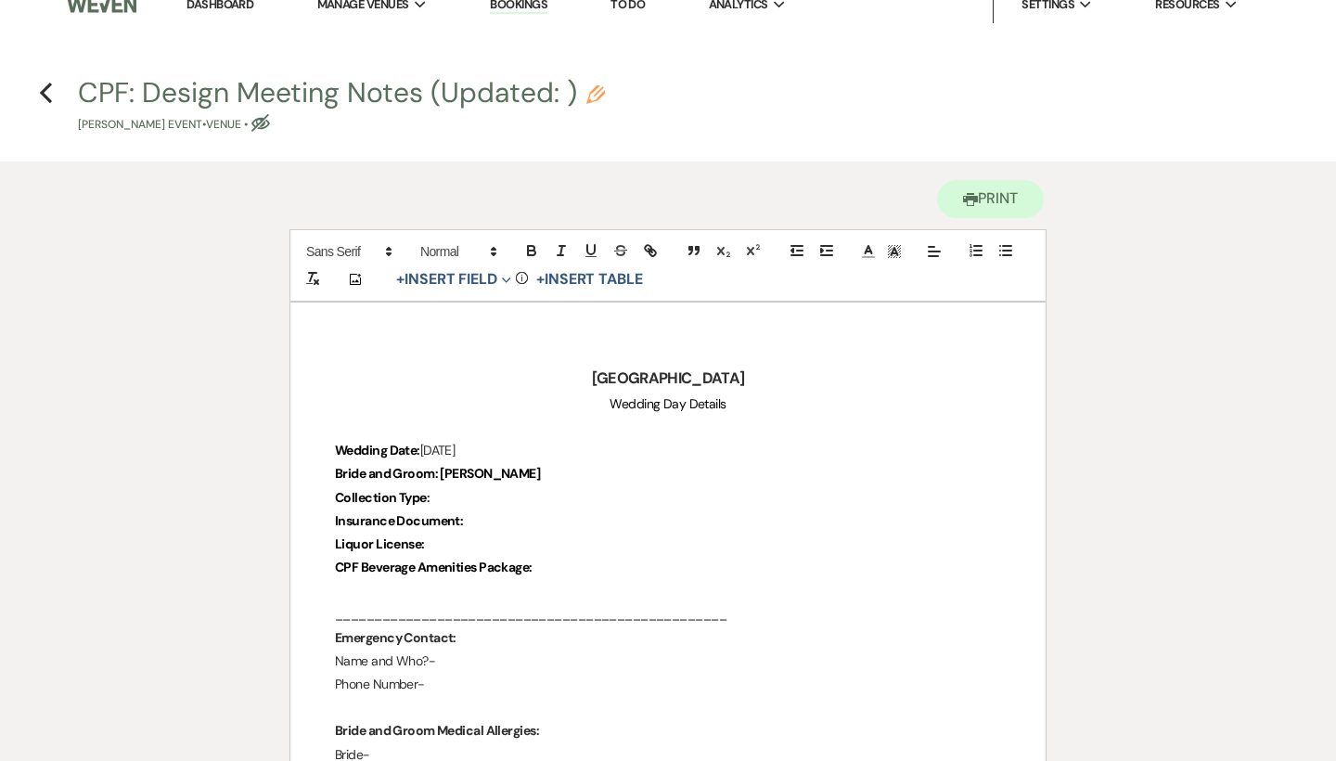
scroll to position [20, 0]
click at [513, 467] on p "Bride and Groom: [PERSON_NAME]" at bounding box center [668, 472] width 666 height 23
drag, startPoint x: 583, startPoint y: 473, endPoint x: 442, endPoint y: 472, distance: 141.0
click at [442, 472] on p "Bride and Groom: [PERSON_NAME] and [PERSON_NAME]" at bounding box center [668, 472] width 666 height 23
click at [539, 246] on icon "button" at bounding box center [531, 249] width 17 height 17
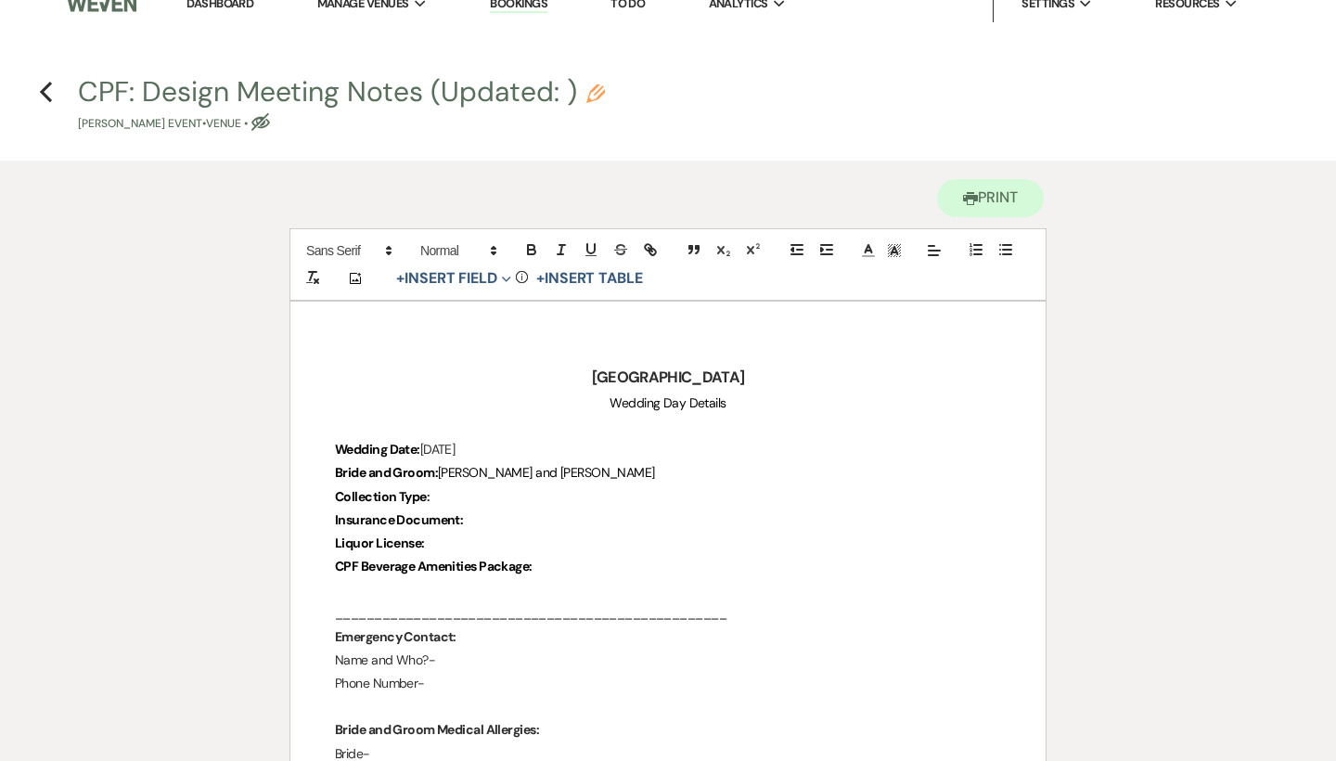
click at [476, 495] on p "Collection Type :" at bounding box center [668, 496] width 666 height 23
click at [44, 92] on use "button" at bounding box center [46, 92] width 12 height 20
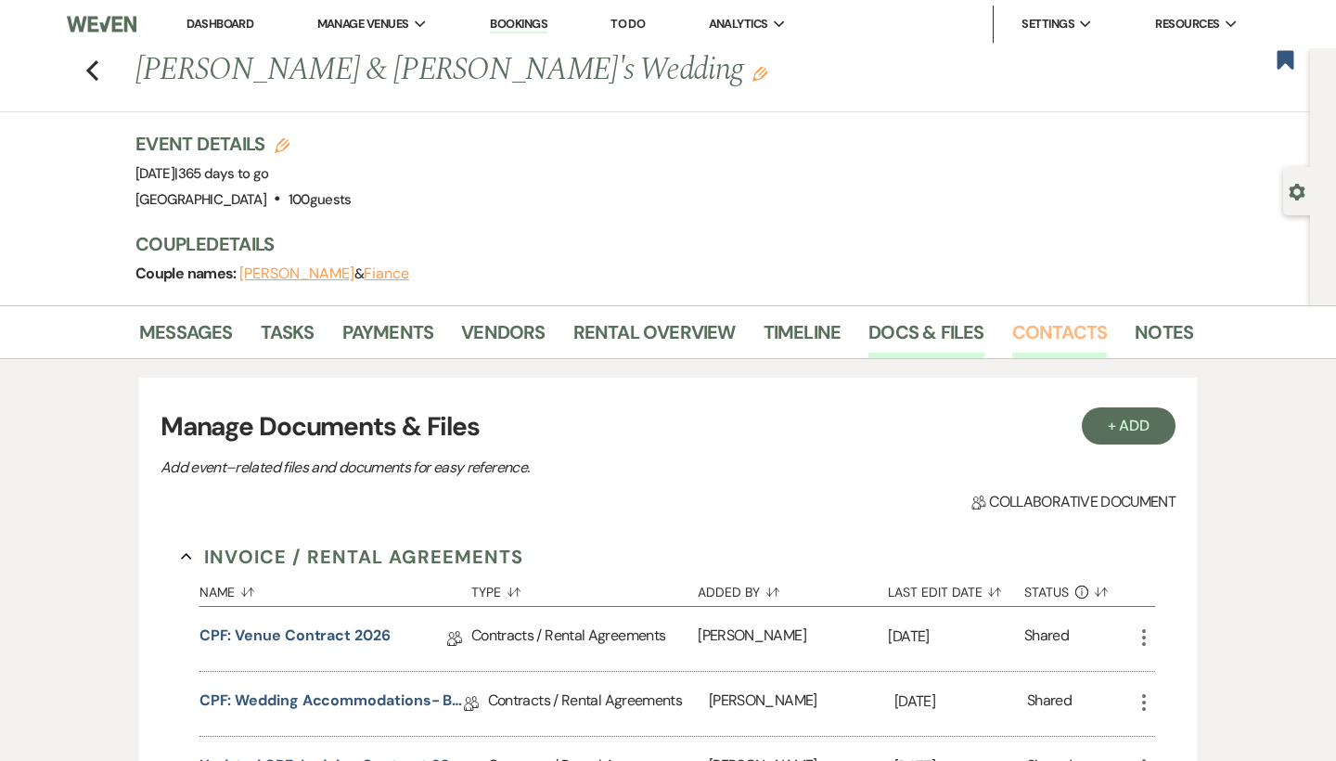
click at [1022, 340] on link "Contacts" at bounding box center [1060, 337] width 96 height 41
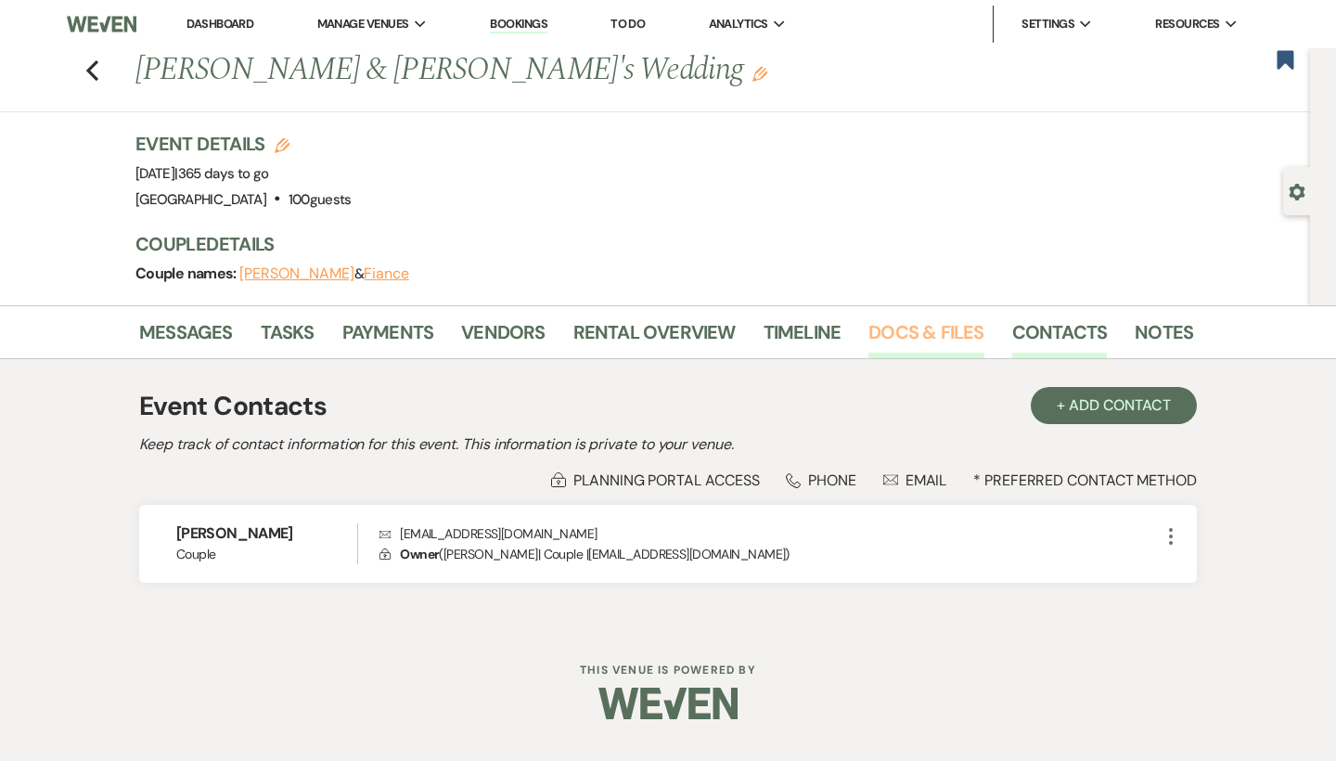
click at [918, 320] on link "Docs & Files" at bounding box center [925, 337] width 115 height 41
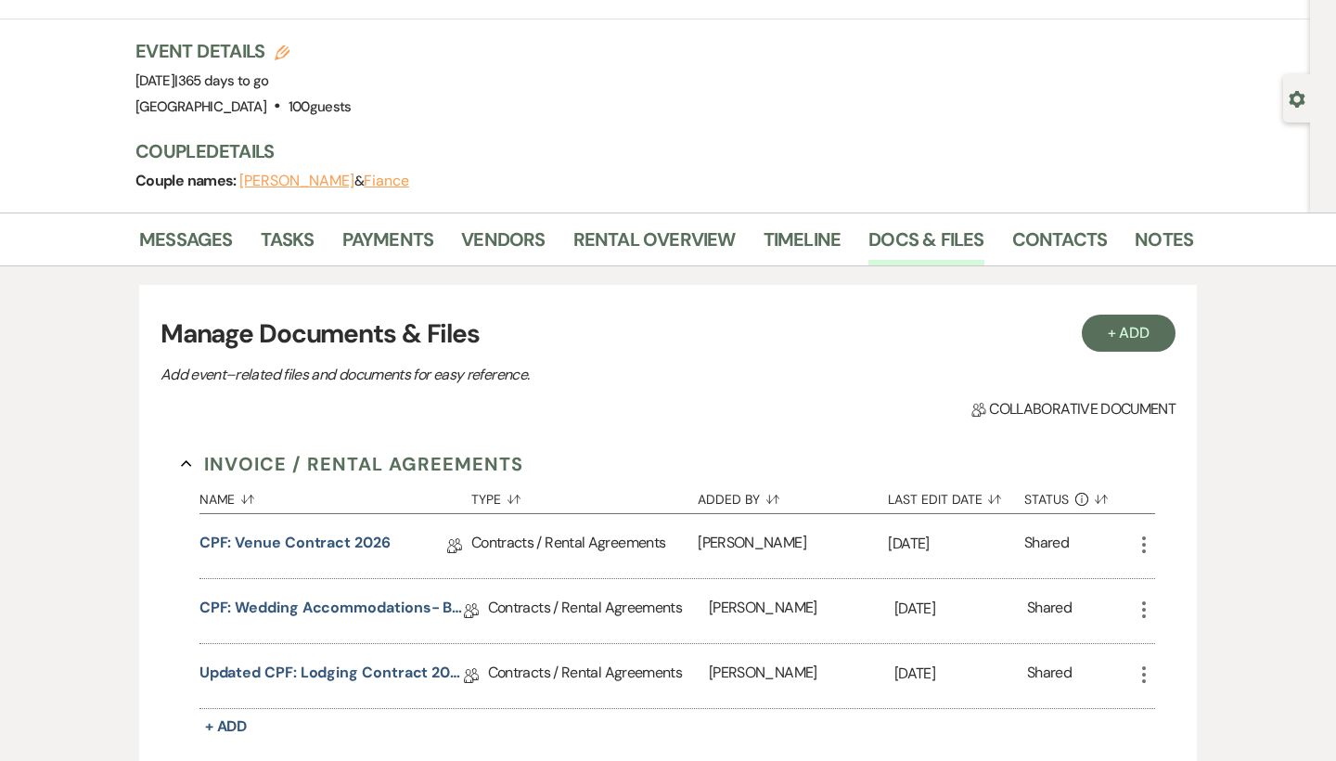
scroll to position [106, 0]
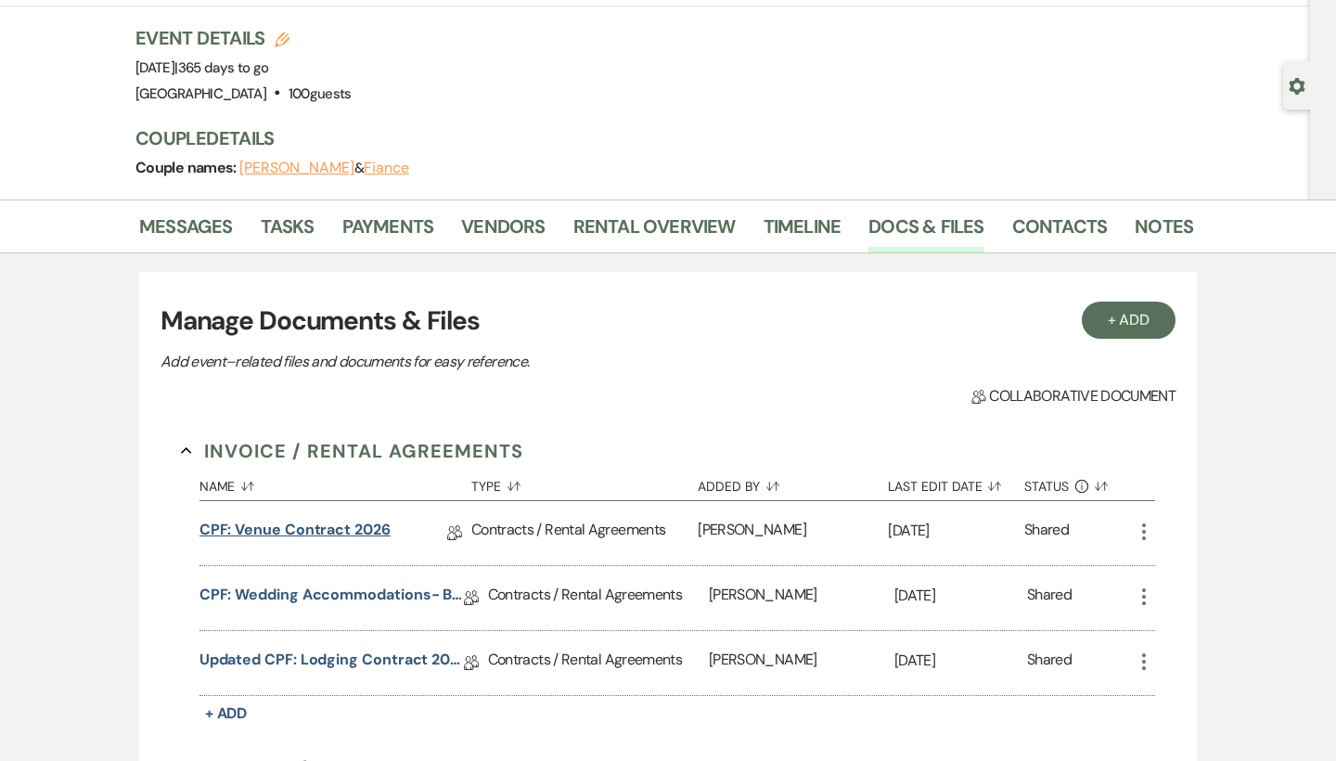
click at [288, 527] on link "CPF: Venue Contract 2026" at bounding box center [294, 533] width 191 height 29
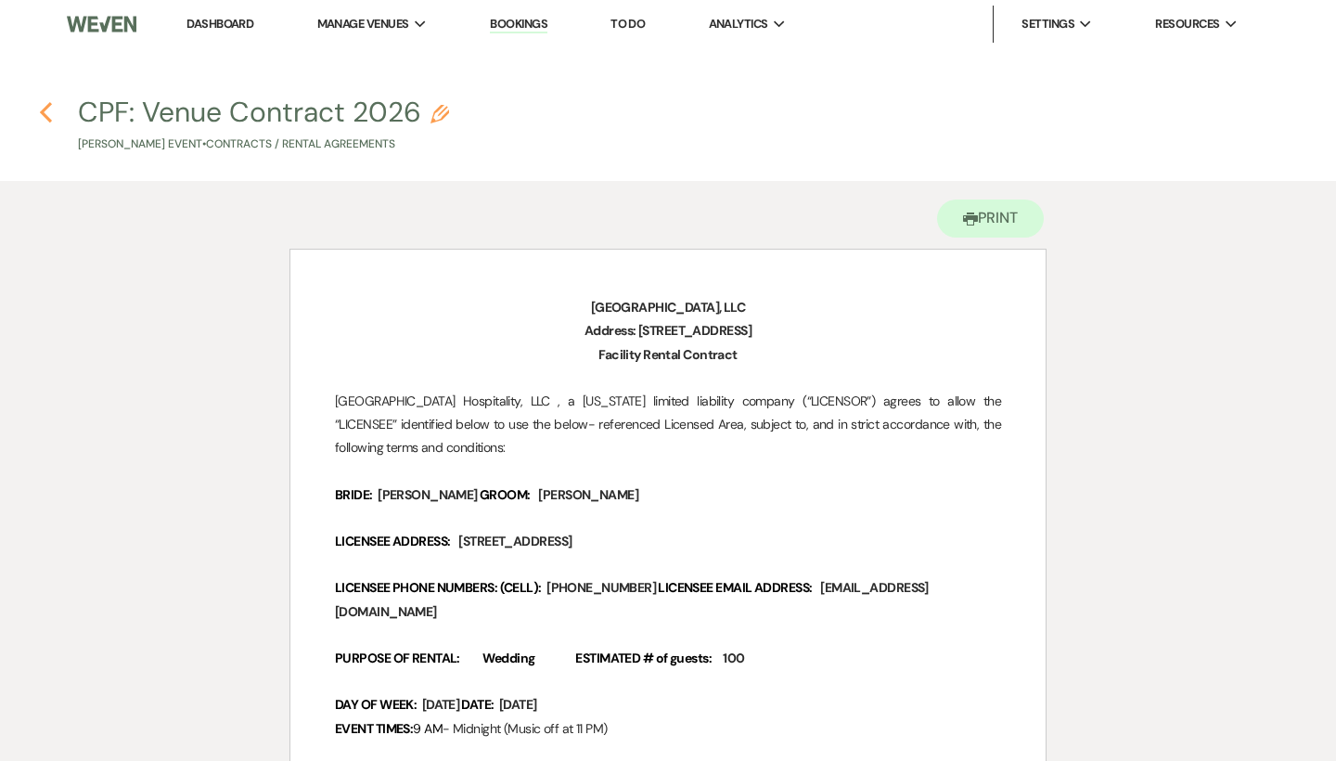
click at [51, 112] on icon "Previous" at bounding box center [46, 112] width 14 height 22
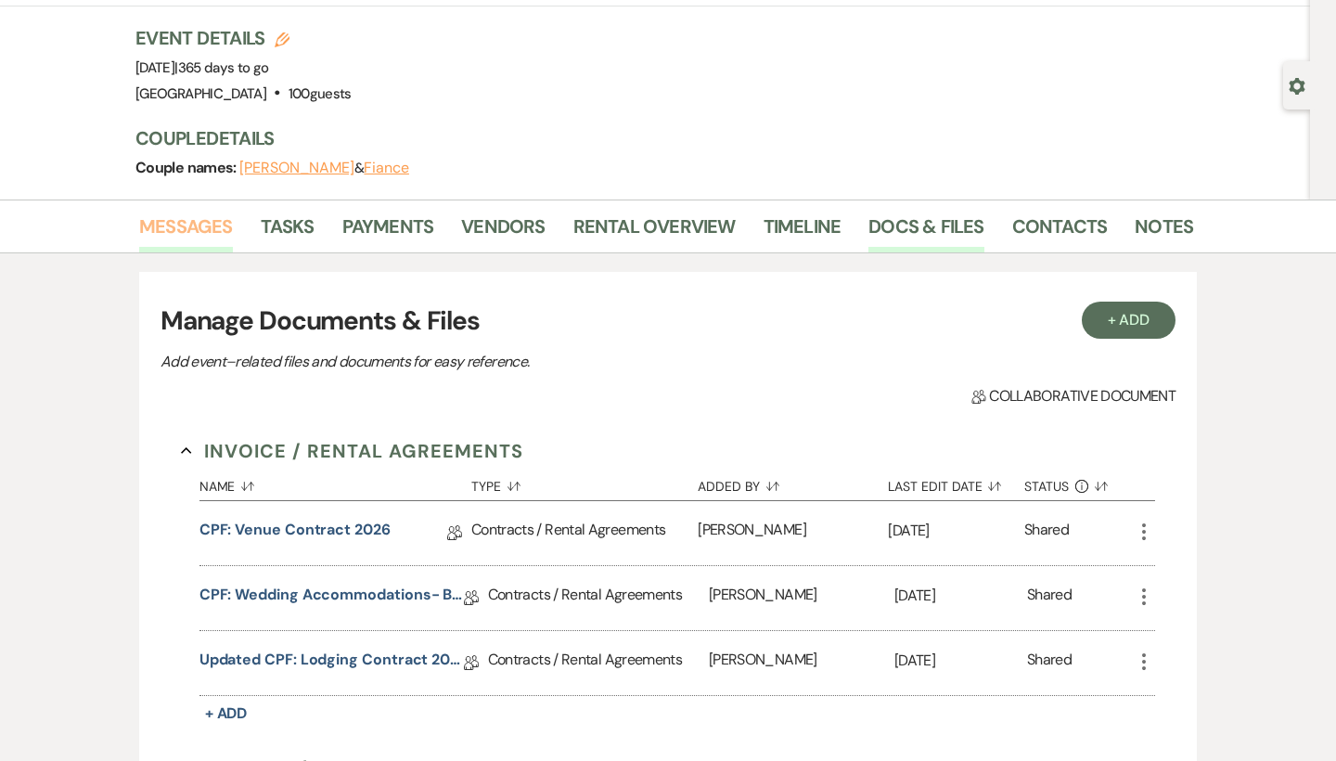
click at [214, 231] on link "Messages" at bounding box center [186, 232] width 94 height 41
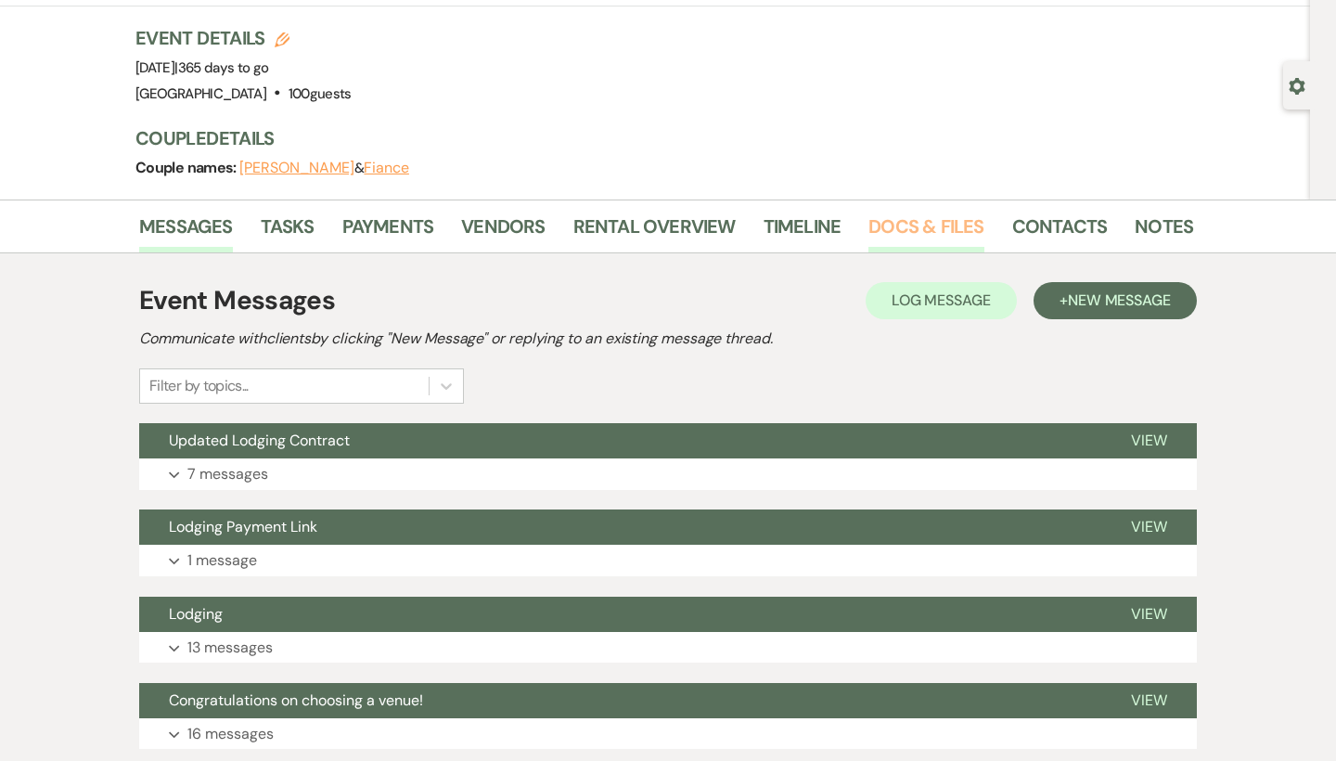
click at [950, 224] on link "Docs & Files" at bounding box center [925, 232] width 115 height 41
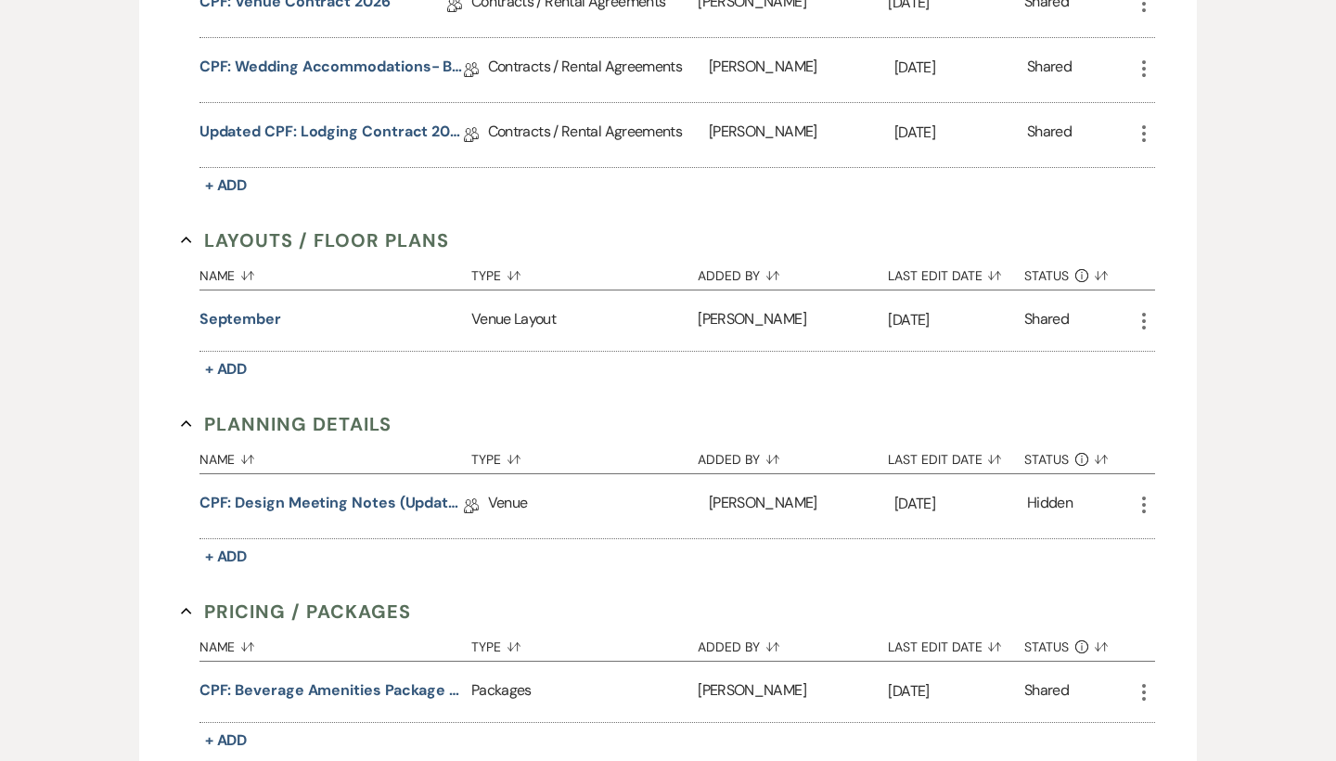
scroll to position [696, 0]
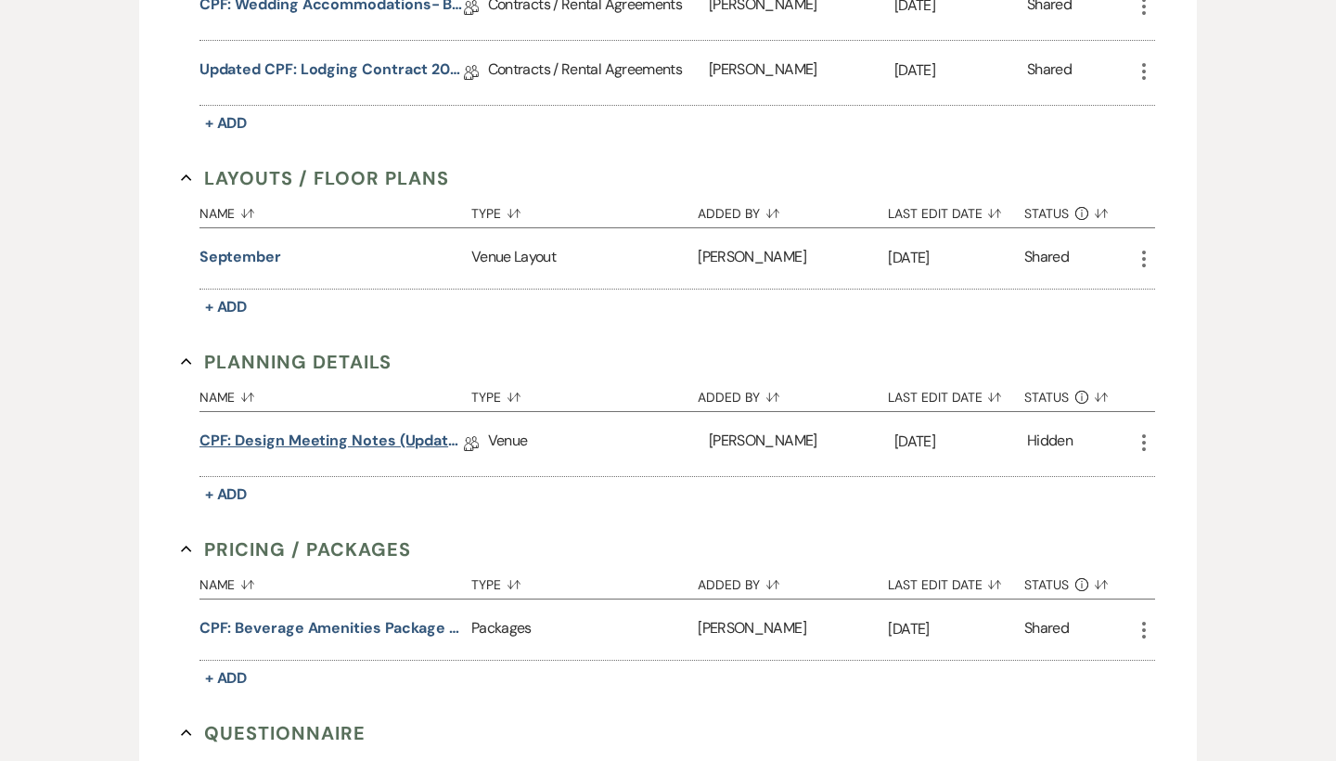
click at [353, 442] on link "CPF: Design Meeting Notes (Updated: )" at bounding box center [331, 444] width 264 height 29
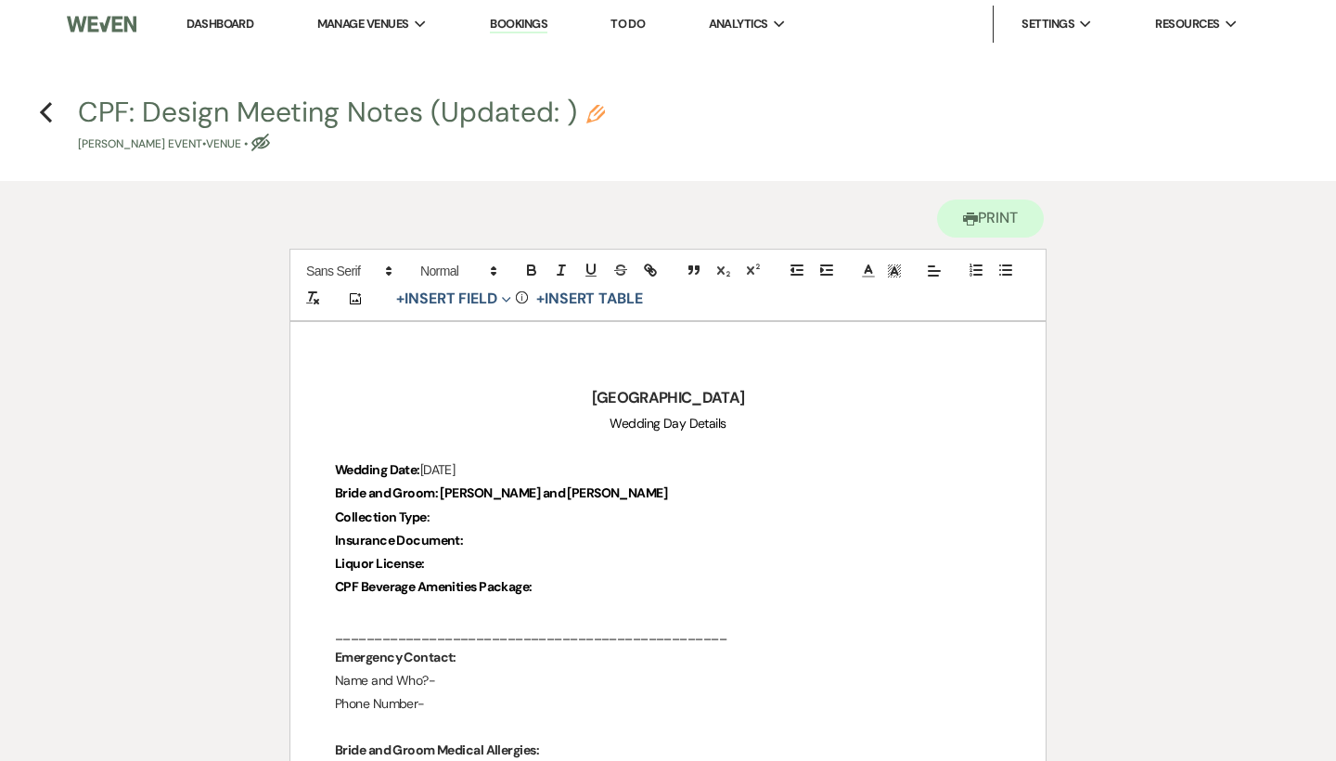
scroll to position [68, 0]
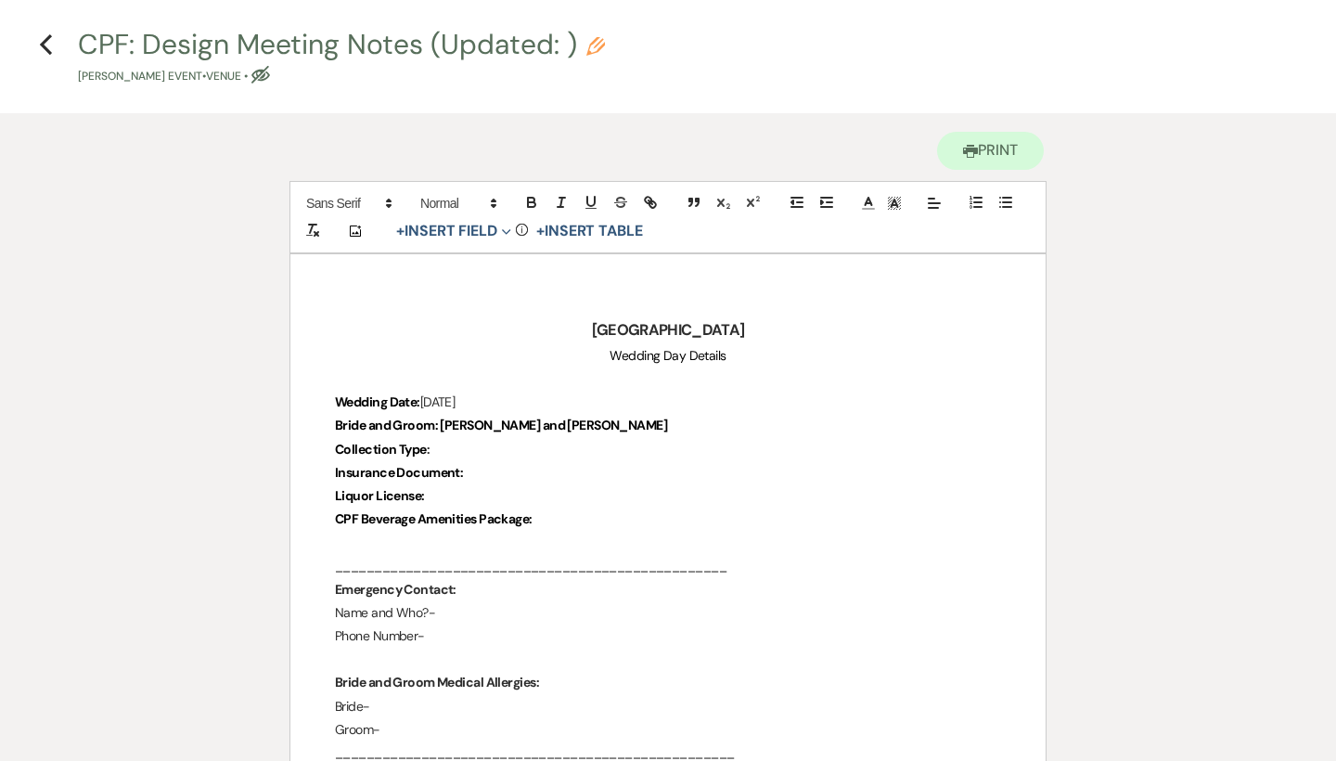
click at [521, 456] on p "Collection Type :" at bounding box center [668, 449] width 666 height 23
drag, startPoint x: 501, startPoint y: 452, endPoint x: 438, endPoint y: 452, distance: 63.1
click at [438, 452] on p "Collection Type : Up to 100" at bounding box center [668, 449] width 666 height 23
click at [534, 199] on icon "button" at bounding box center [531, 200] width 6 height 5
click at [502, 474] on p "Insurance Document:" at bounding box center [668, 472] width 666 height 23
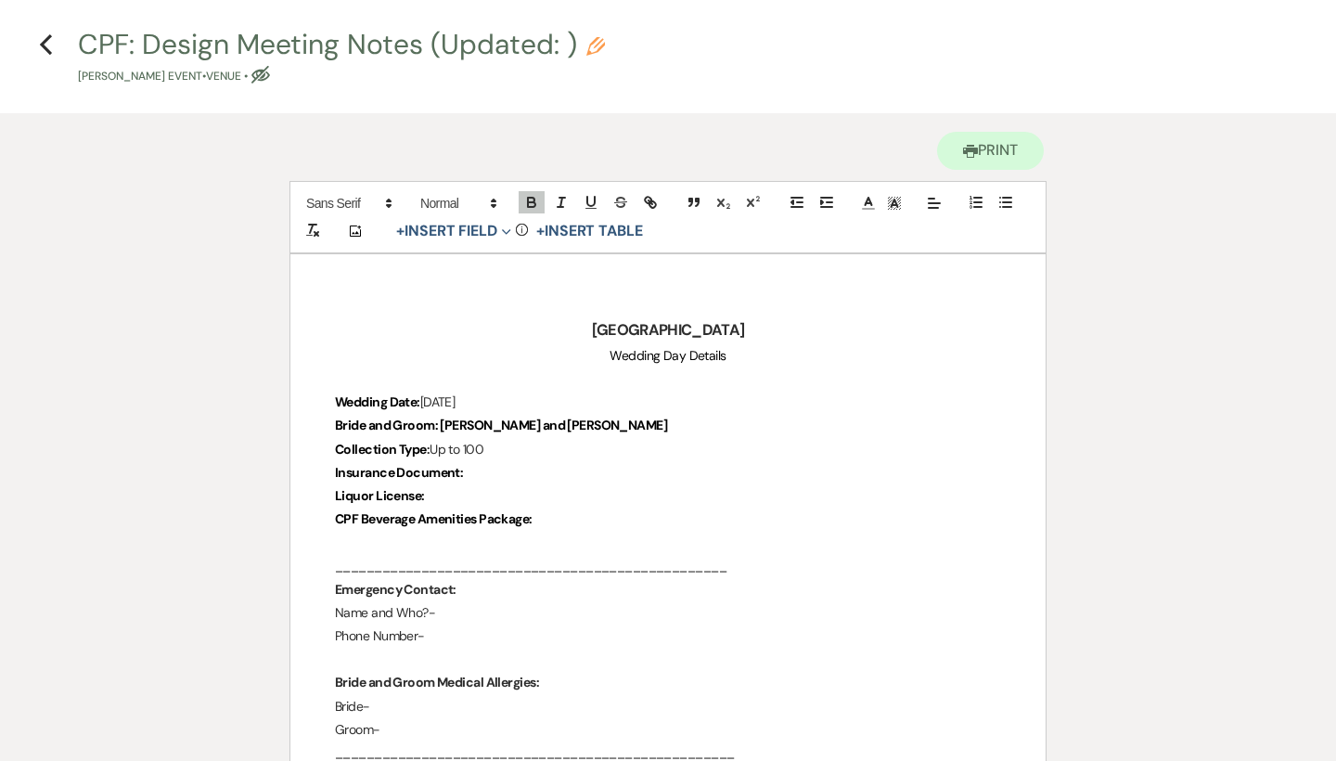
click at [477, 487] on p "Liquor License:" at bounding box center [668, 495] width 666 height 23
click at [560, 521] on p "CPF Beverage Amenities Package:" at bounding box center [668, 519] width 666 height 23
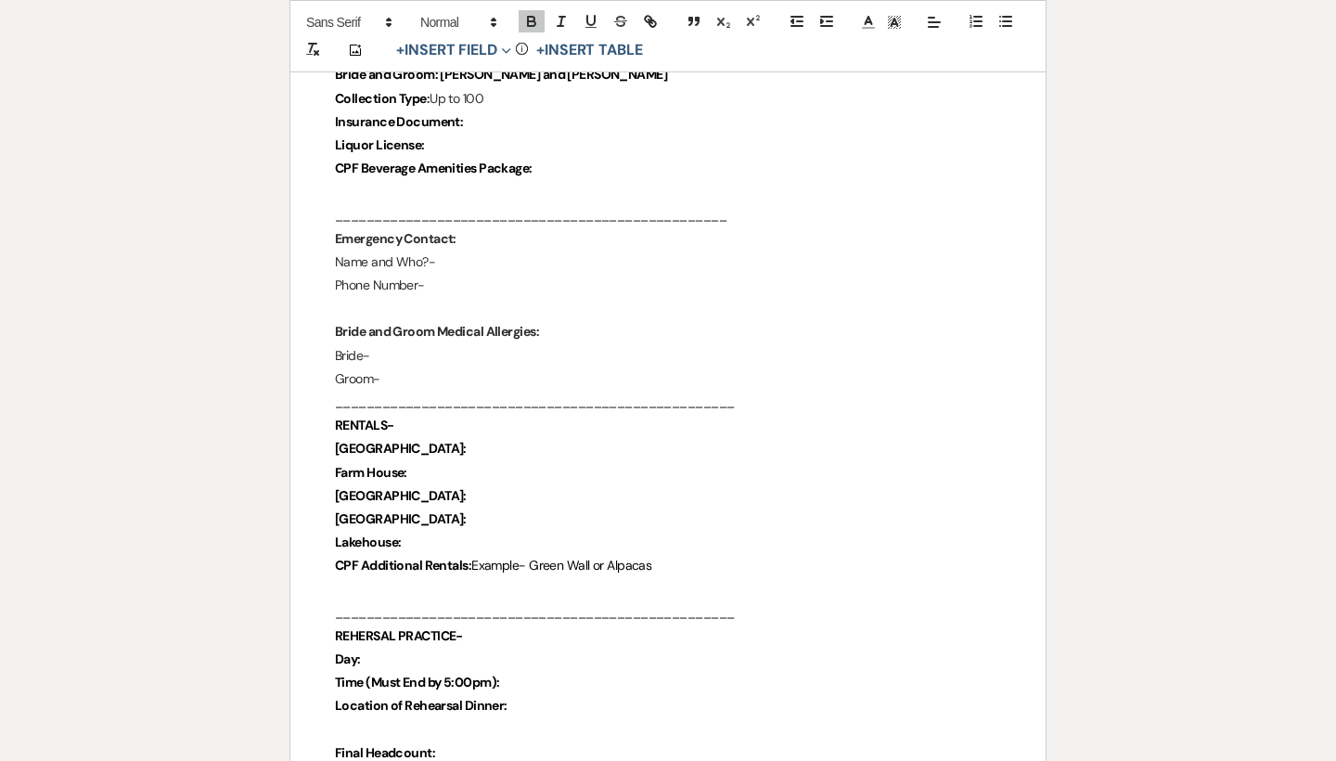
scroll to position [420, 0]
click at [495, 539] on p "Lakehouse:" at bounding box center [668, 540] width 666 height 23
click at [480, 529] on p "Lakehouse:" at bounding box center [668, 540] width 666 height 23
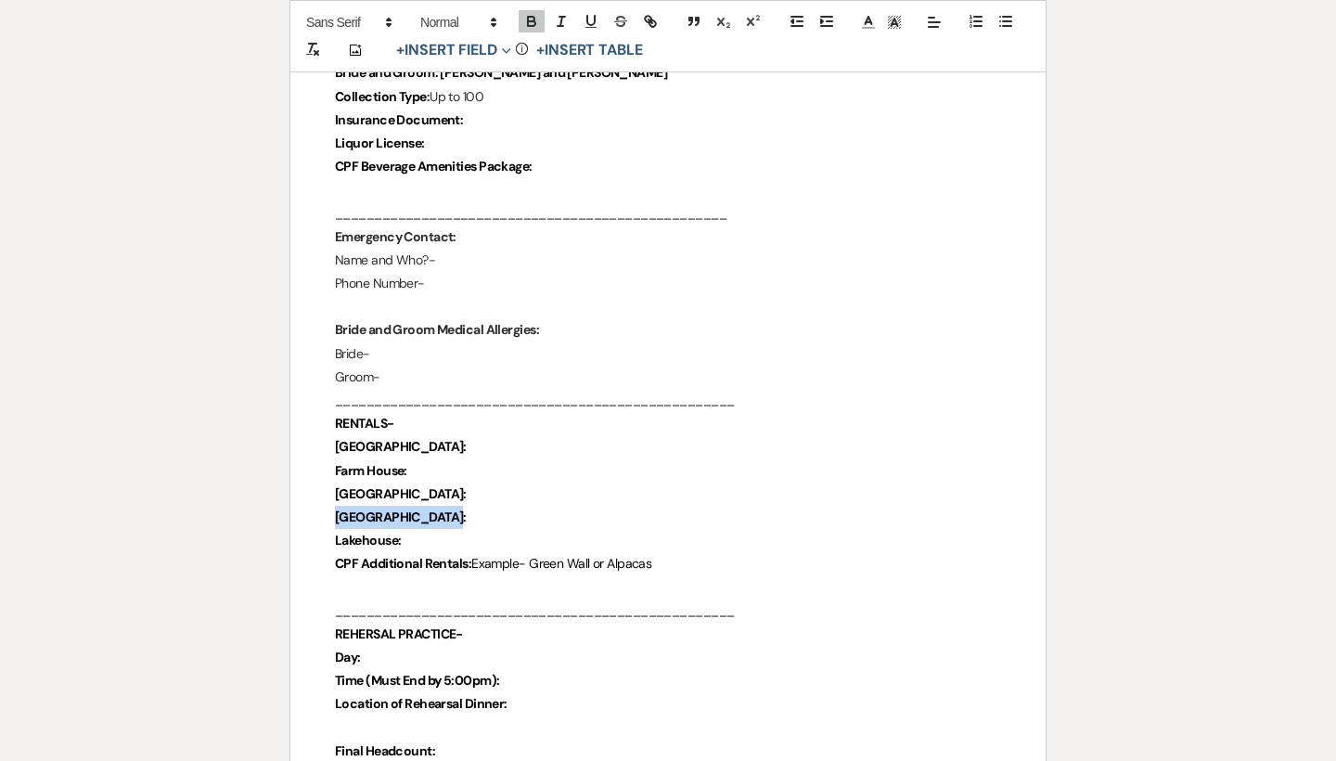
drag, startPoint x: 487, startPoint y: 504, endPoint x: 324, endPoint y: 506, distance: 163.3
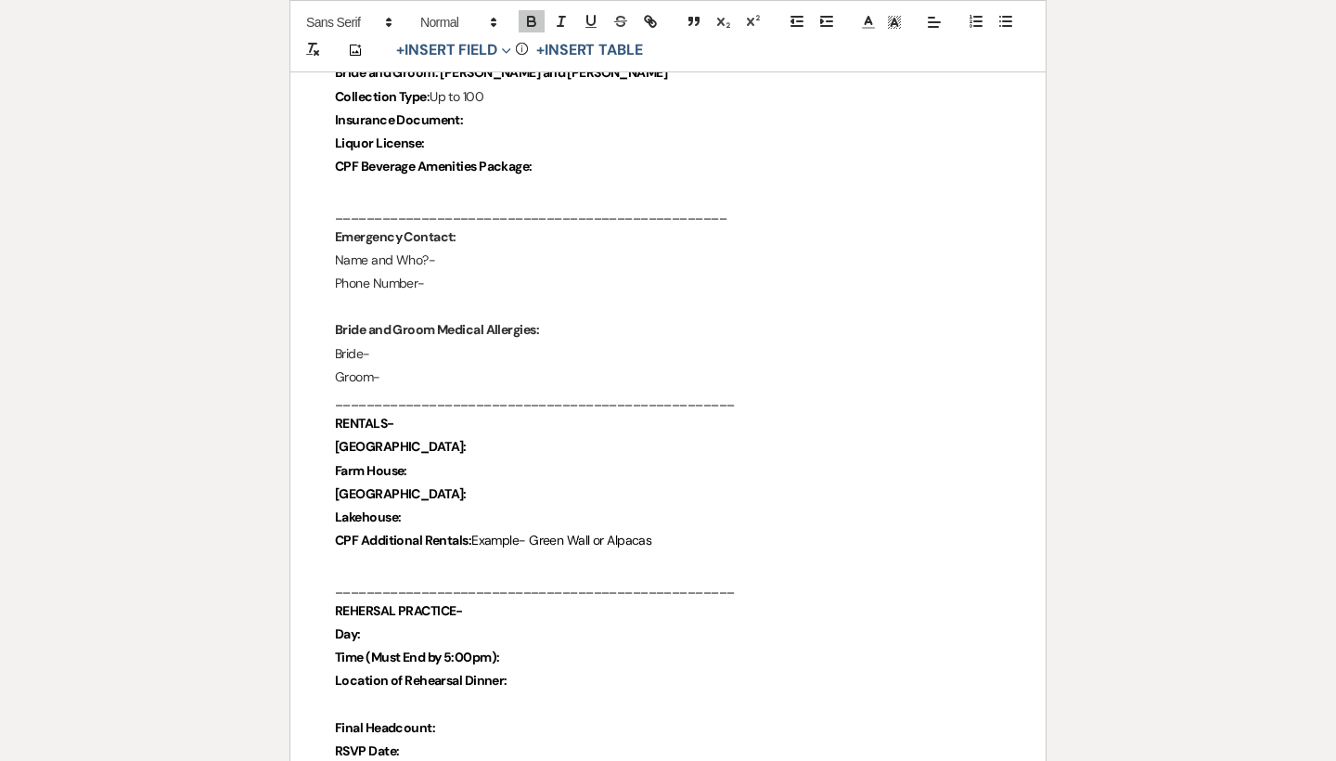
click at [443, 449] on p "[GEOGRAPHIC_DATA]:" at bounding box center [668, 446] width 666 height 23
click at [433, 459] on p "Farm House:" at bounding box center [668, 470] width 666 height 23
click at [458, 482] on p "[GEOGRAPHIC_DATA]:" at bounding box center [668, 493] width 666 height 23
click at [457, 510] on p "Lakehouse:" at bounding box center [668, 517] width 666 height 23
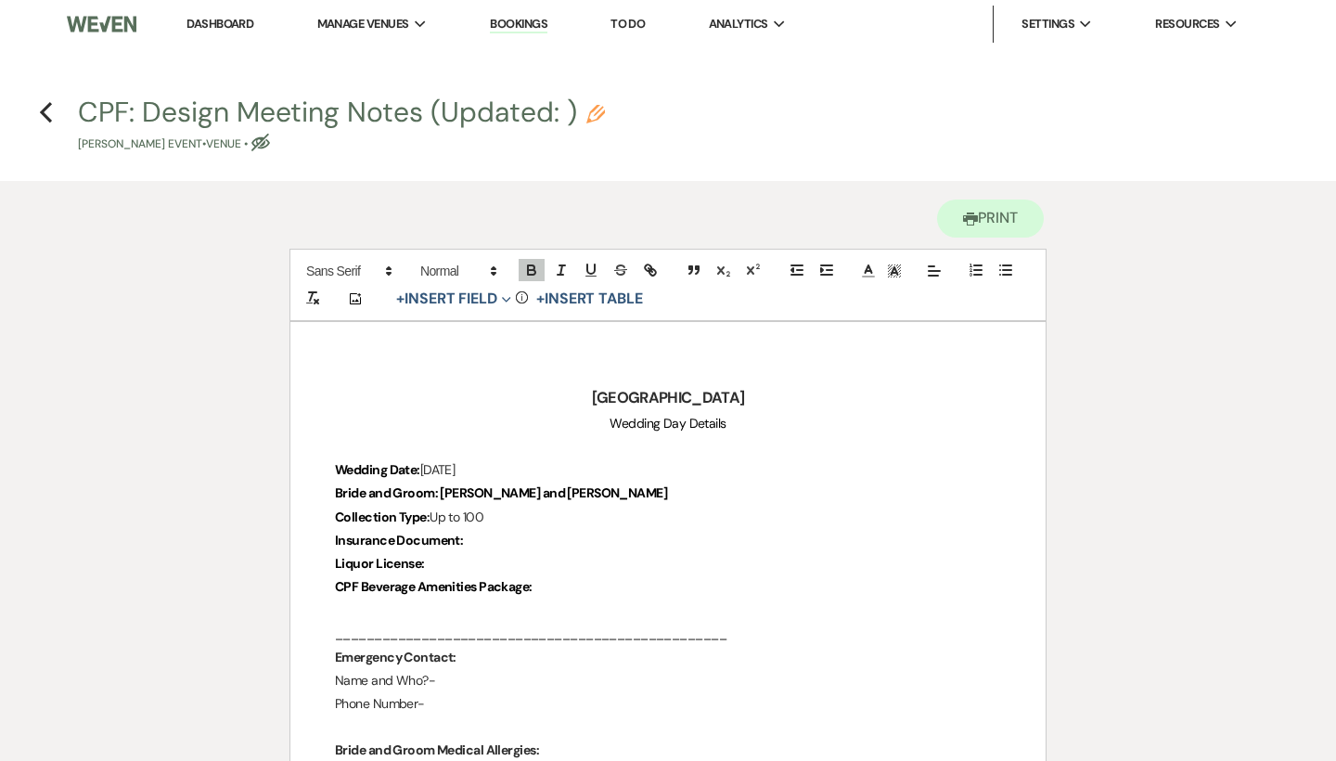
scroll to position [0, 0]
